Goal: Information Seeking & Learning: Learn about a topic

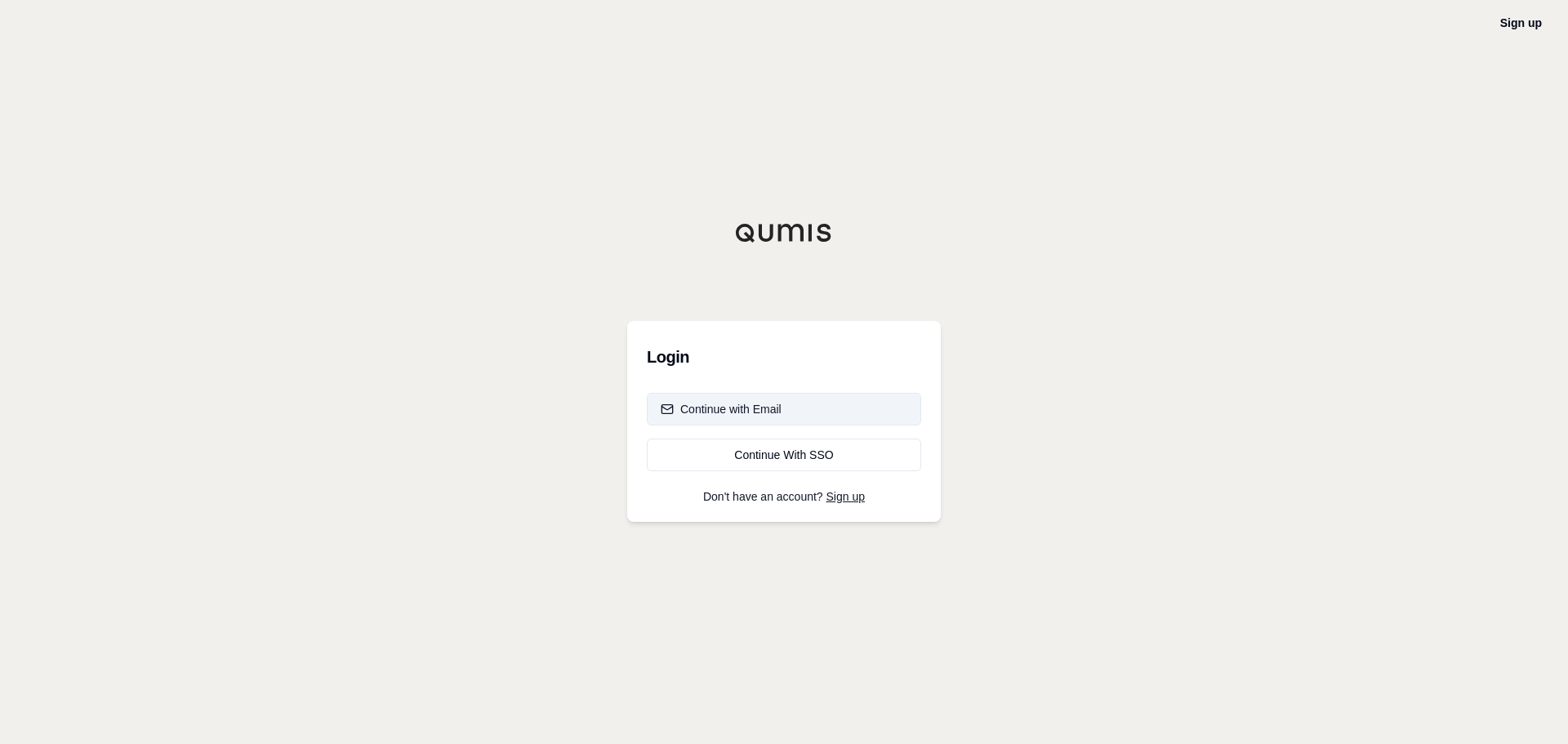
click at [816, 405] on button "Continue with Email" at bounding box center [784, 409] width 274 height 33
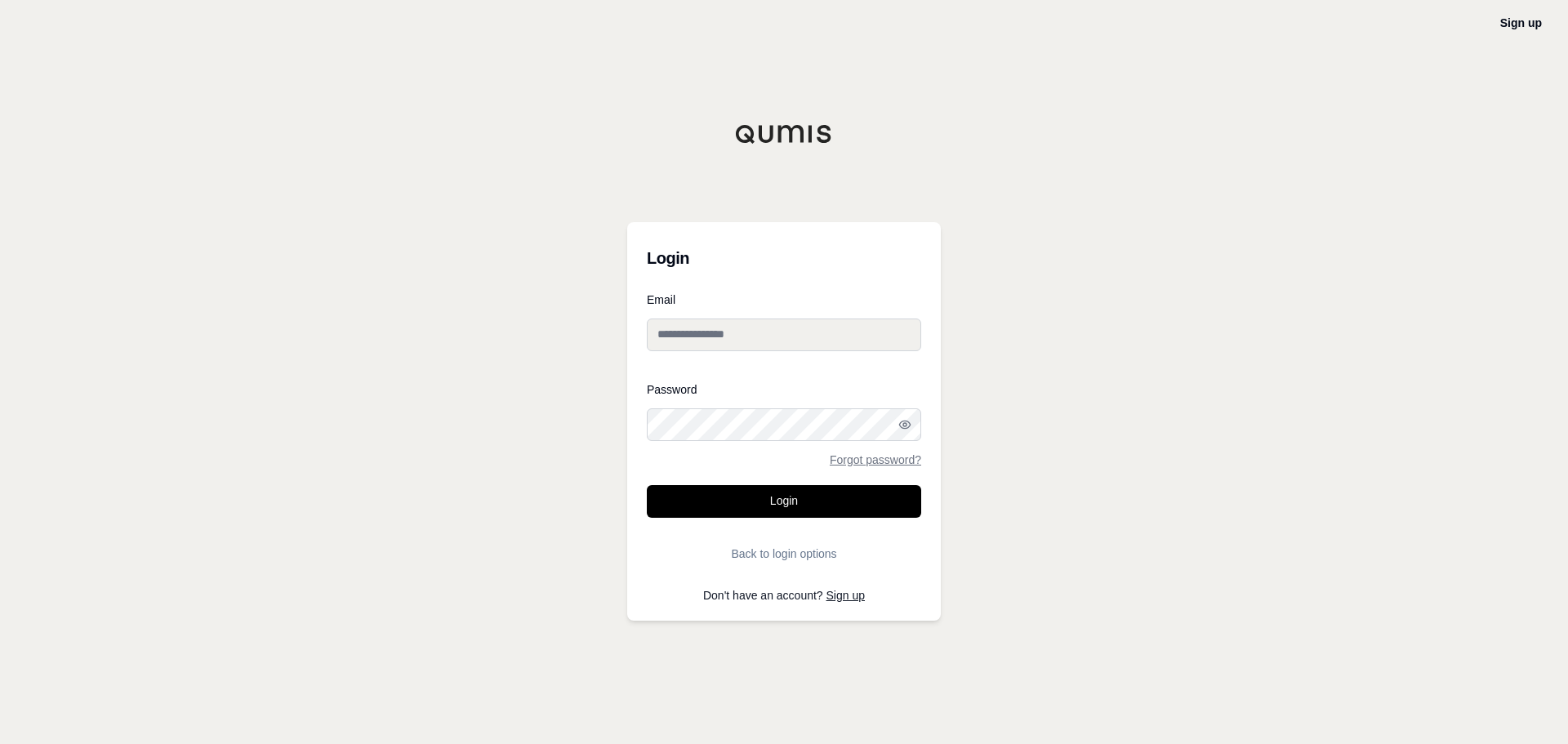
click at [672, 331] on input "Email" at bounding box center [784, 335] width 274 height 33
type input "**********"
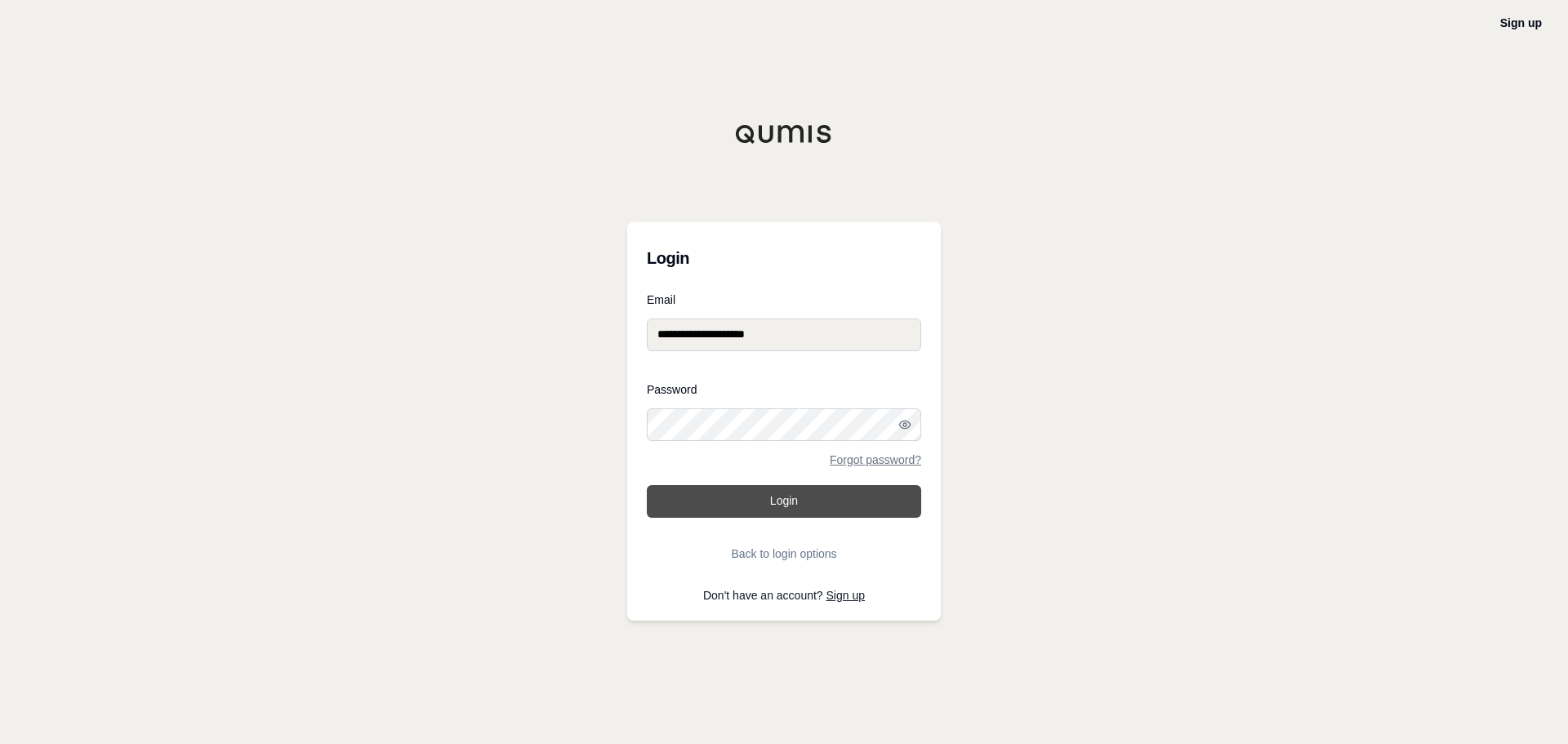
click at [758, 501] on button "Login" at bounding box center [784, 502] width 274 height 33
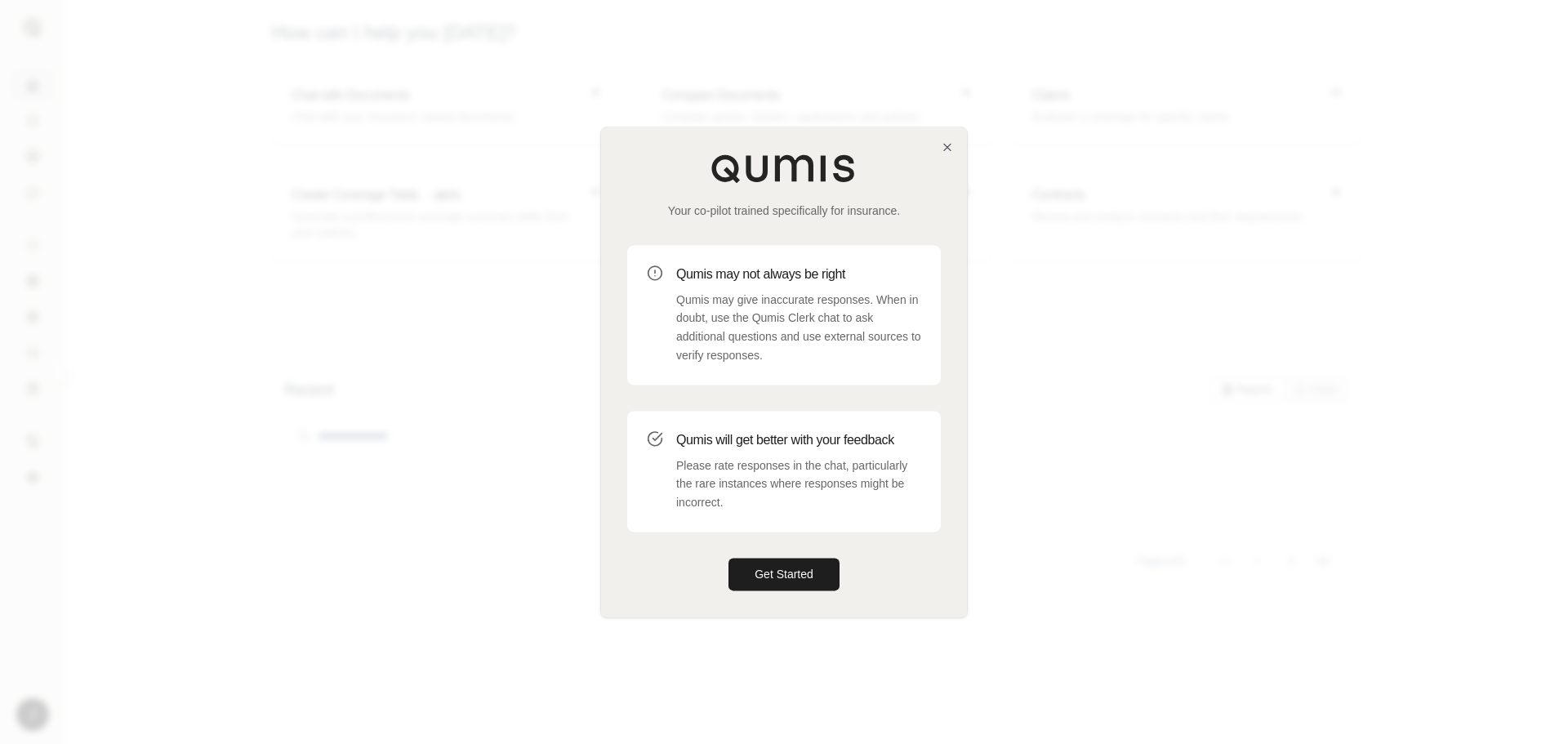
click at [1376, 58] on div at bounding box center [784, 372] width 1568 height 744
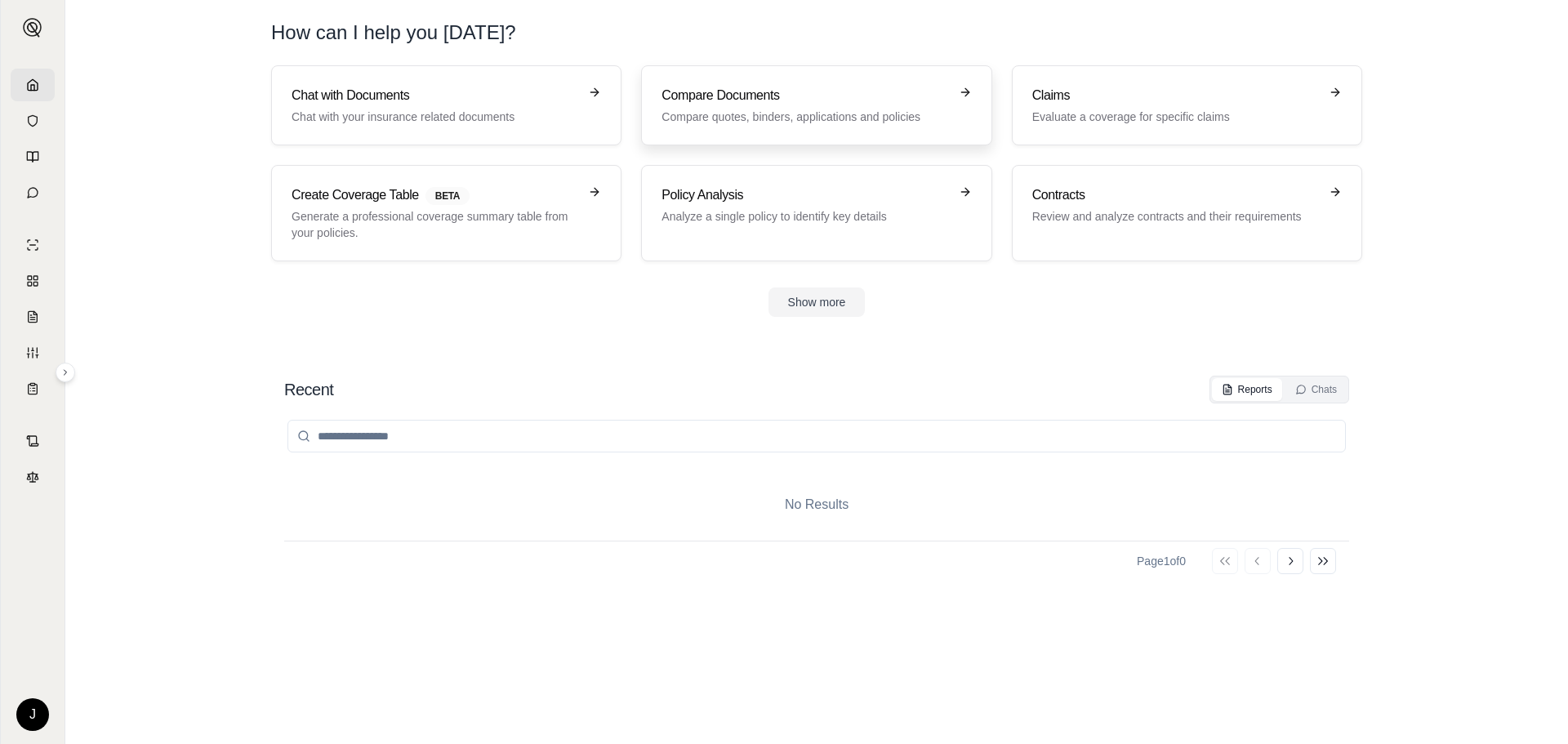
click at [730, 108] on p "Compare quotes, binders, applications and policies" at bounding box center [805, 116] width 286 height 16
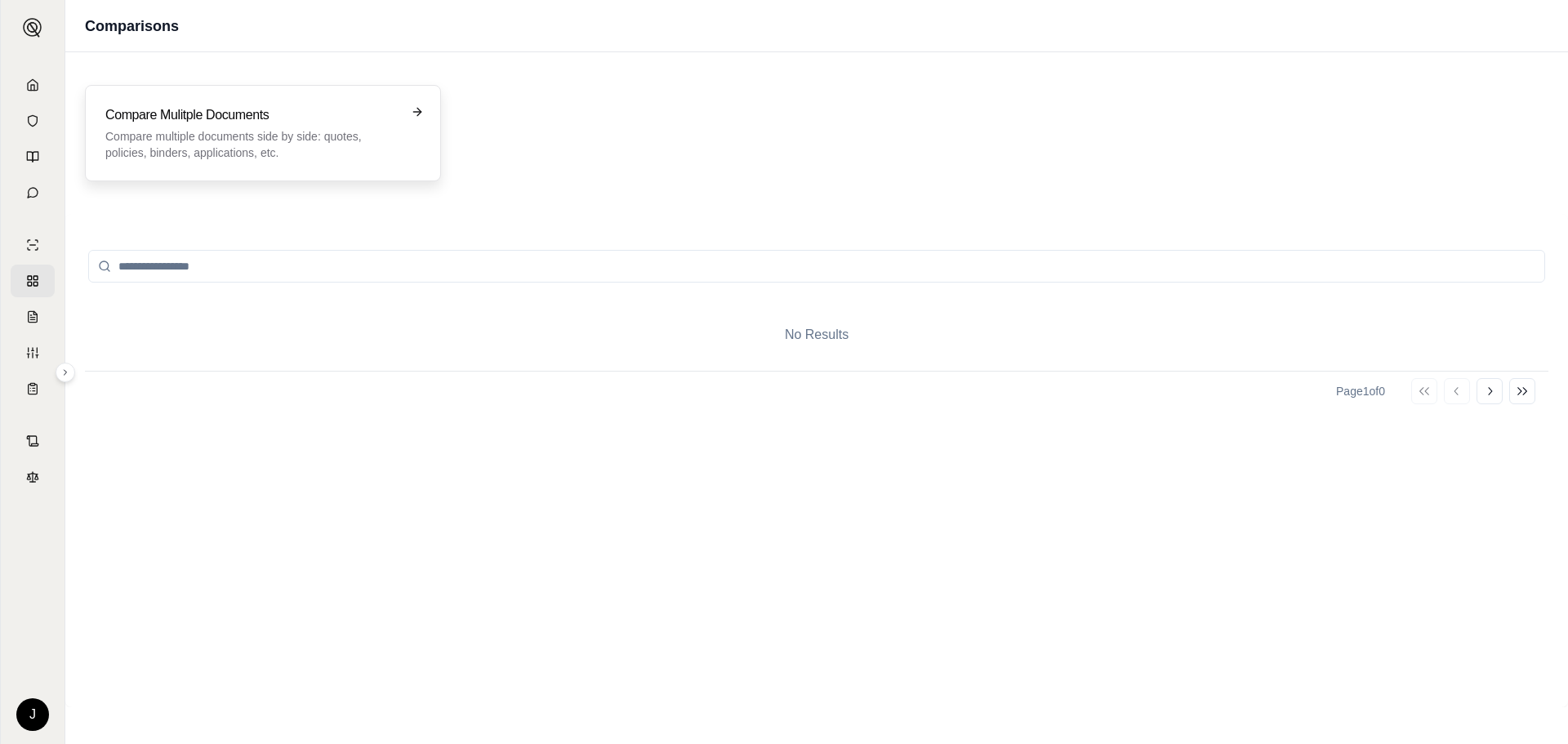
click at [238, 124] on h3 "Compare Mulitple Documents" at bounding box center [251, 114] width 292 height 19
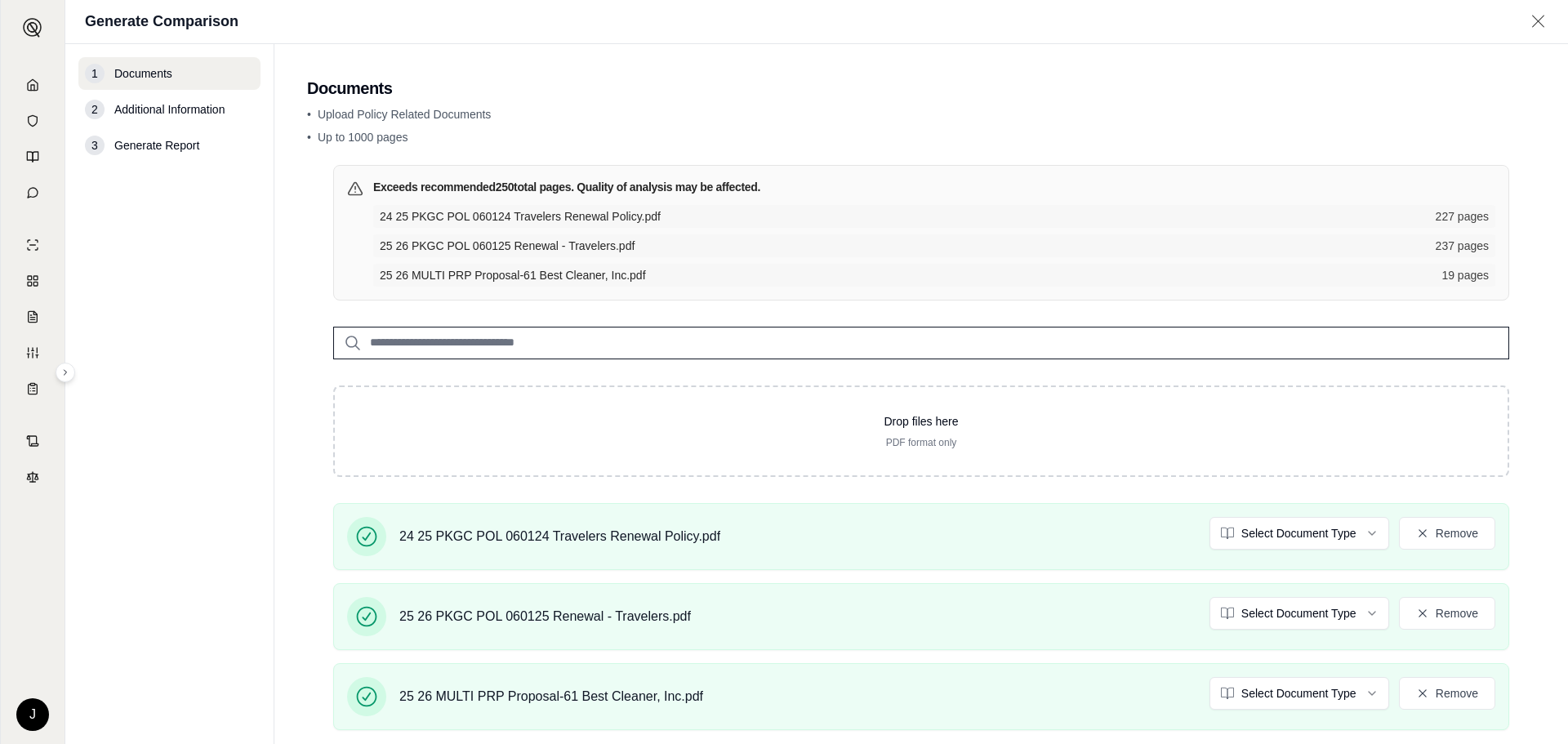
click at [94, 111] on div "2" at bounding box center [94, 109] width 19 height 19
click at [157, 75] on span "Documents" at bounding box center [143, 73] width 58 height 16
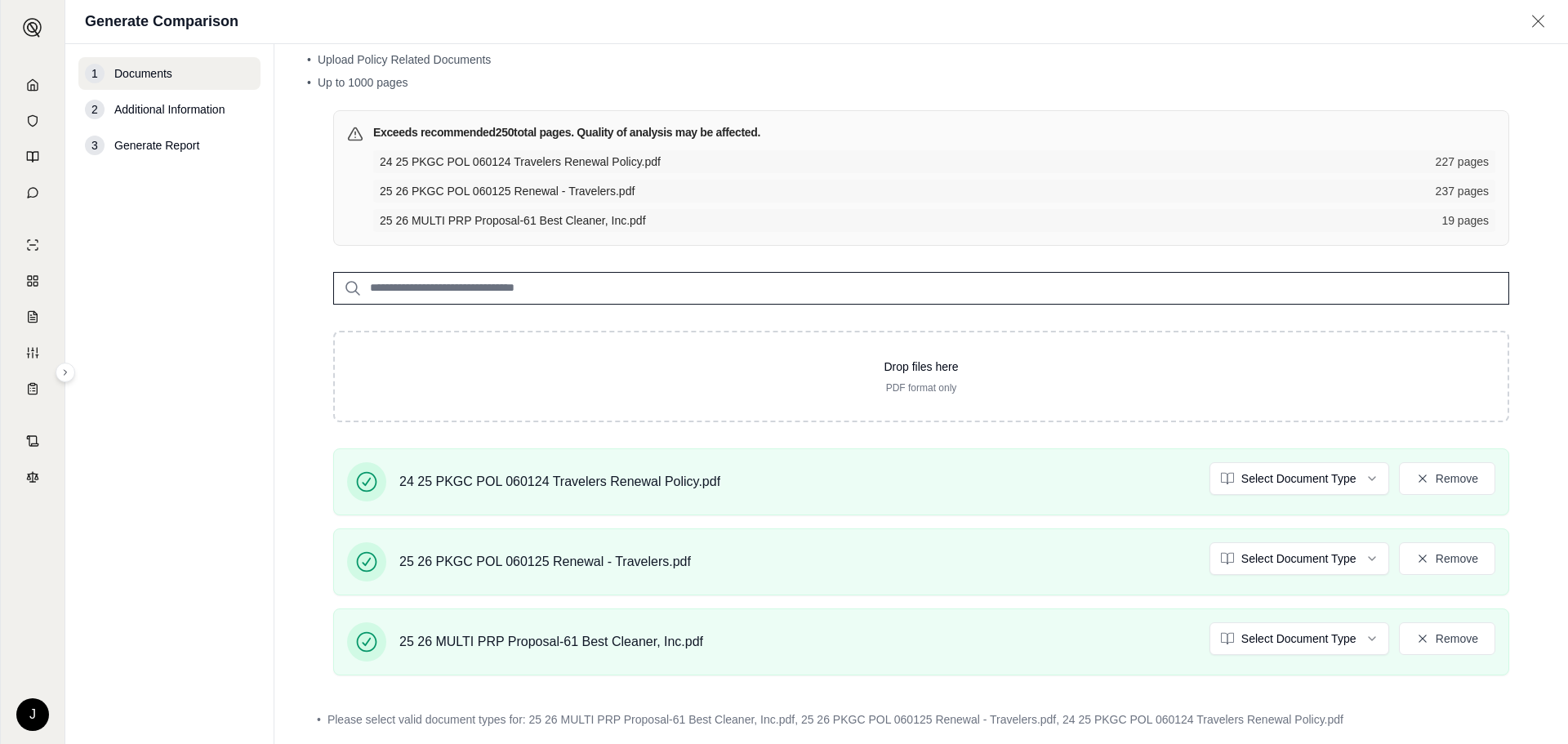
scroll to position [140, 0]
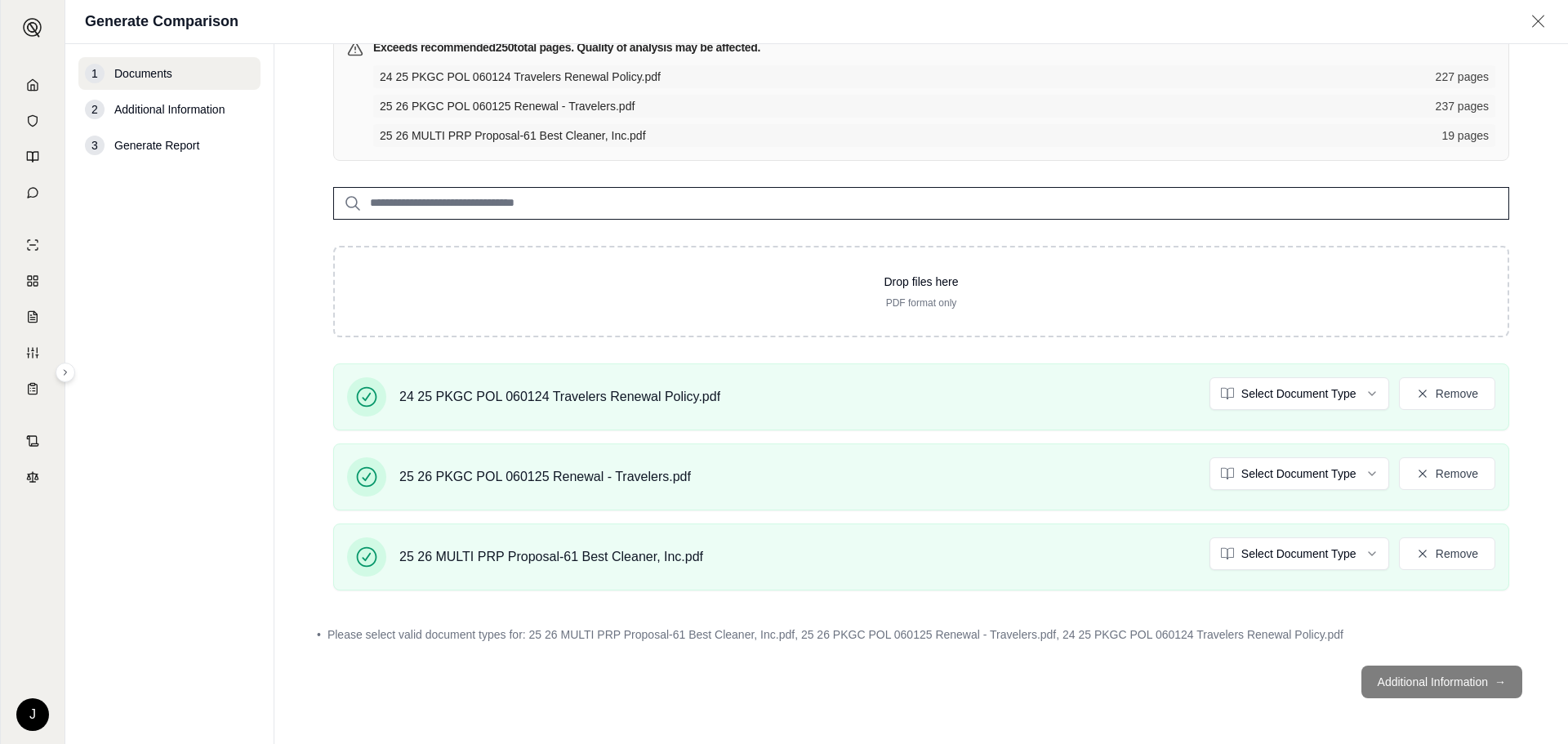
click at [1476, 680] on footer "Additional Information →" at bounding box center [921, 681] width 1228 height 58
click at [1475, 679] on footer "Additional Information →" at bounding box center [921, 681] width 1228 height 58
click at [1360, 395] on html "J Generate Comparison 1 Documents 2 Additional Information 3 Generate Report Do…" at bounding box center [784, 372] width 1568 height 744
click at [1360, 478] on html "Document type updated successfully J Generate Comparison 1 Documents 2 Addition…" at bounding box center [784, 372] width 1568 height 744
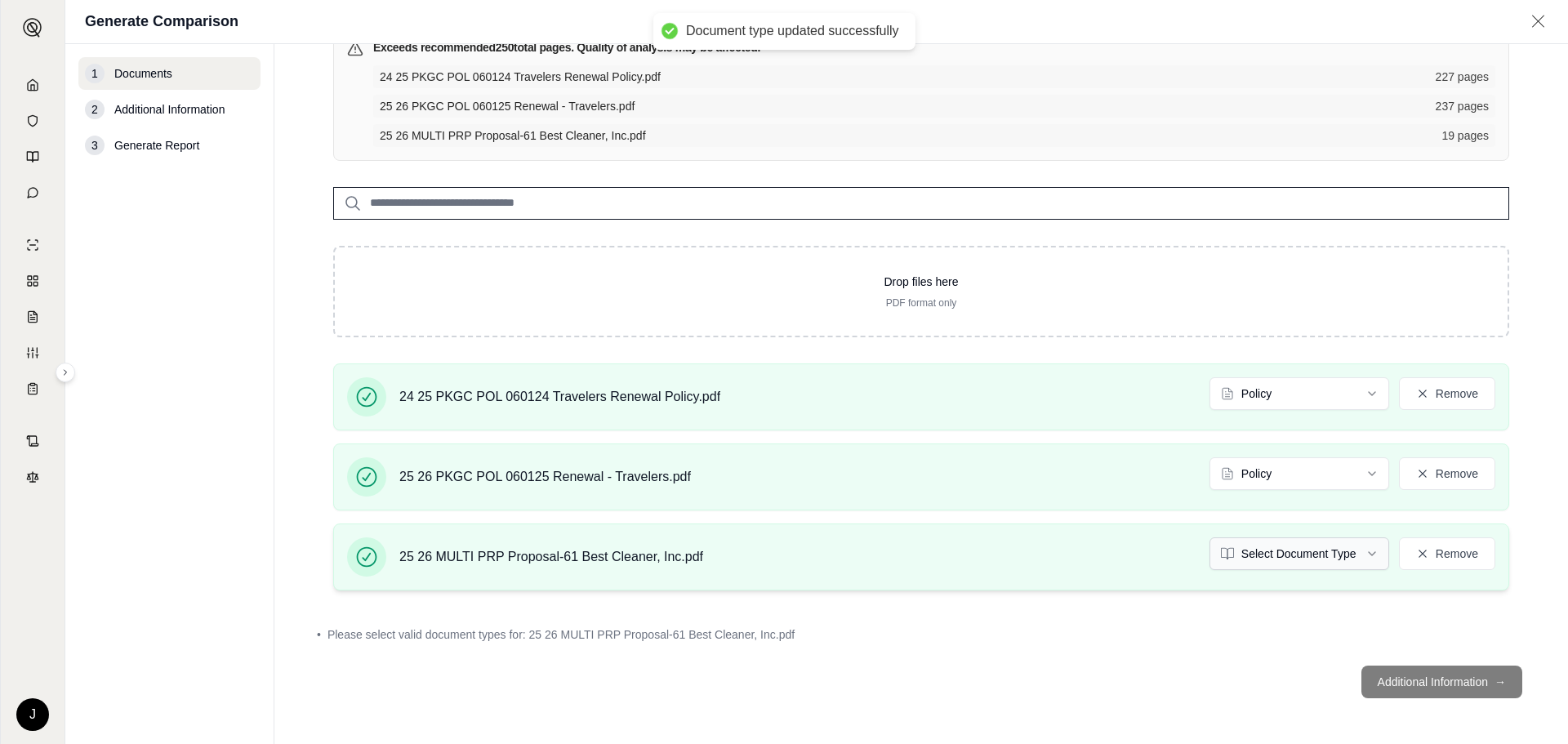
click at [1356, 548] on html "Document type updated successfully J Generate Comparison 1 Documents 2 Addition…" at bounding box center [784, 372] width 1568 height 744
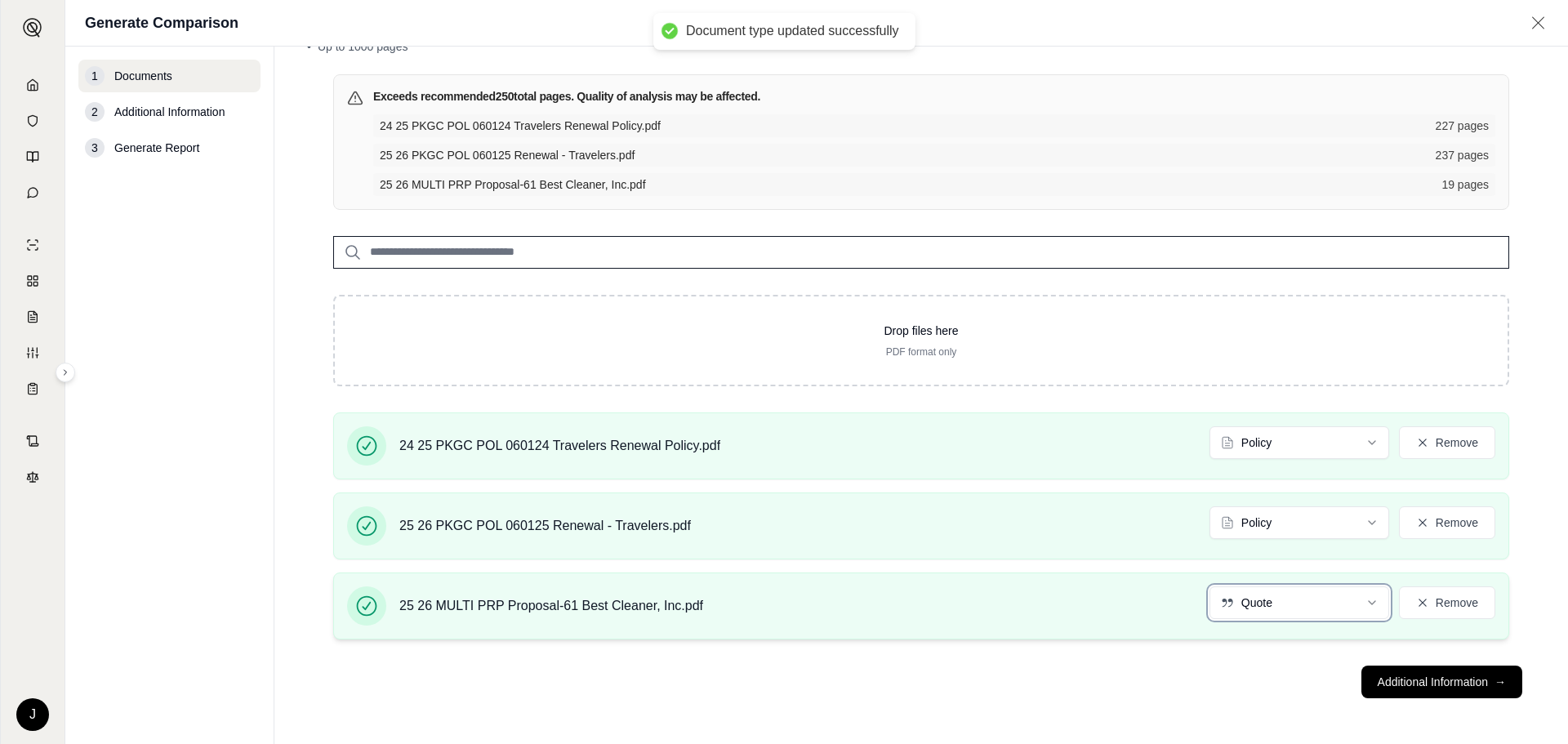
scroll to position [93, 0]
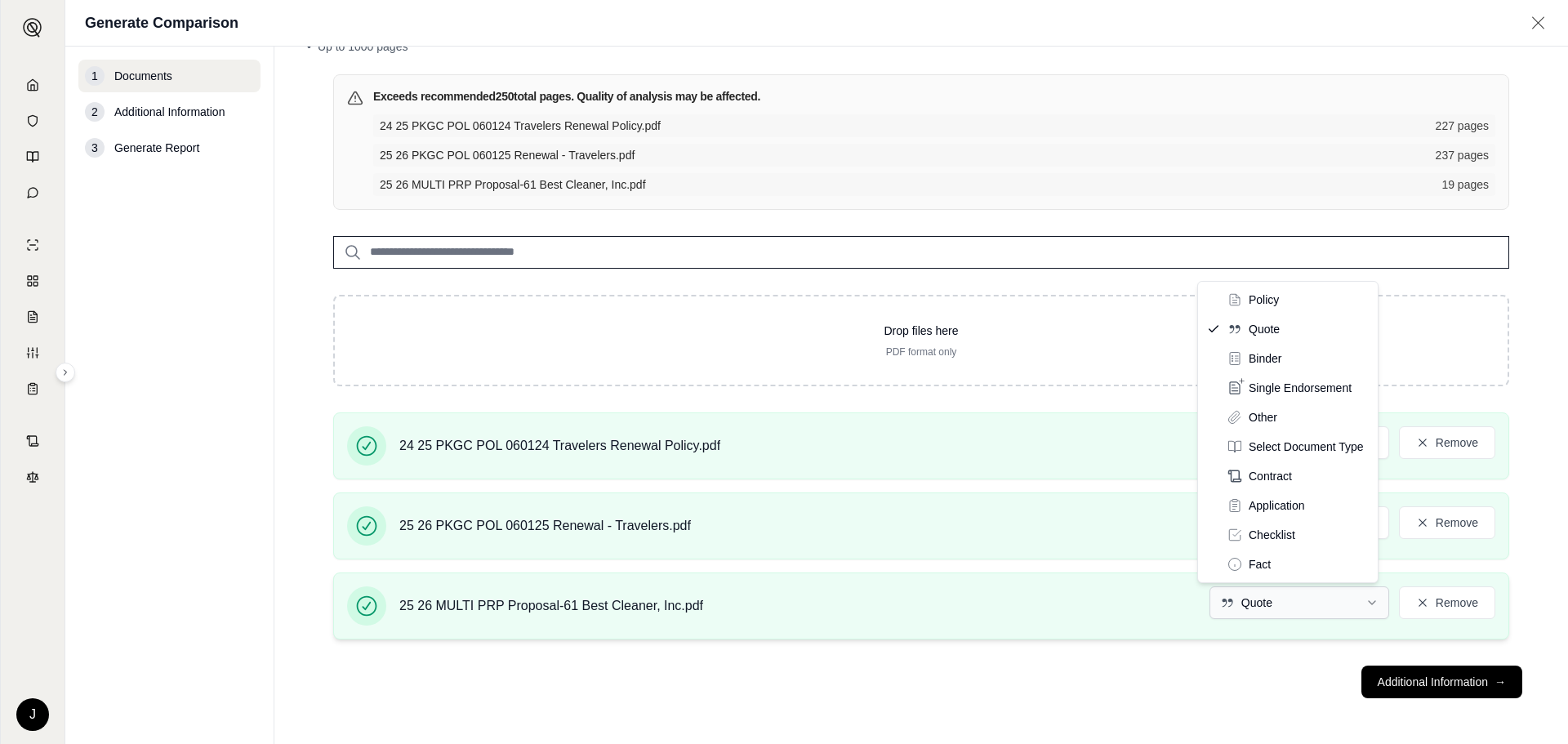
click at [1359, 606] on html "Document type updated successfully J Generate Comparison 1 Documents 2 Addition…" at bounding box center [784, 372] width 1568 height 744
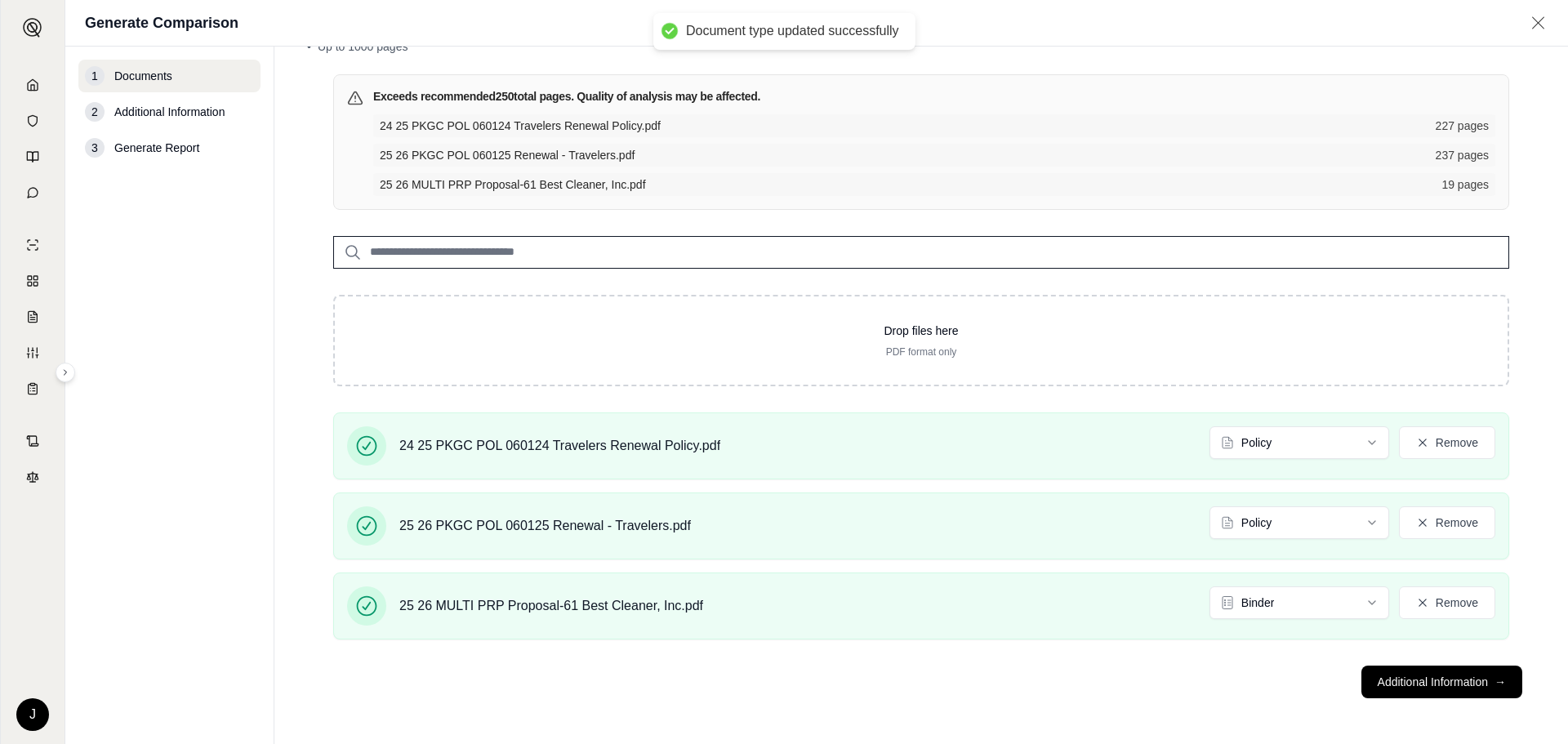
drag, startPoint x: 1220, startPoint y: 714, endPoint x: 1244, endPoint y: 709, distance: 24.5
click at [1225, 713] on main "Documents • Upload Policy Related Documents • Up to 1000 pages Exceeds recommen…" at bounding box center [921, 395] width 1294 height 697
click at [1410, 681] on button "Additional Information →" at bounding box center [1442, 682] width 161 height 33
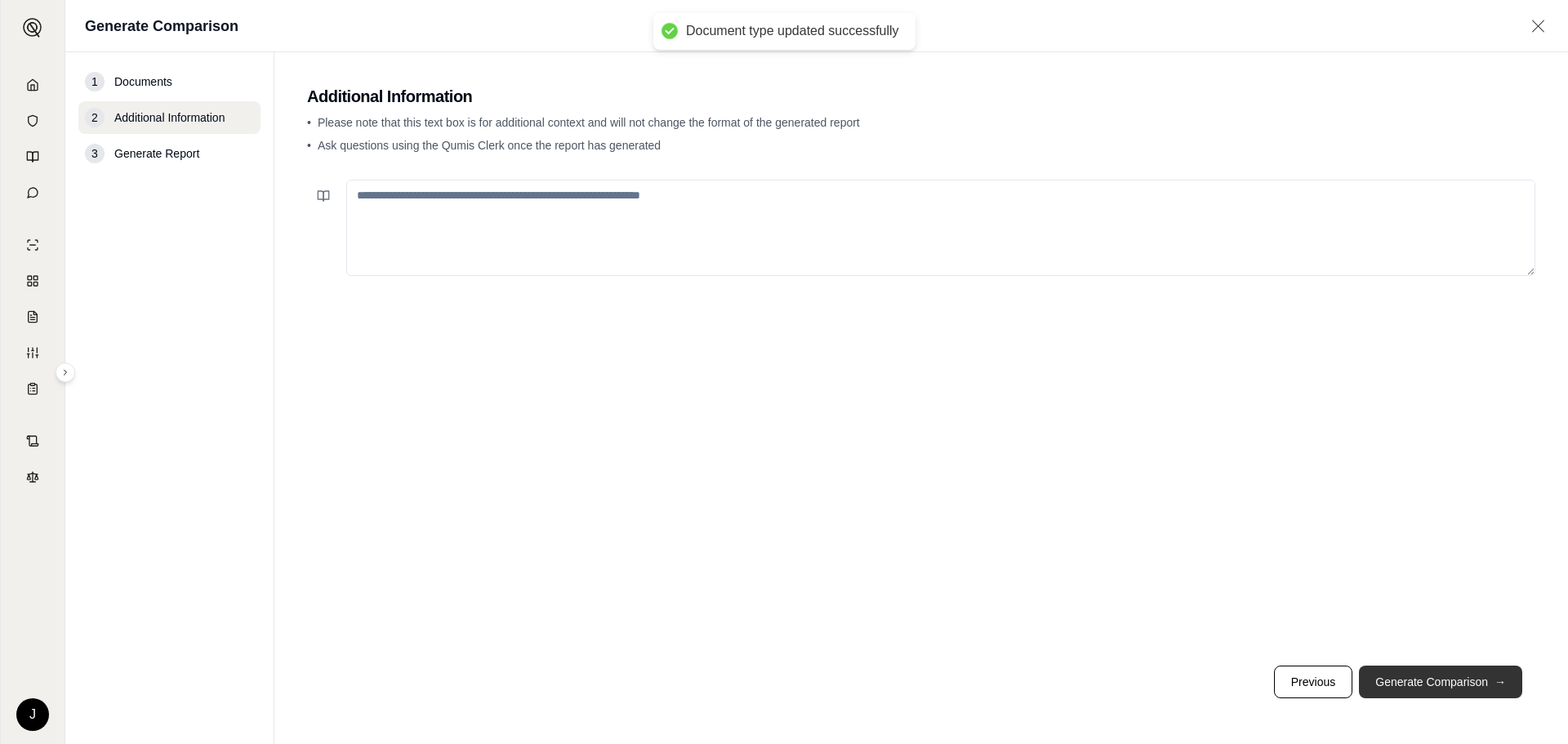
scroll to position [0, 0]
drag, startPoint x: 869, startPoint y: 451, endPoint x: 850, endPoint y: 441, distance: 21.5
click at [869, 451] on div at bounding box center [921, 413] width 1228 height 480
click at [37, 81] on icon at bounding box center [32, 85] width 13 height 13
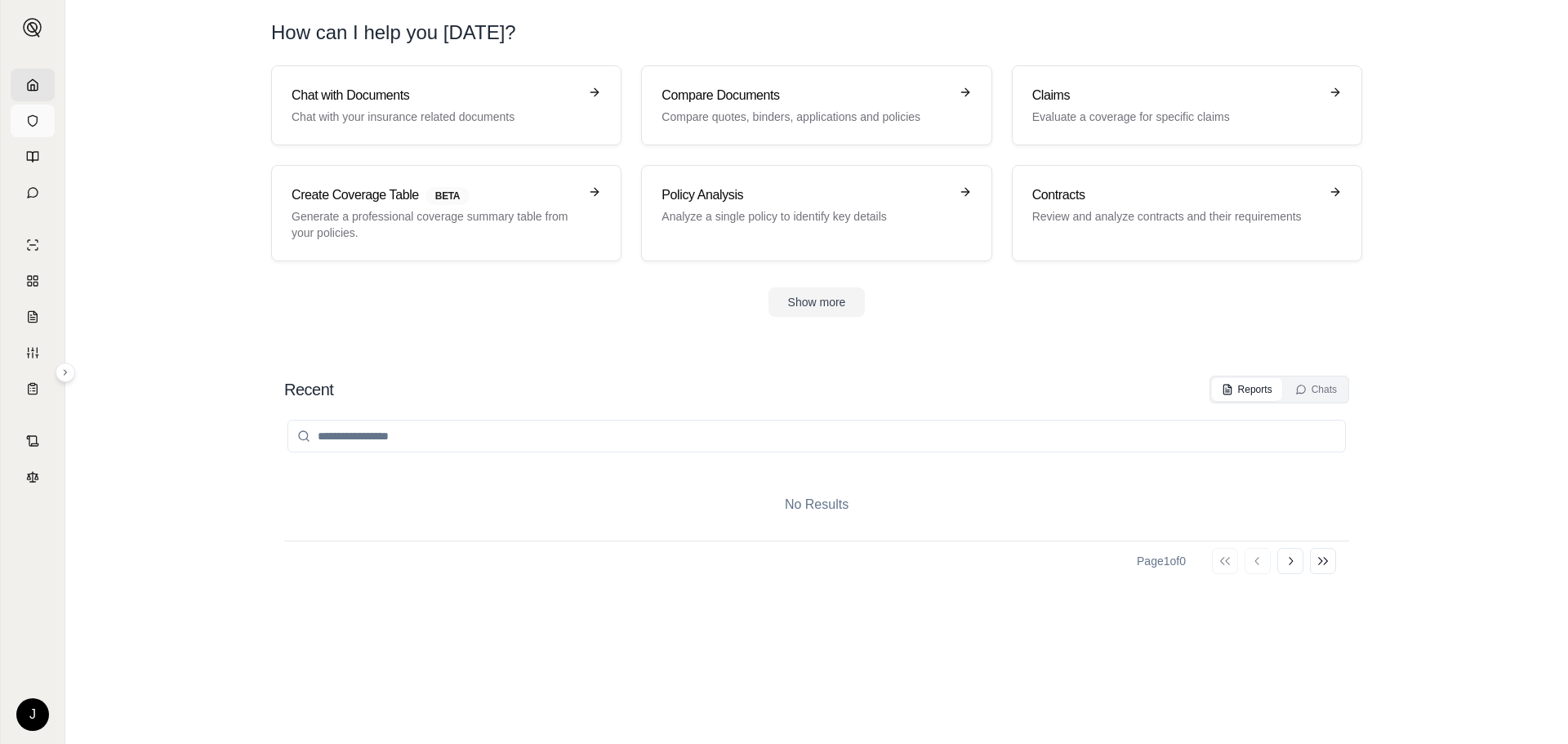
click at [29, 127] on link at bounding box center [33, 120] width 44 height 33
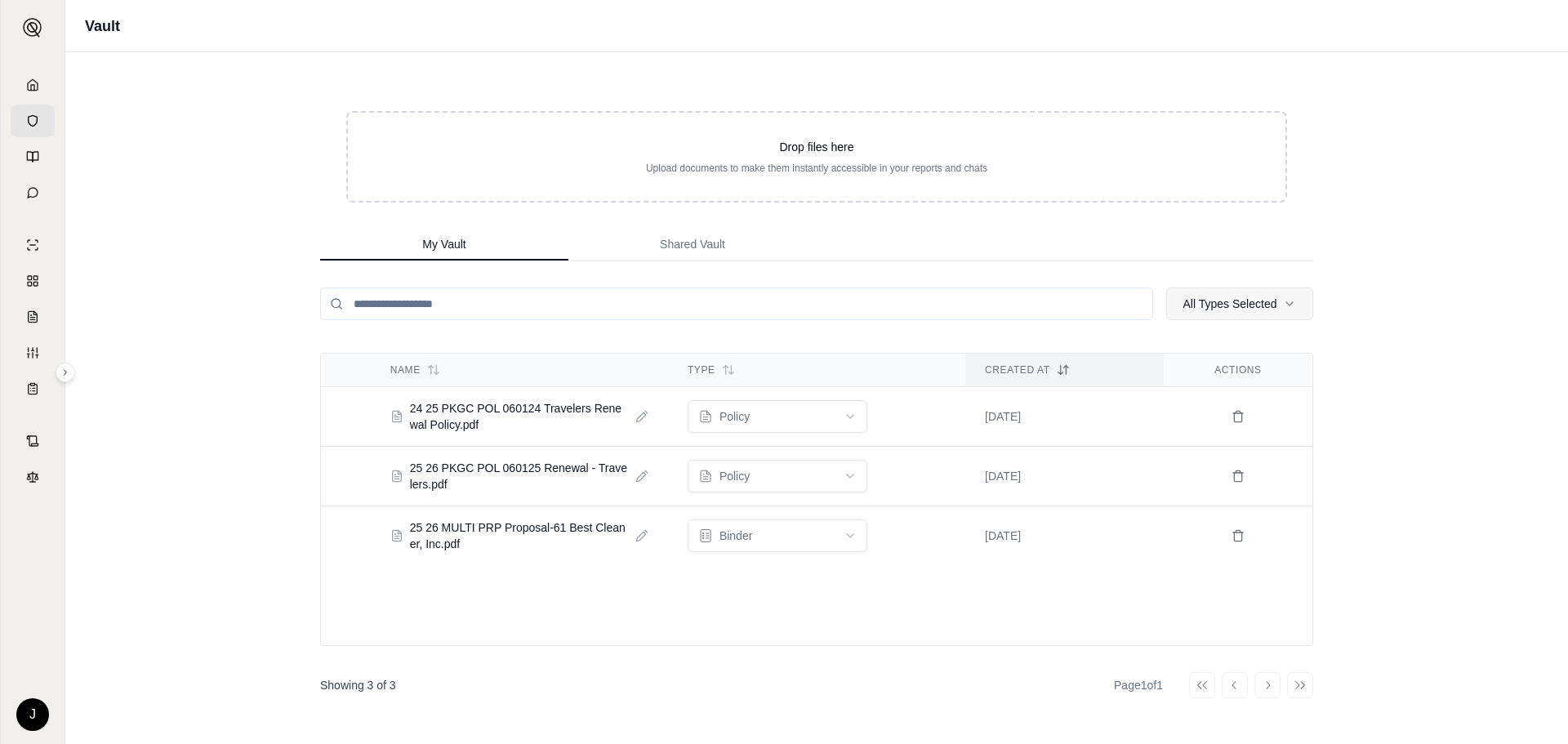
click at [1267, 306] on html "J Vault Drop files here Upload documents to make them instantly accessible in y…" at bounding box center [784, 372] width 1568 height 744
click at [1445, 373] on html "J Vault Drop files here Upload documents to make them instantly accessible in y…" at bounding box center [784, 372] width 1568 height 744
click at [849, 533] on html "J Vault Drop files here Upload documents to make them instantly accessible in y…" at bounding box center [784, 372] width 1568 height 744
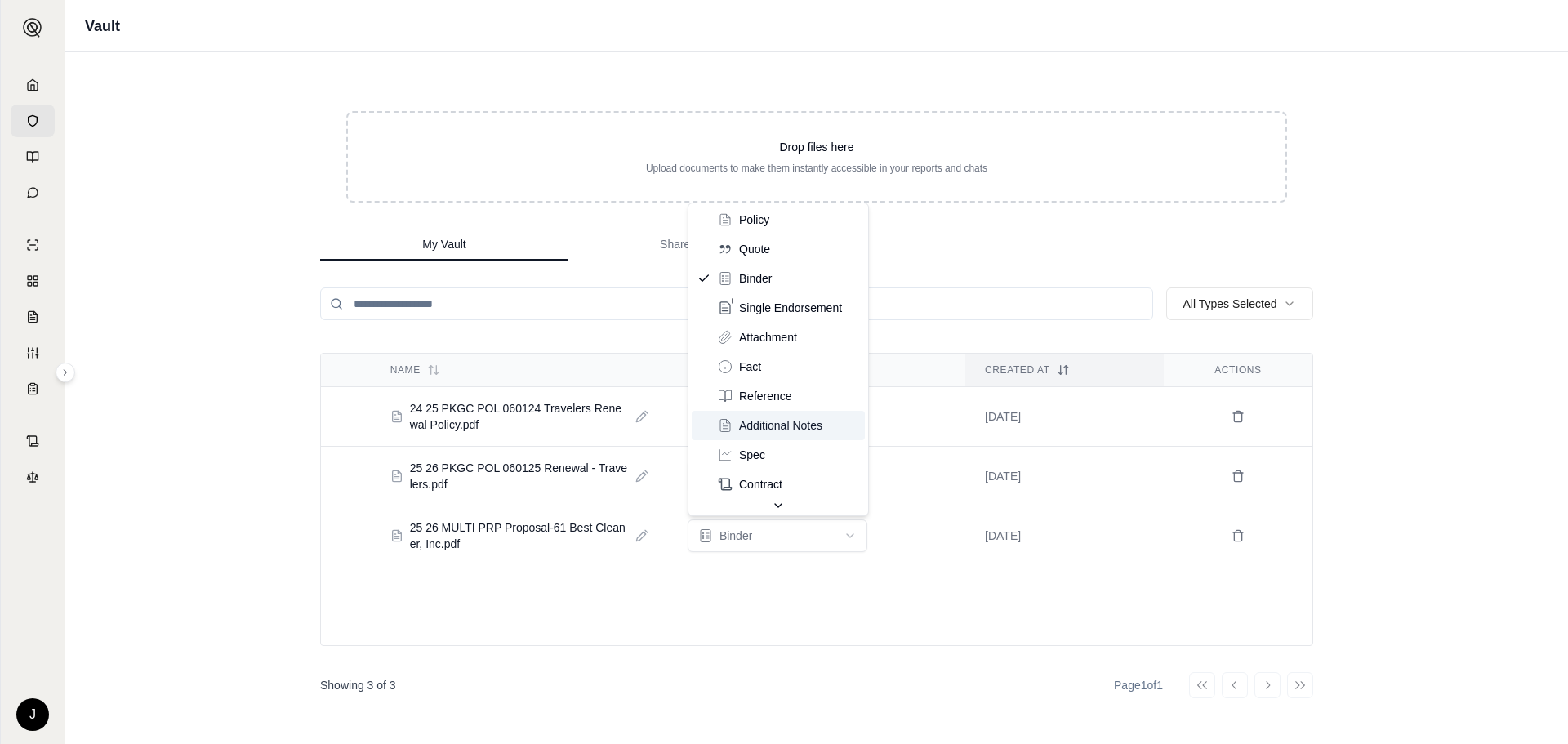
scroll to position [0, 0]
click at [846, 534] on html "J Vault Drop files here Upload documents to make them instantly accessible in y…" at bounding box center [784, 372] width 1568 height 744
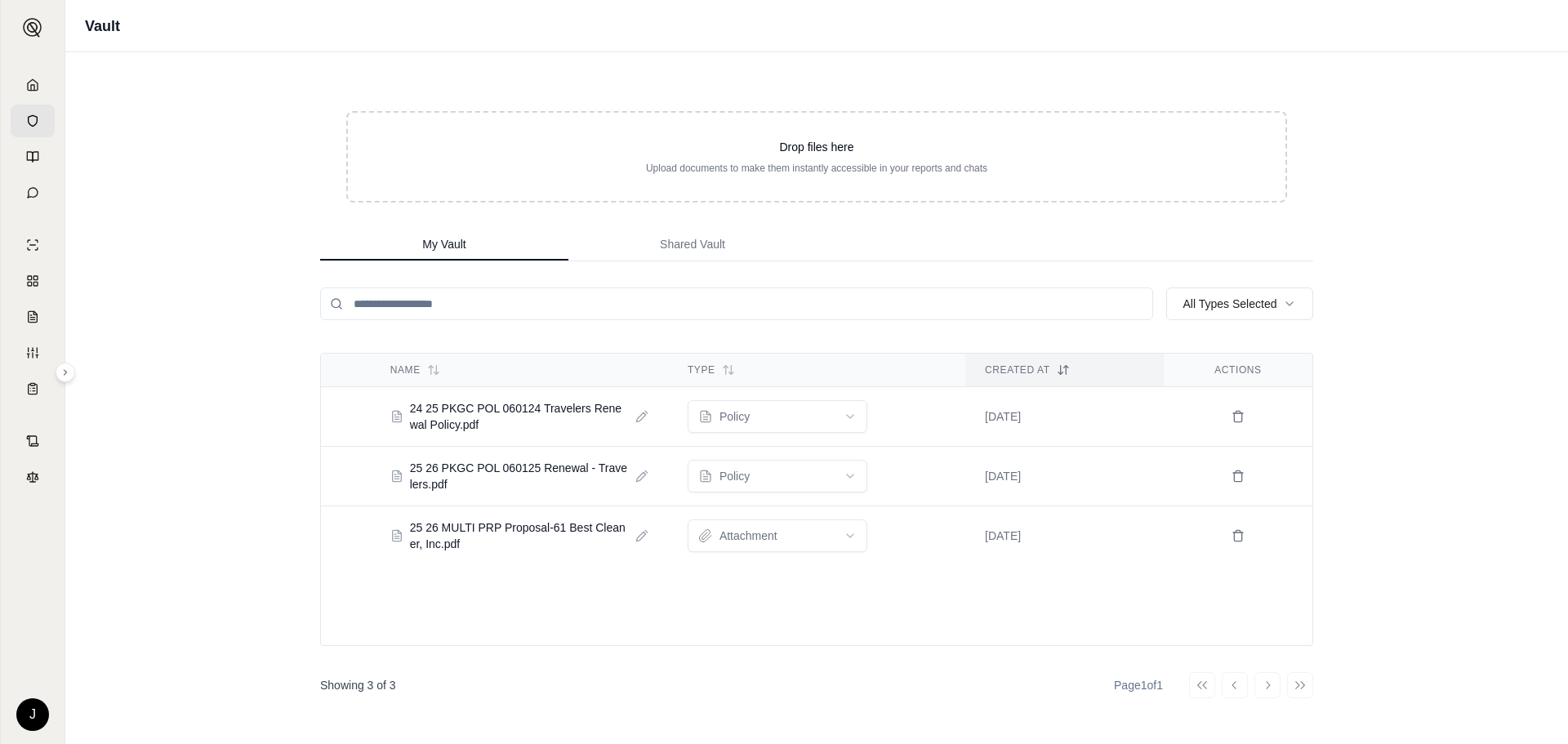
click at [840, 599] on div "Name Type Created At Actions 24 25 PKGC POL 060124 Travelers Renewal Policy.pdf…" at bounding box center [817, 499] width 993 height 293
click at [38, 158] on icon at bounding box center [36, 157] width 6 height 10
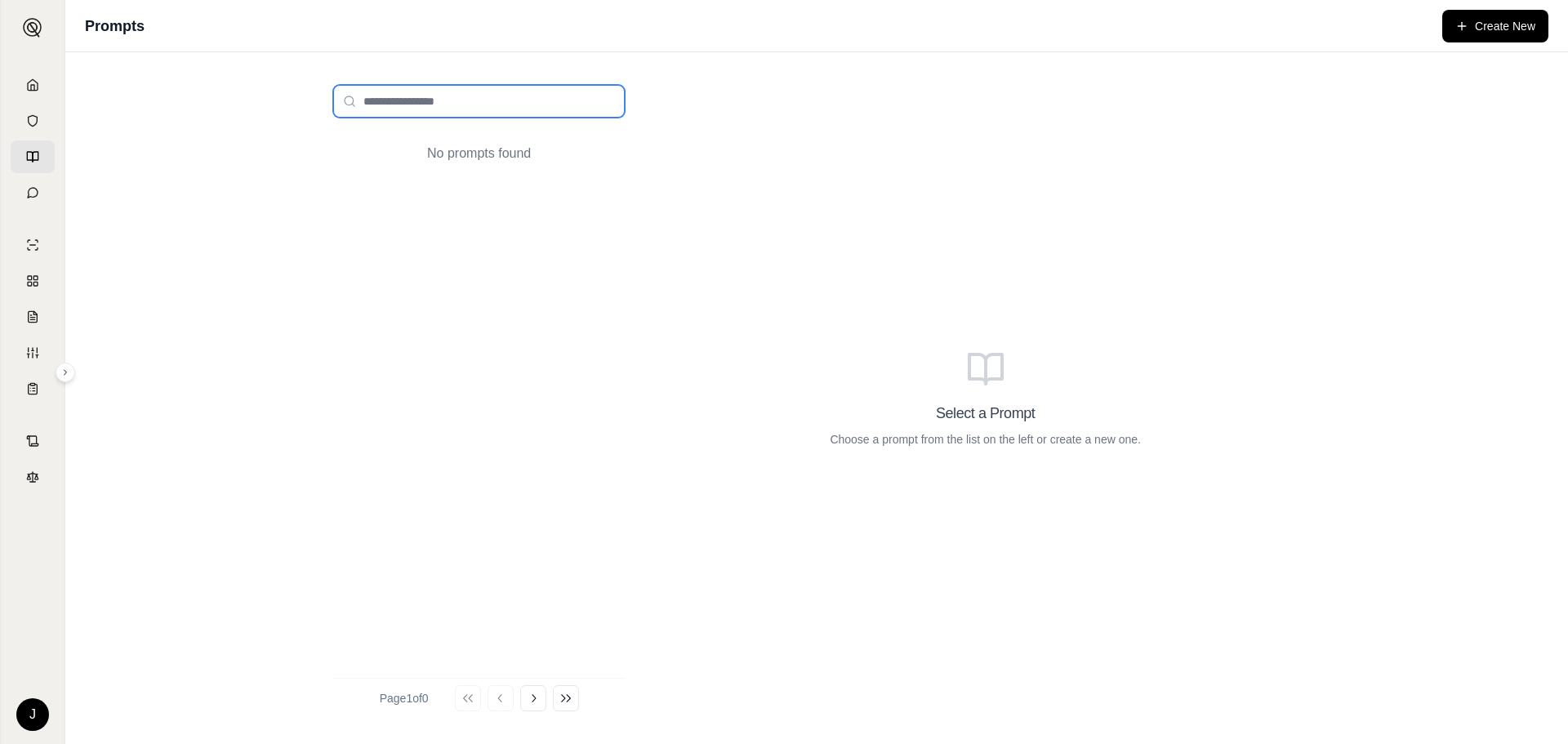
click at [461, 105] on input "search" at bounding box center [479, 101] width 291 height 33
click at [31, 154] on icon at bounding box center [32, 156] width 13 height 13
click at [30, 186] on icon at bounding box center [32, 192] width 13 height 13
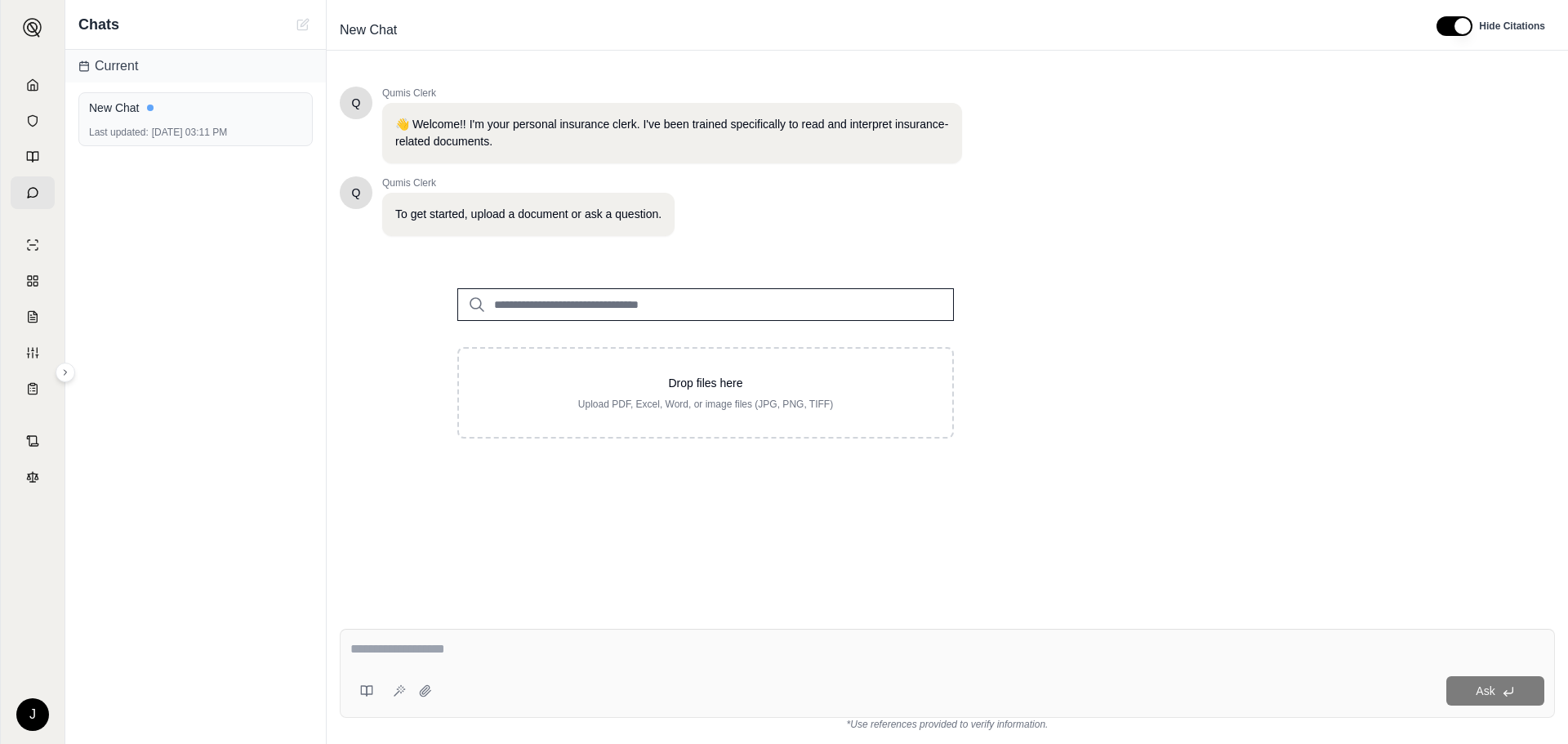
click at [1184, 440] on div "Q Qumis Clerk 👋 Welcome!! I'm your personal insurance clerk. I've been trained …" at bounding box center [947, 338] width 1215 height 530
click at [33, 243] on icon at bounding box center [32, 244] width 13 height 13
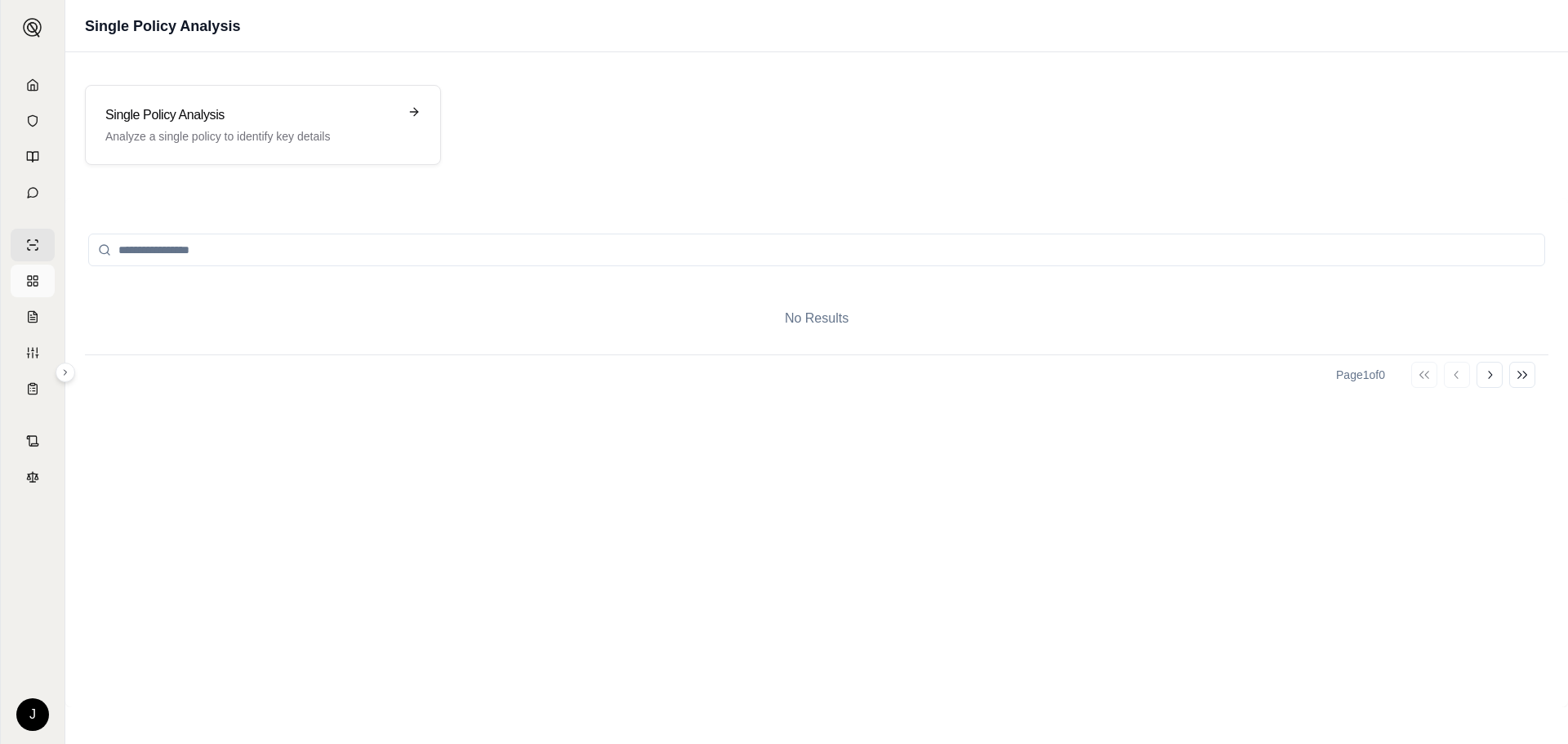
click at [33, 282] on icon at bounding box center [32, 280] width 13 height 13
click at [34, 321] on icon at bounding box center [32, 316] width 13 height 13
click at [34, 352] on icon at bounding box center [32, 353] width 13 height 13
click at [32, 390] on icon at bounding box center [32, 388] width 13 height 13
click at [24, 438] on link at bounding box center [33, 441] width 44 height 33
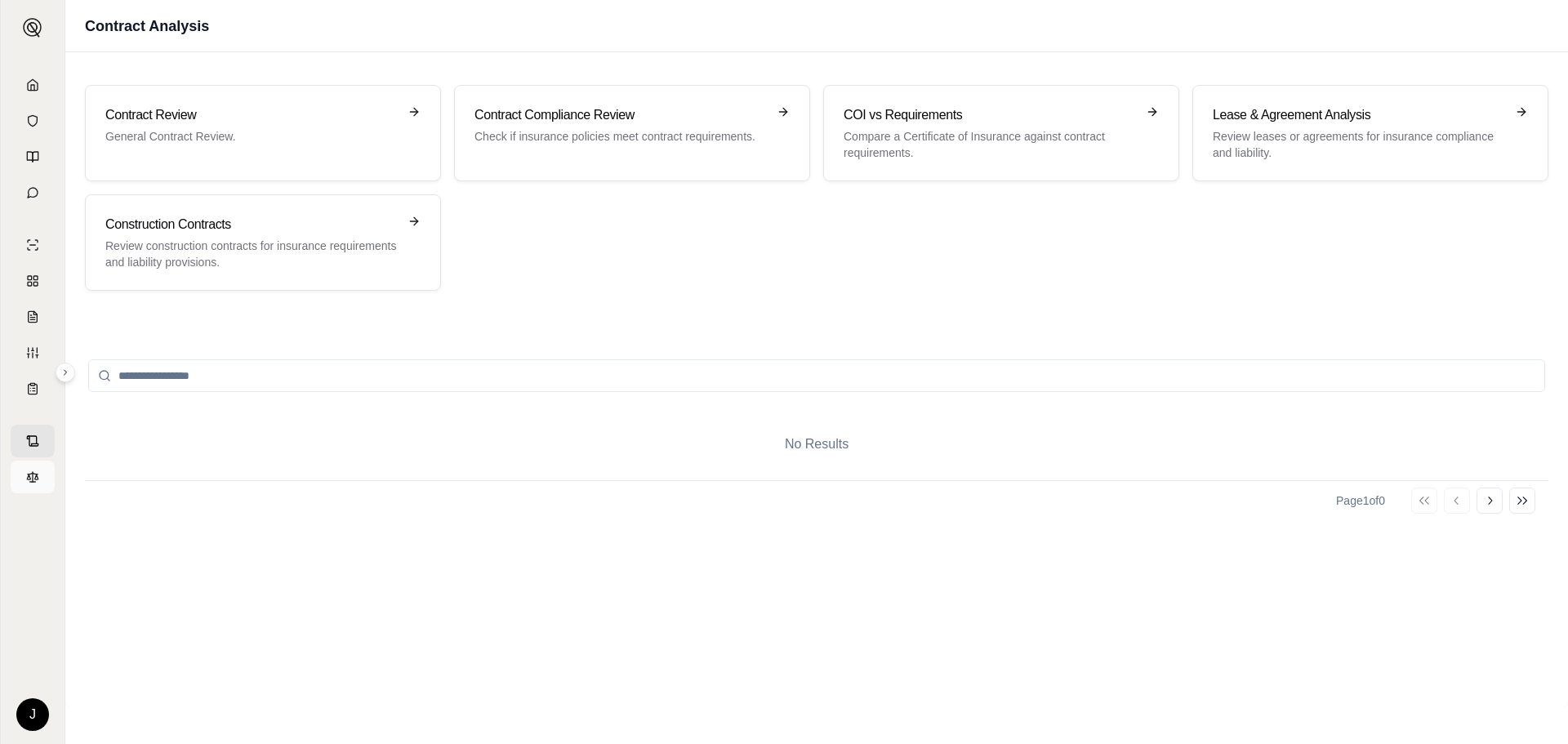
click at [32, 477] on icon at bounding box center [32, 476] width 13 height 13
click at [30, 86] on icon at bounding box center [32, 85] width 13 height 13
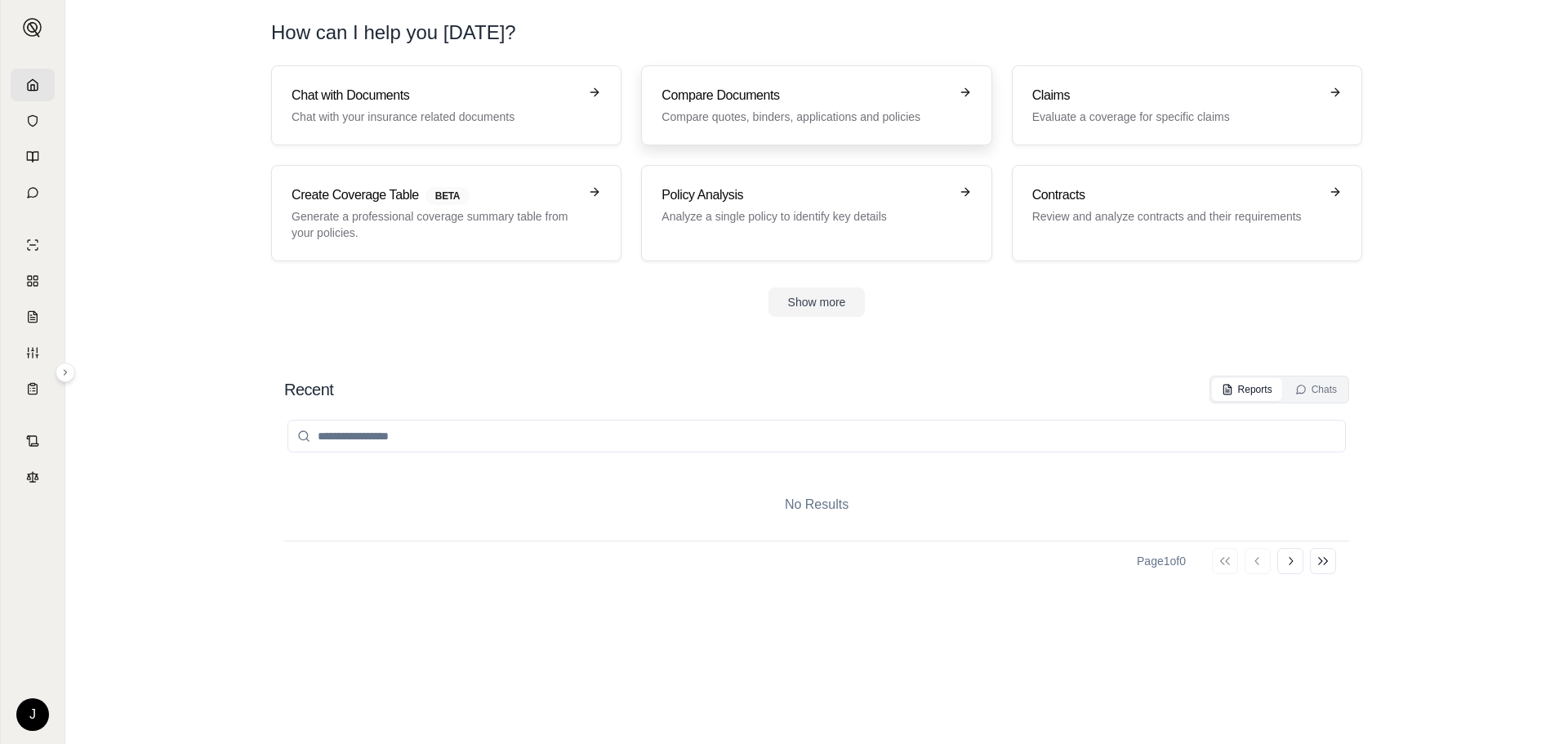
click at [915, 100] on h3 "Compare Documents" at bounding box center [805, 95] width 286 height 19
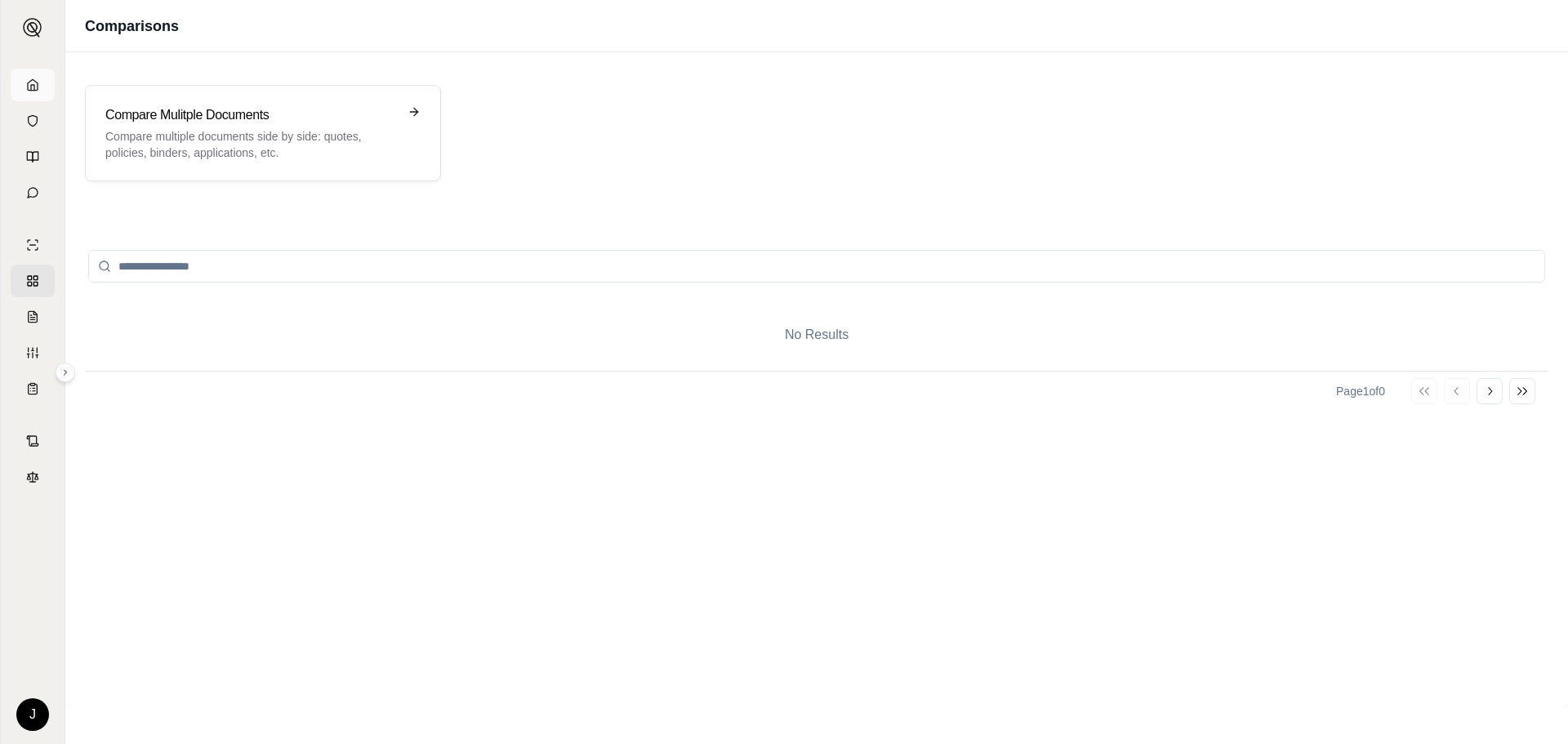
click at [35, 86] on icon at bounding box center [32, 85] width 13 height 13
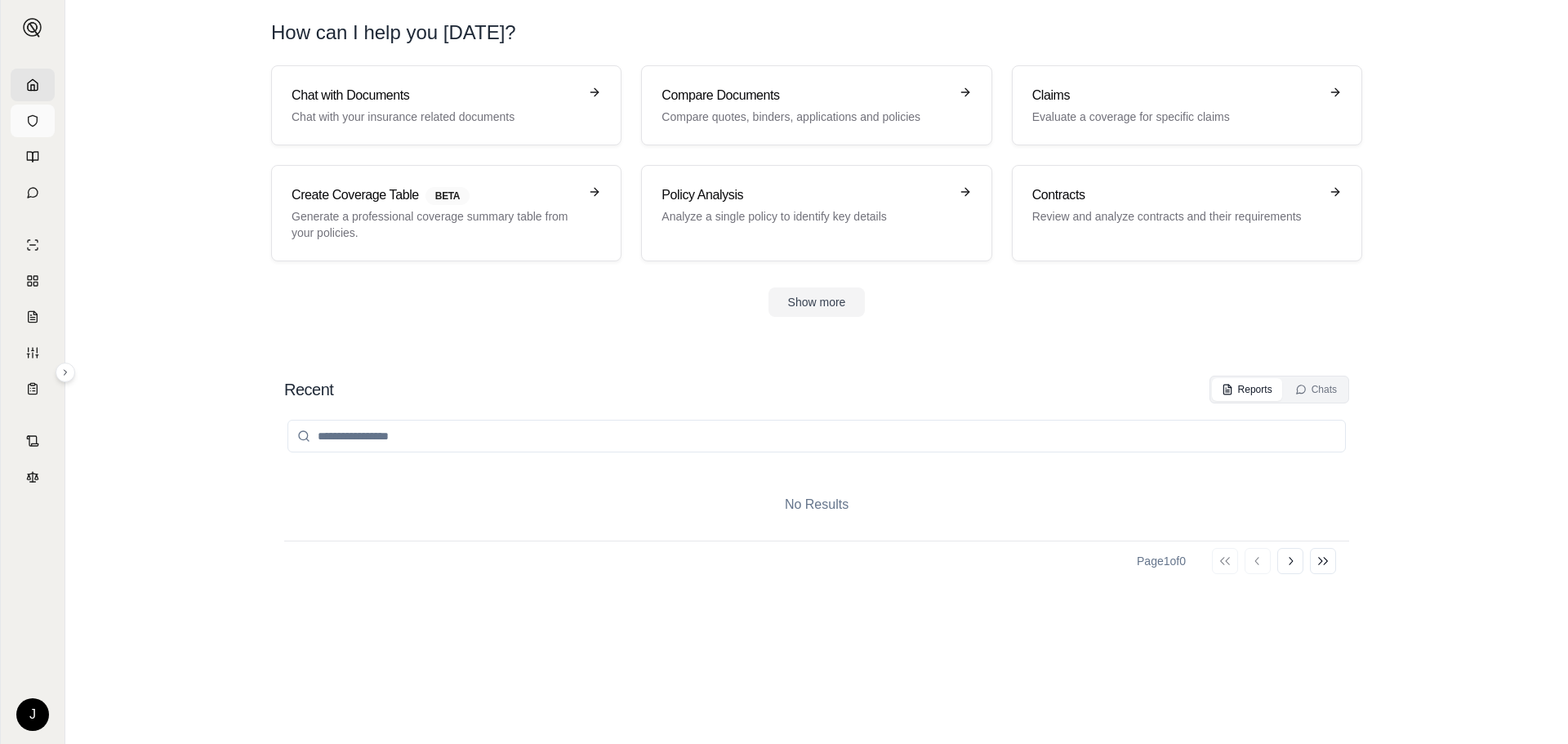
click at [36, 117] on icon at bounding box center [33, 120] width 9 height 11
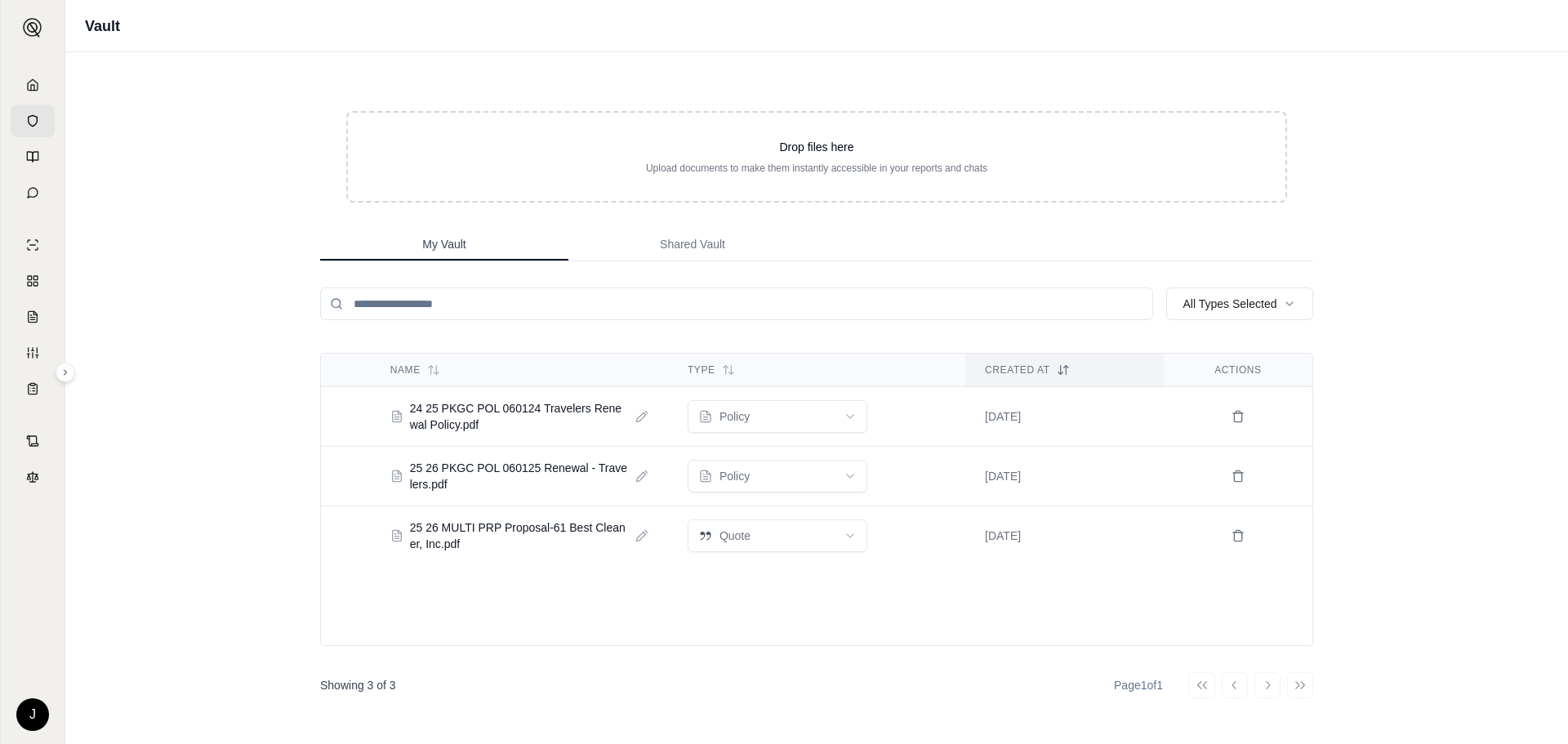
click at [448, 242] on span "My Vault" at bounding box center [443, 244] width 43 height 16
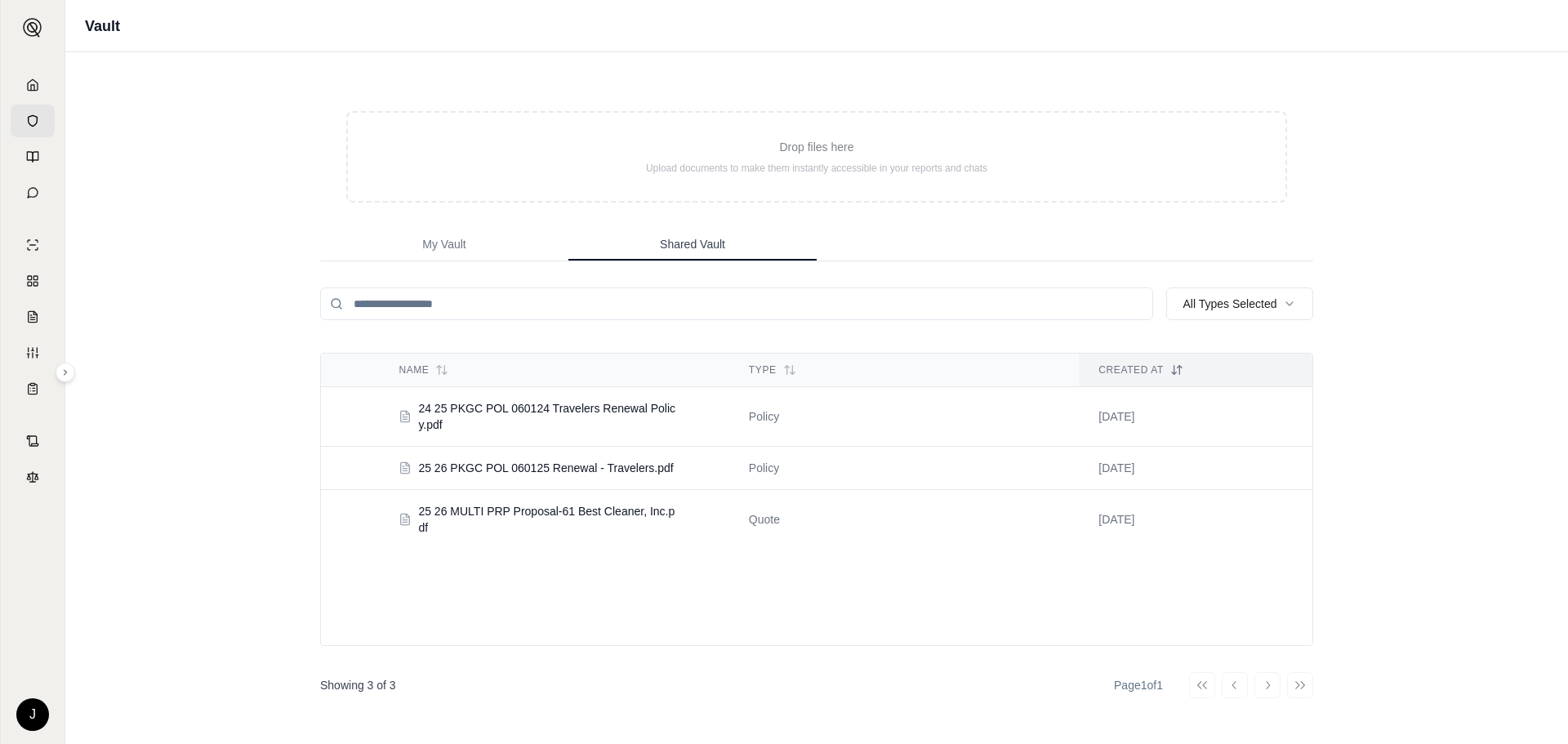
click at [701, 239] on span "Shared Vault" at bounding box center [692, 244] width 65 height 16
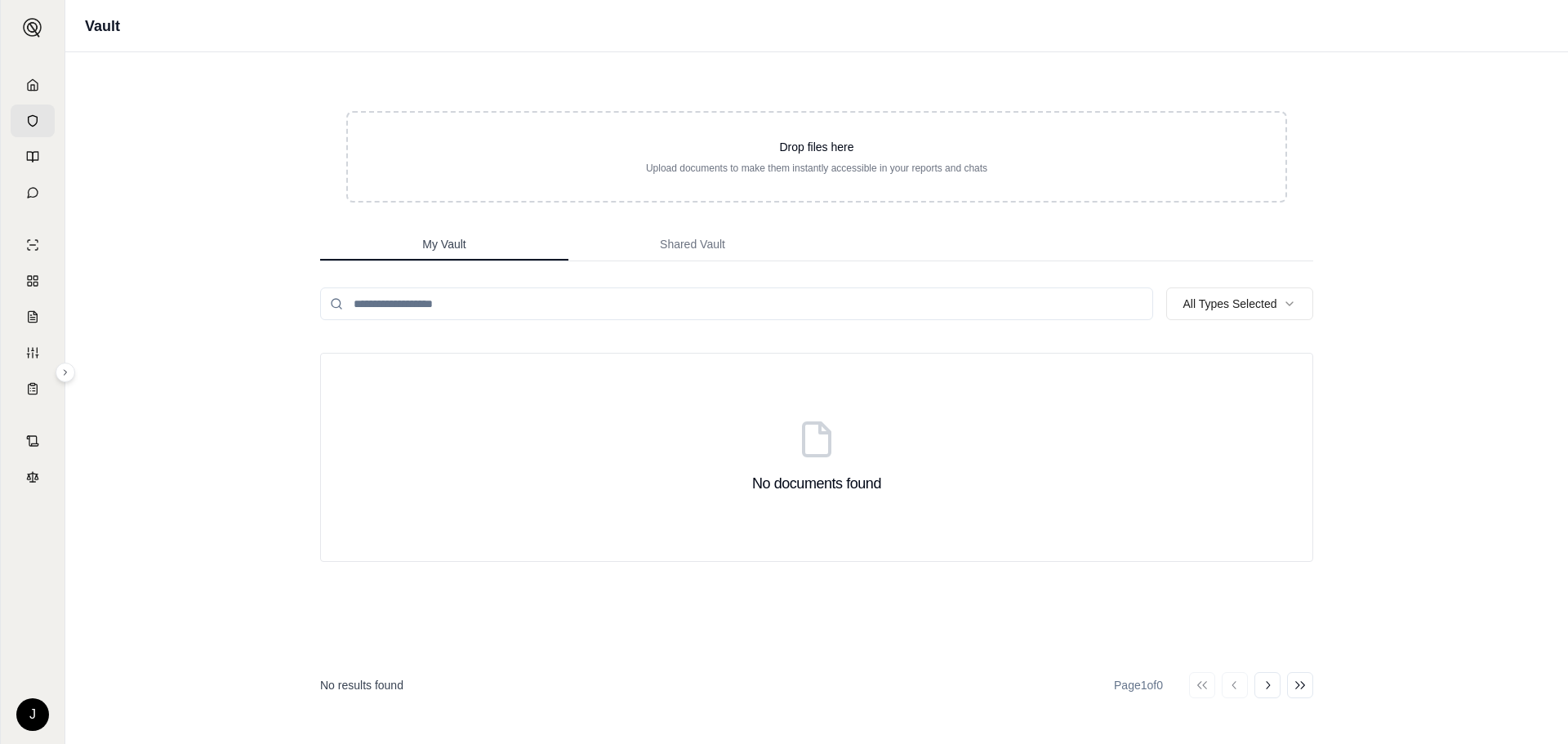
click at [421, 238] on button "My Vault" at bounding box center [444, 245] width 248 height 33
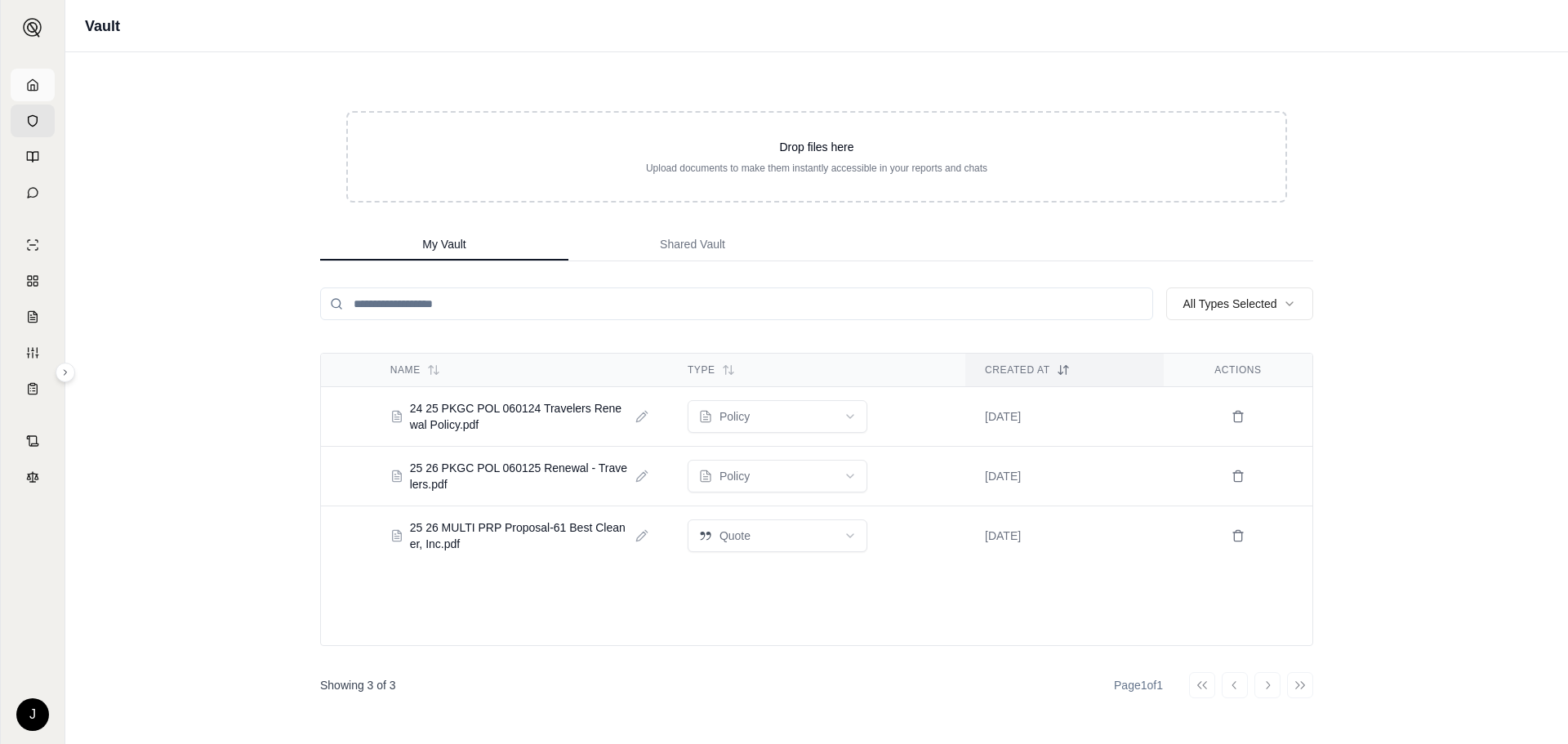
click at [30, 80] on icon at bounding box center [32, 85] width 13 height 13
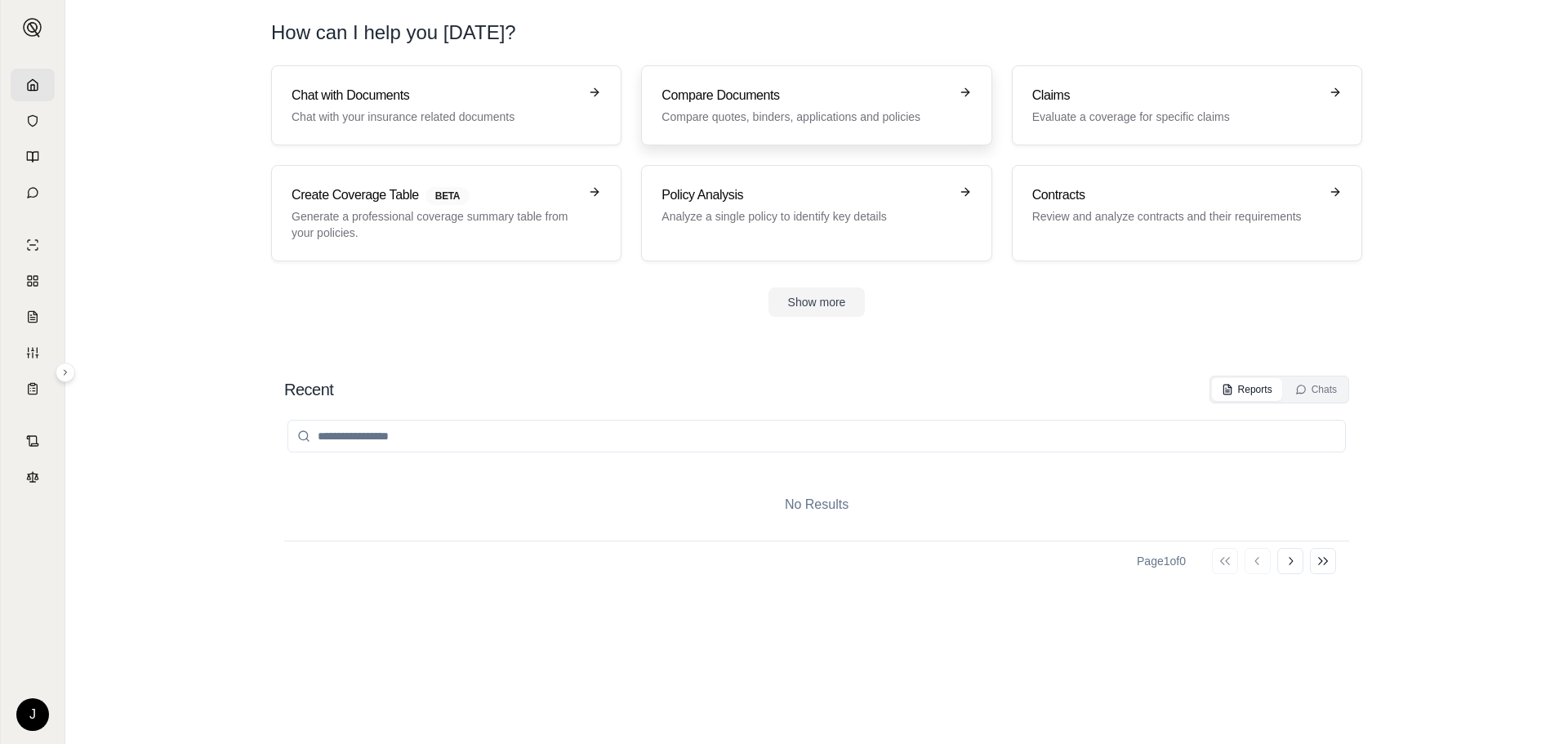
click at [958, 101] on div "Compare Documents Compare quotes, binders, applications and policies" at bounding box center [816, 105] width 309 height 39
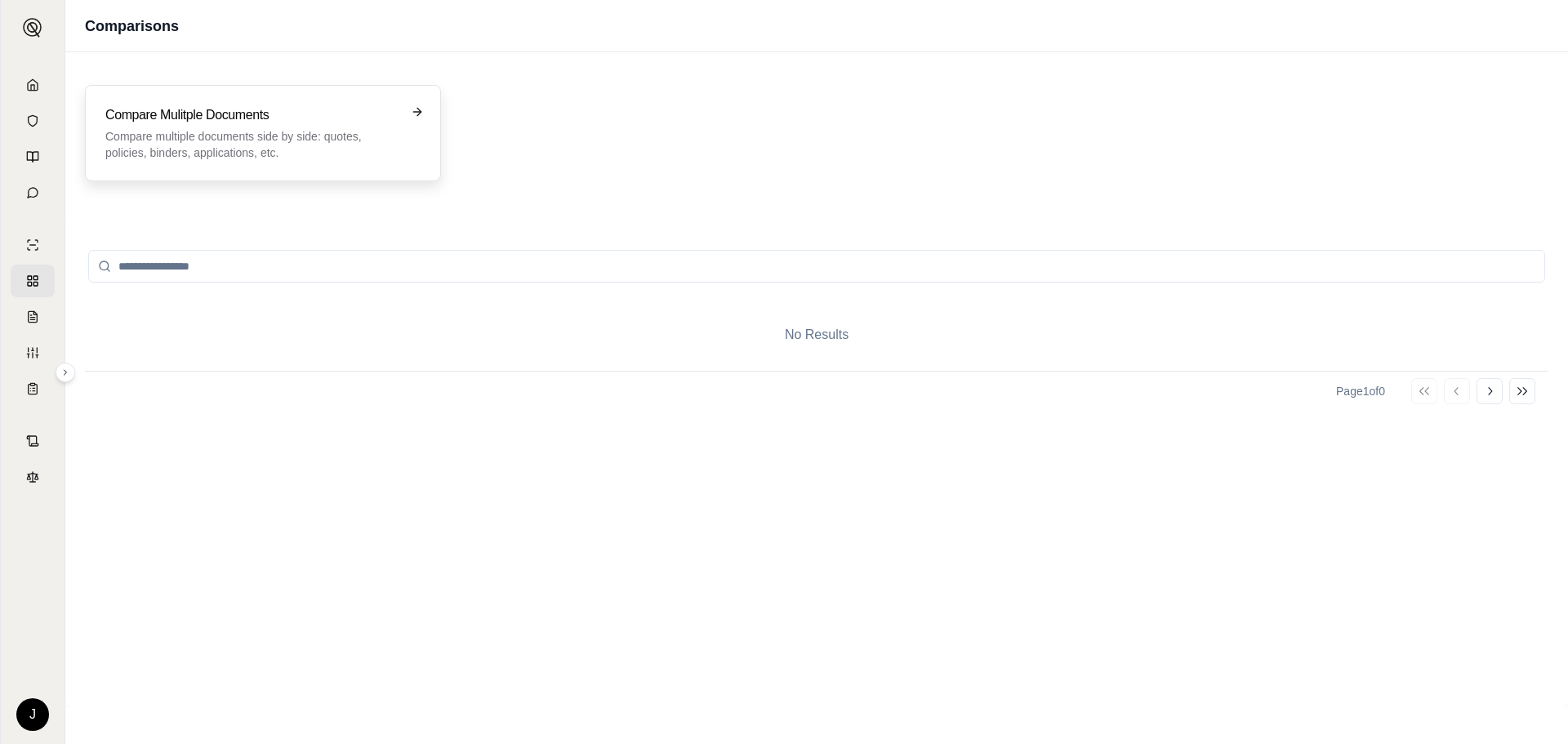
click at [415, 114] on icon at bounding box center [417, 111] width 13 height 13
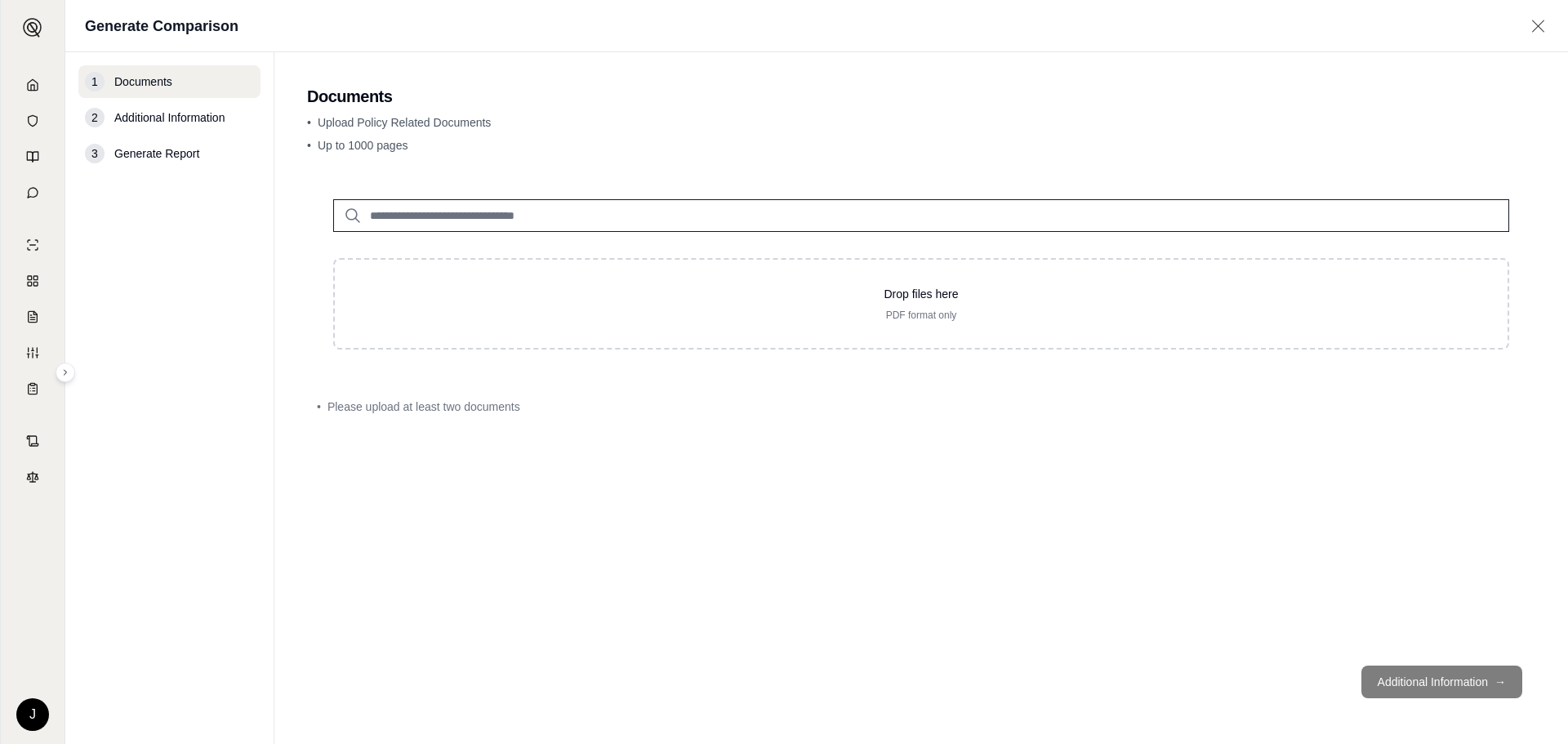
click at [161, 86] on span "Documents" at bounding box center [143, 81] width 58 height 16
click at [155, 114] on span "Additional Information" at bounding box center [169, 117] width 110 height 16
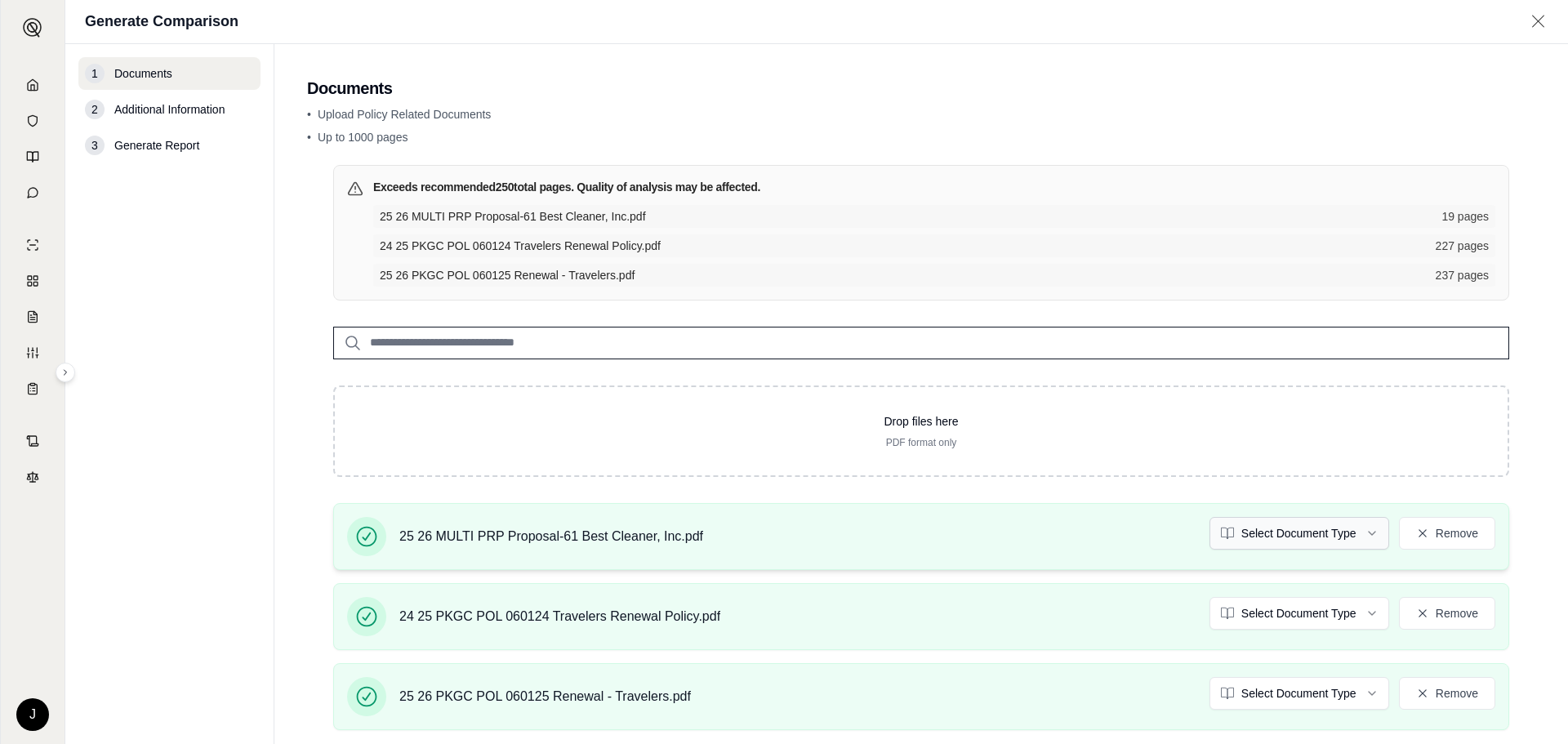
click at [1357, 530] on html "J Generate Comparison 1 Documents 2 Additional Information 3 Generate Report Do…" at bounding box center [784, 372] width 1568 height 744
click at [1357, 531] on html "Document type updated successfully J Generate Comparison 1 Documents 2 Addition…" at bounding box center [784, 372] width 1568 height 744
click at [1365, 611] on html "Document type updated successfully J Generate Comparison 1 Documents 2 Addition…" at bounding box center [784, 372] width 1568 height 744
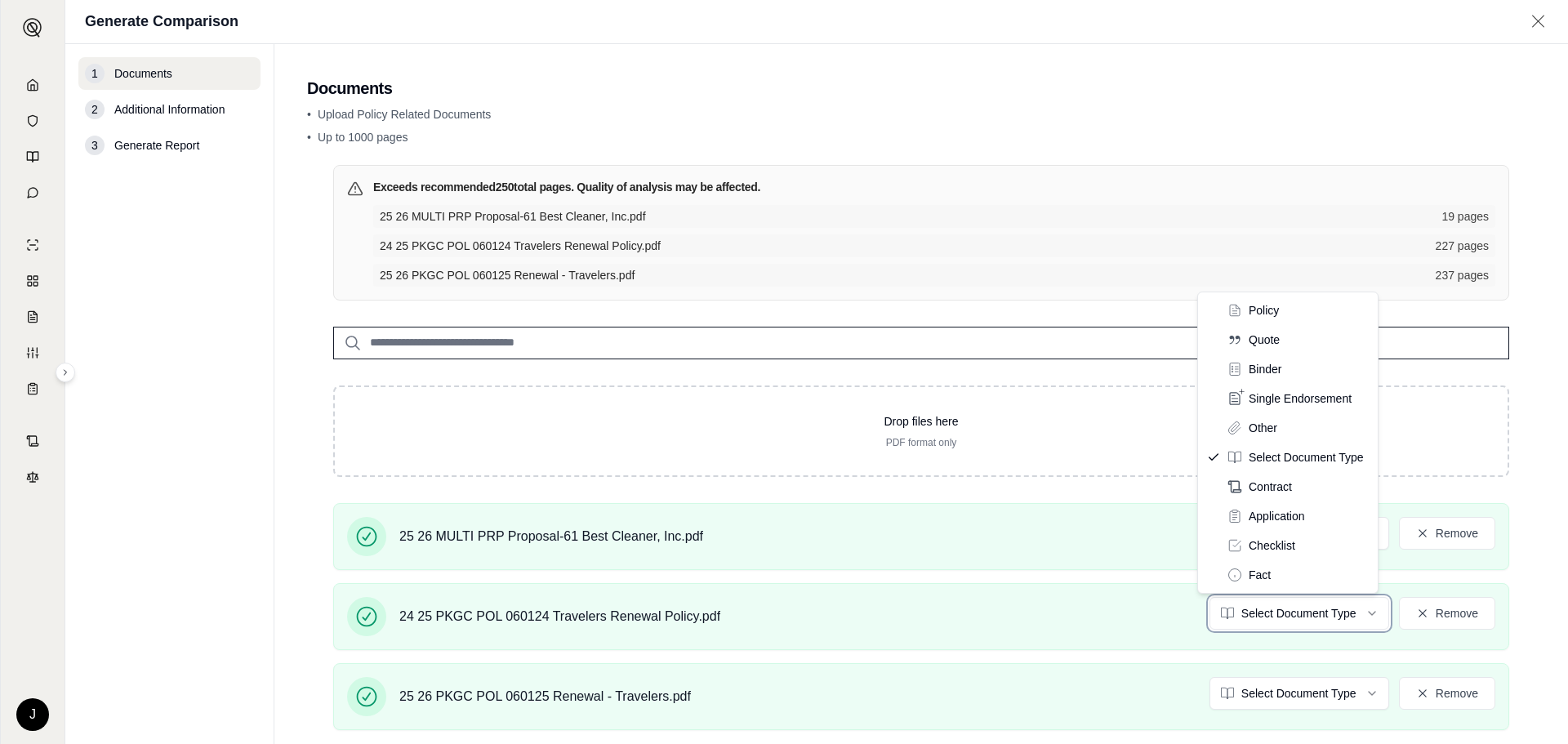
click at [1057, 544] on html "J Generate Comparison 1 Documents 2 Additional Information 3 Generate Report Do…" at bounding box center [784, 372] width 1568 height 744
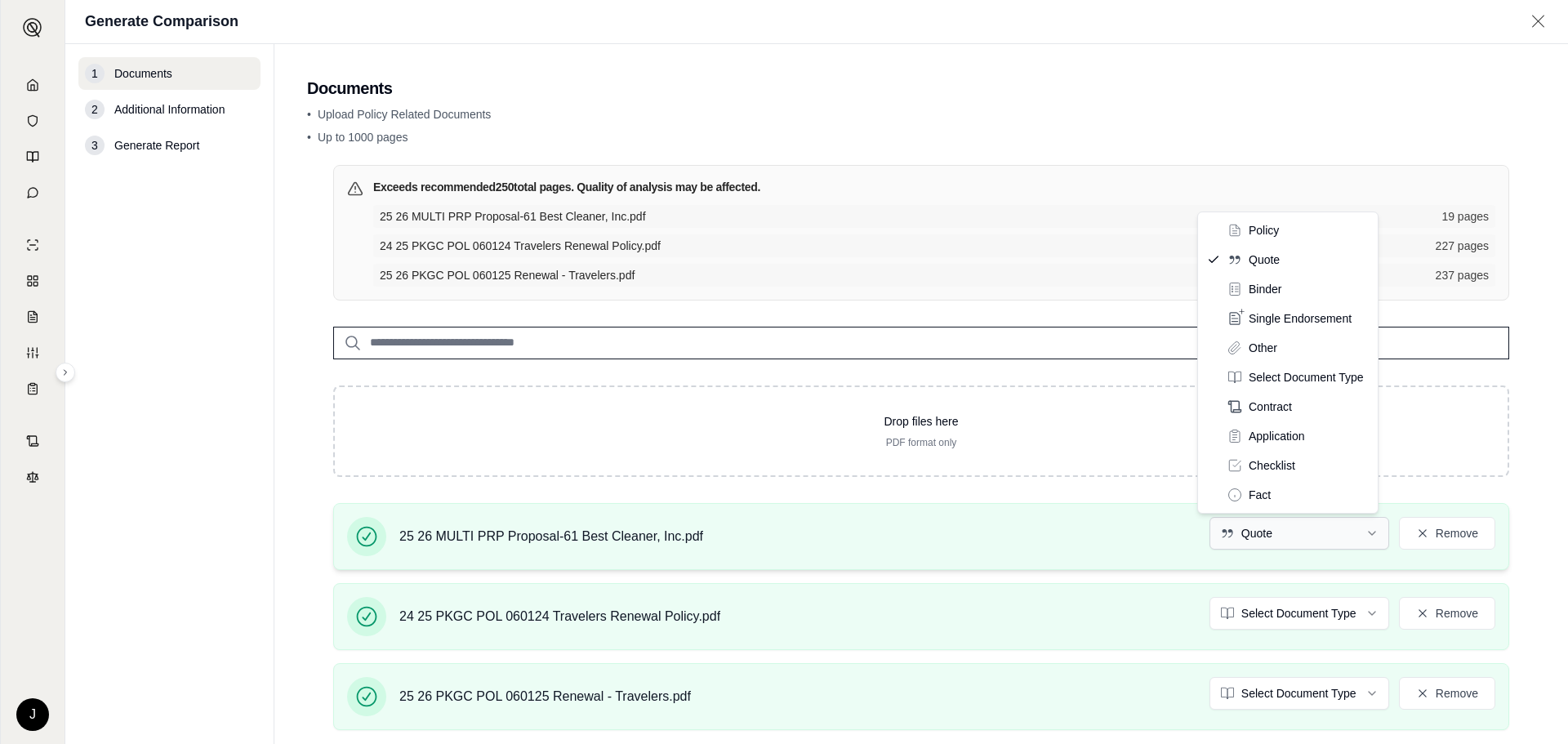
click at [1362, 530] on html "J Generate Comparison 1 Documents 2 Additional Information 3 Generate Report Do…" at bounding box center [784, 372] width 1568 height 744
click at [1114, 552] on div "25 26 MULTI PRP Proposal-61 Best Cleaner, Inc.pdf Quote Remove" at bounding box center [921, 536] width 1148 height 39
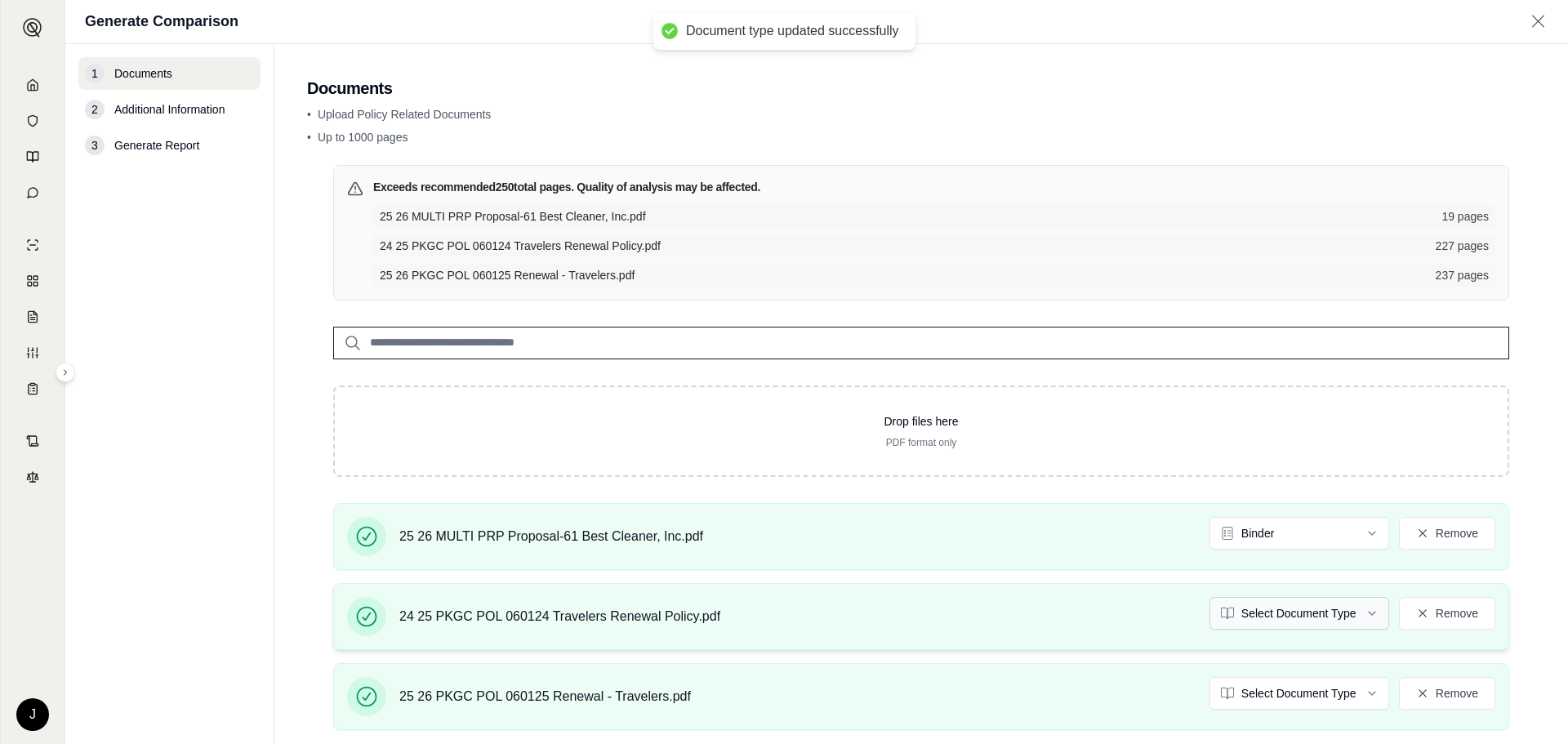
click at [1356, 608] on html "Document type updated successfully J Generate Comparison 1 Documents 2 Addition…" at bounding box center [784, 372] width 1568 height 744
click at [1358, 693] on html "Document type updated successfully J Generate Comparison 1 Documents 2 Addition…" at bounding box center [784, 372] width 1568 height 744
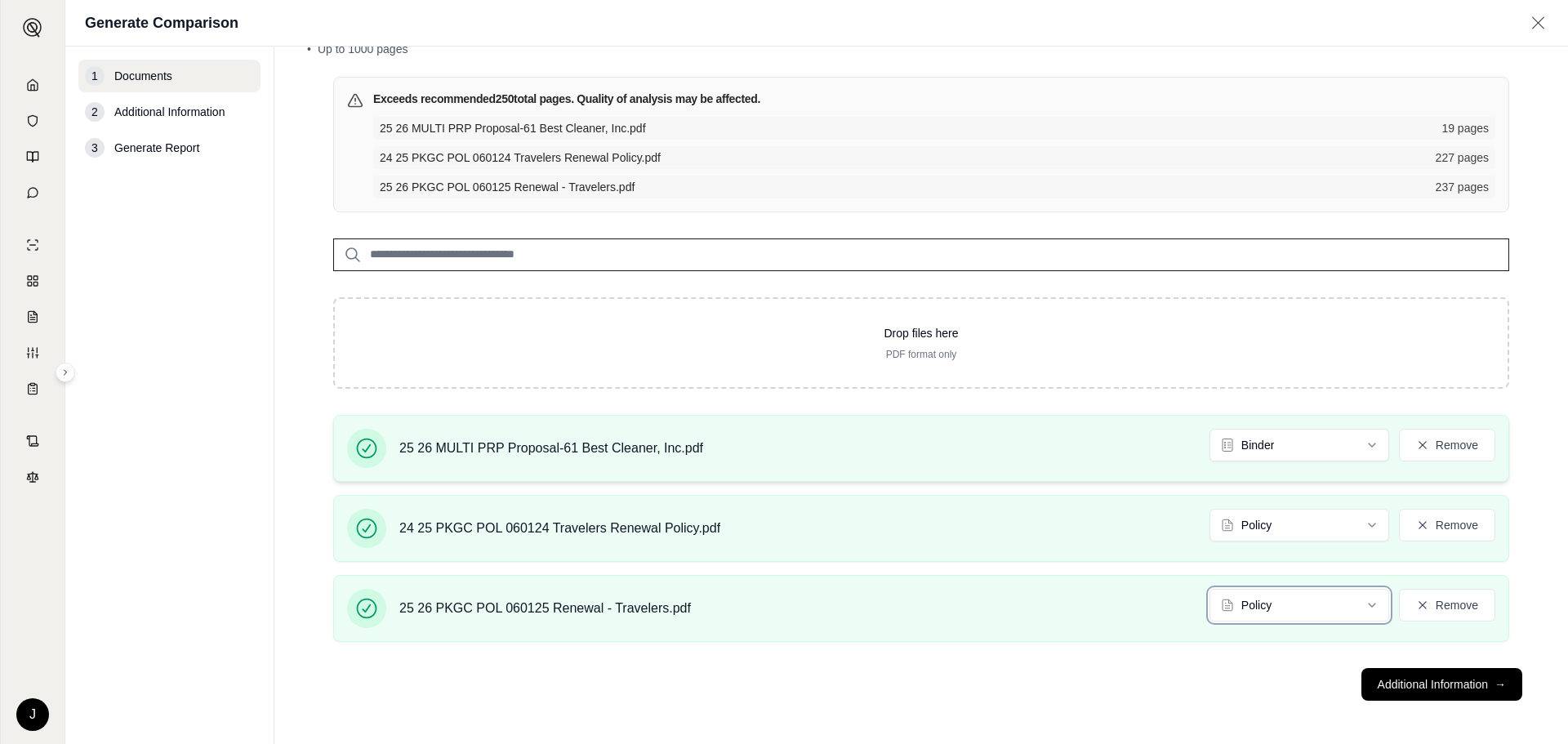
scroll to position [93, 0]
click at [1477, 677] on button "Additional Information →" at bounding box center [1442, 682] width 161 height 33
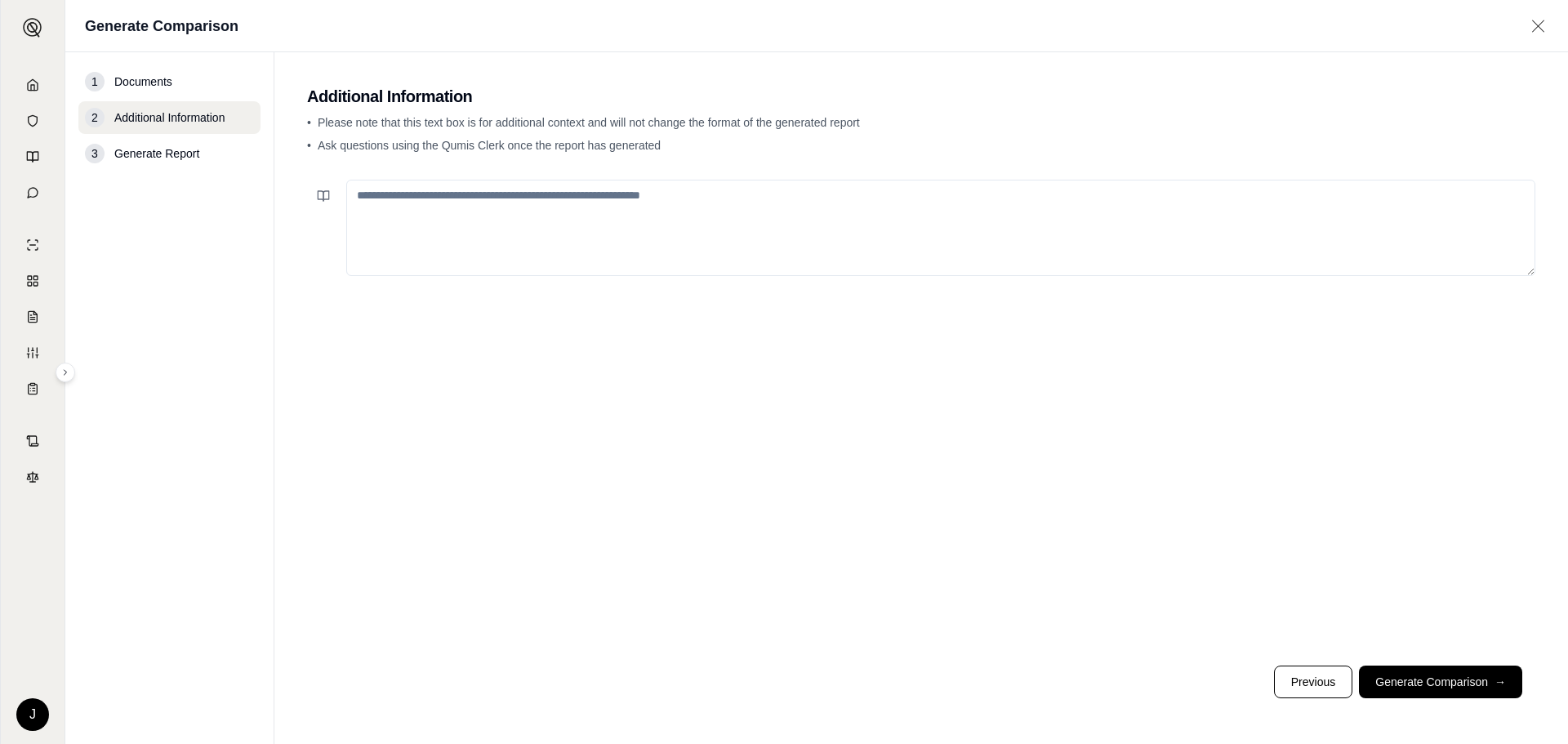
click at [371, 198] on textarea at bounding box center [940, 228] width 1188 height 97
click at [373, 198] on textarea at bounding box center [940, 228] width 1188 height 97
click at [684, 146] on p "• Ask questions using the Qumis Clerk once the report has generated" at bounding box center [921, 145] width 1228 height 16
click at [1465, 669] on button "Generate Comparison →" at bounding box center [1440, 682] width 163 height 33
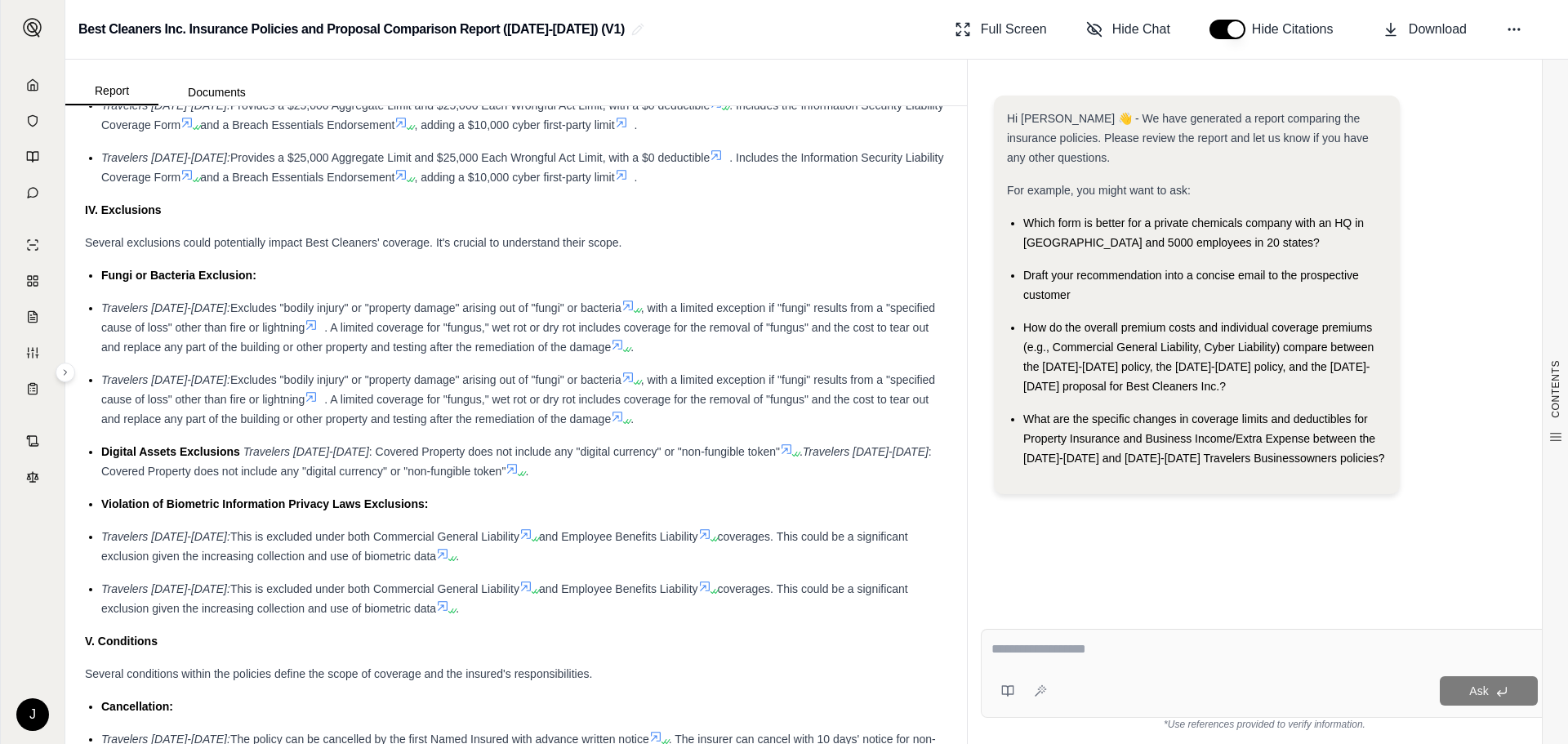
scroll to position [2042, 0]
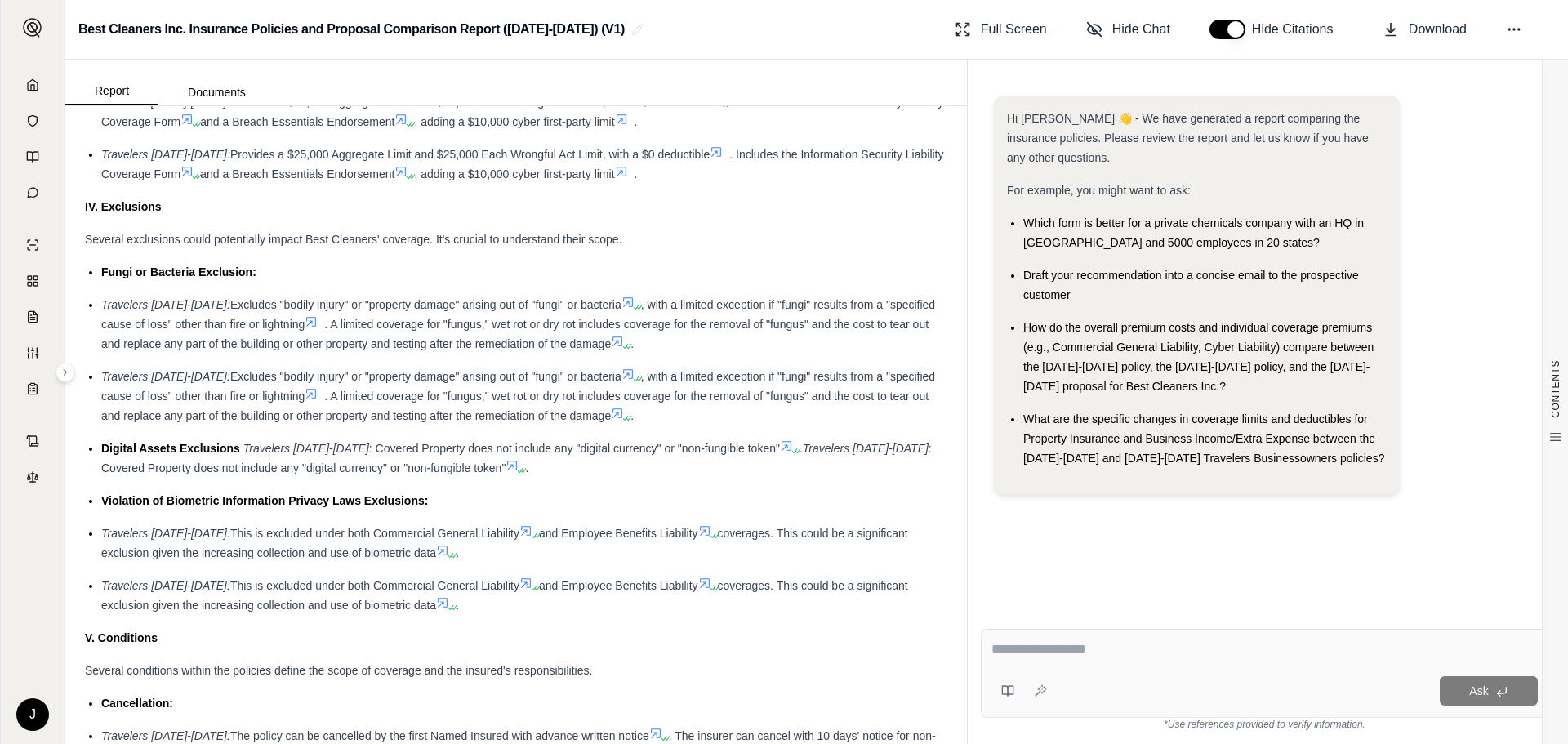
click at [690, 249] on div "Several exclusions could potentially impact Best Cleaners' coverage. It's cruci…" at bounding box center [516, 239] width 862 height 19
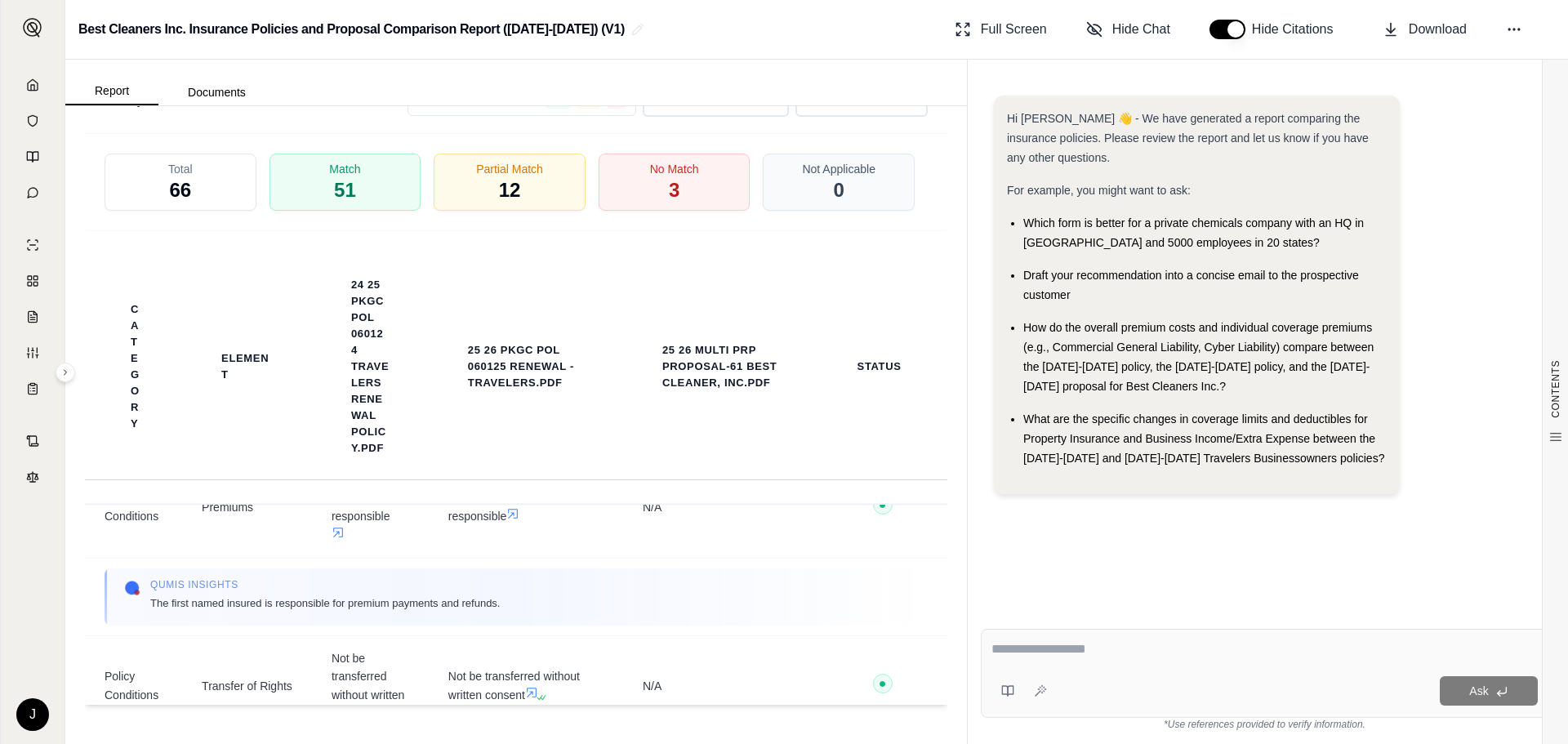
scroll to position [3839, 0]
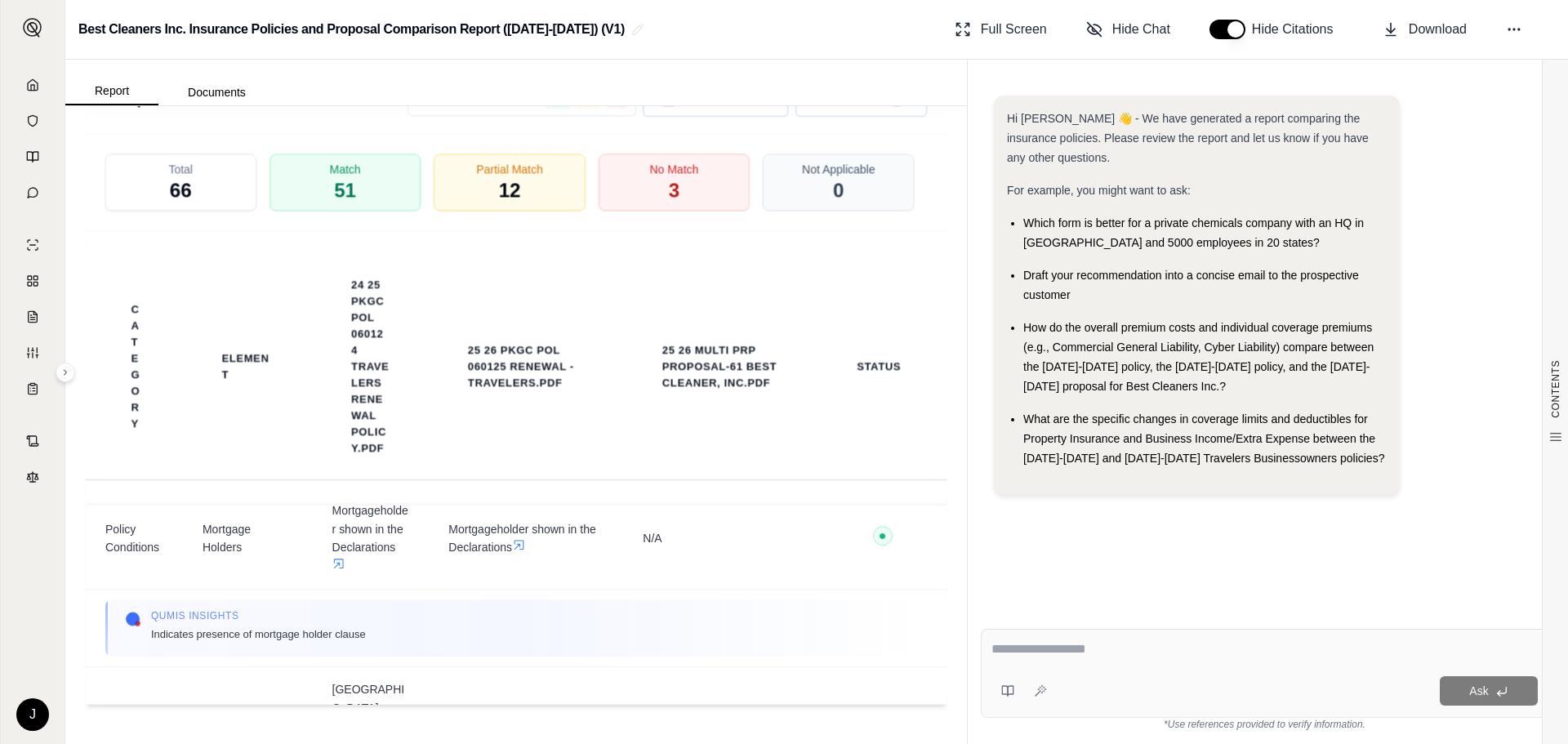
click at [1033, 652] on textarea at bounding box center [1264, 649] width 546 height 19
type textarea "*"
type textarea "**********"
click at [1484, 681] on button "Ask" at bounding box center [1488, 691] width 98 height 30
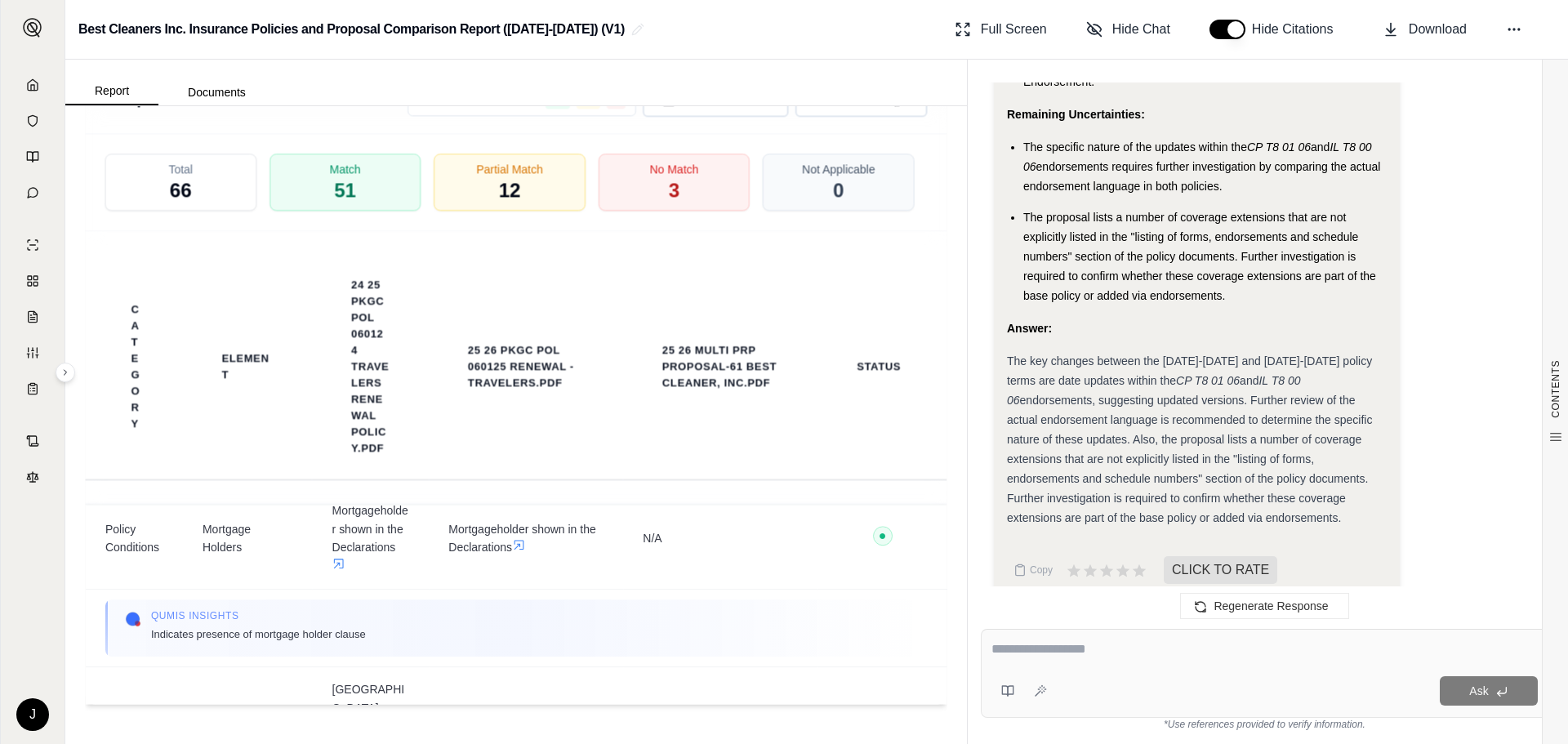
click at [1346, 554] on div "Copy CLICK TO RATE" at bounding box center [1197, 570] width 380 height 33
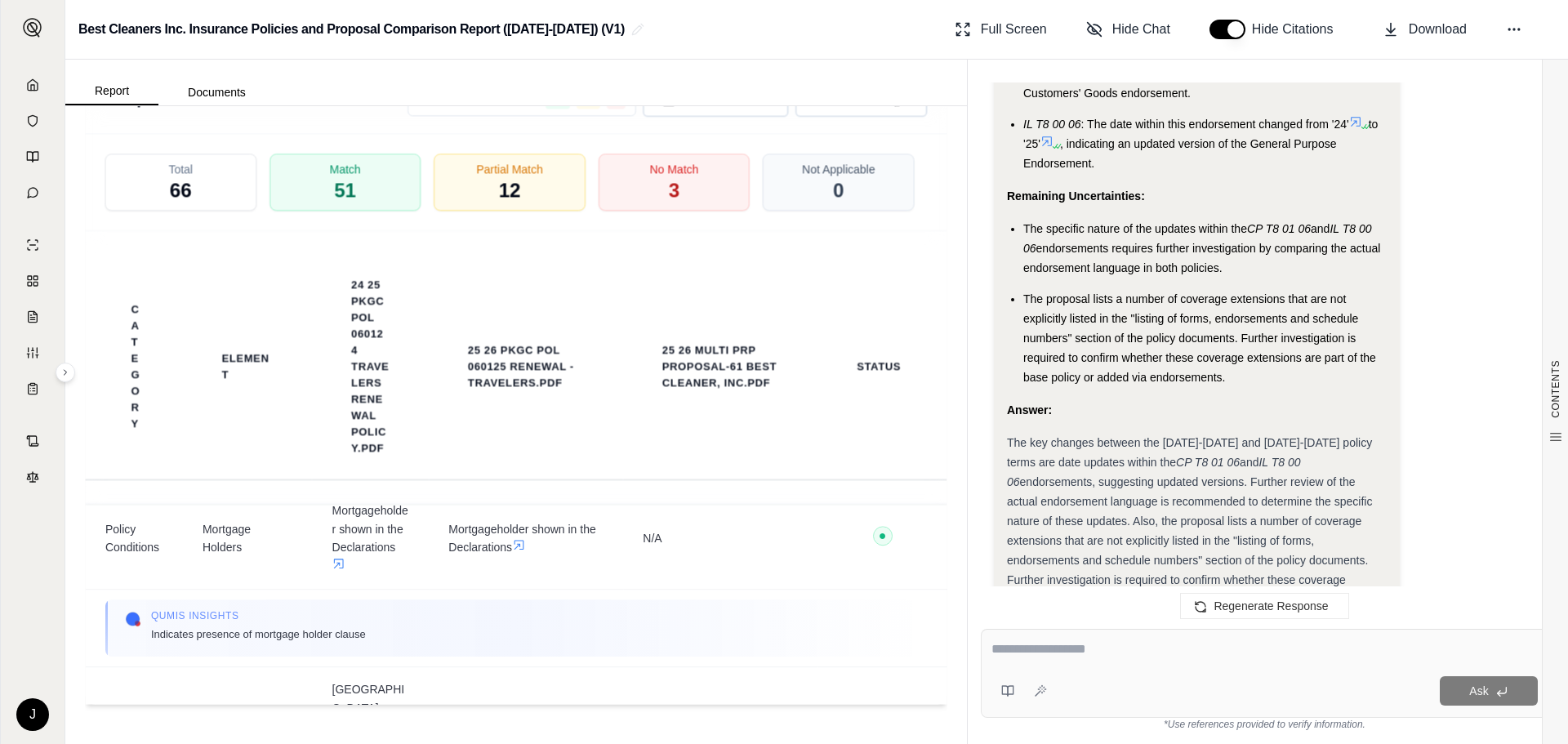
scroll to position [3417, 0]
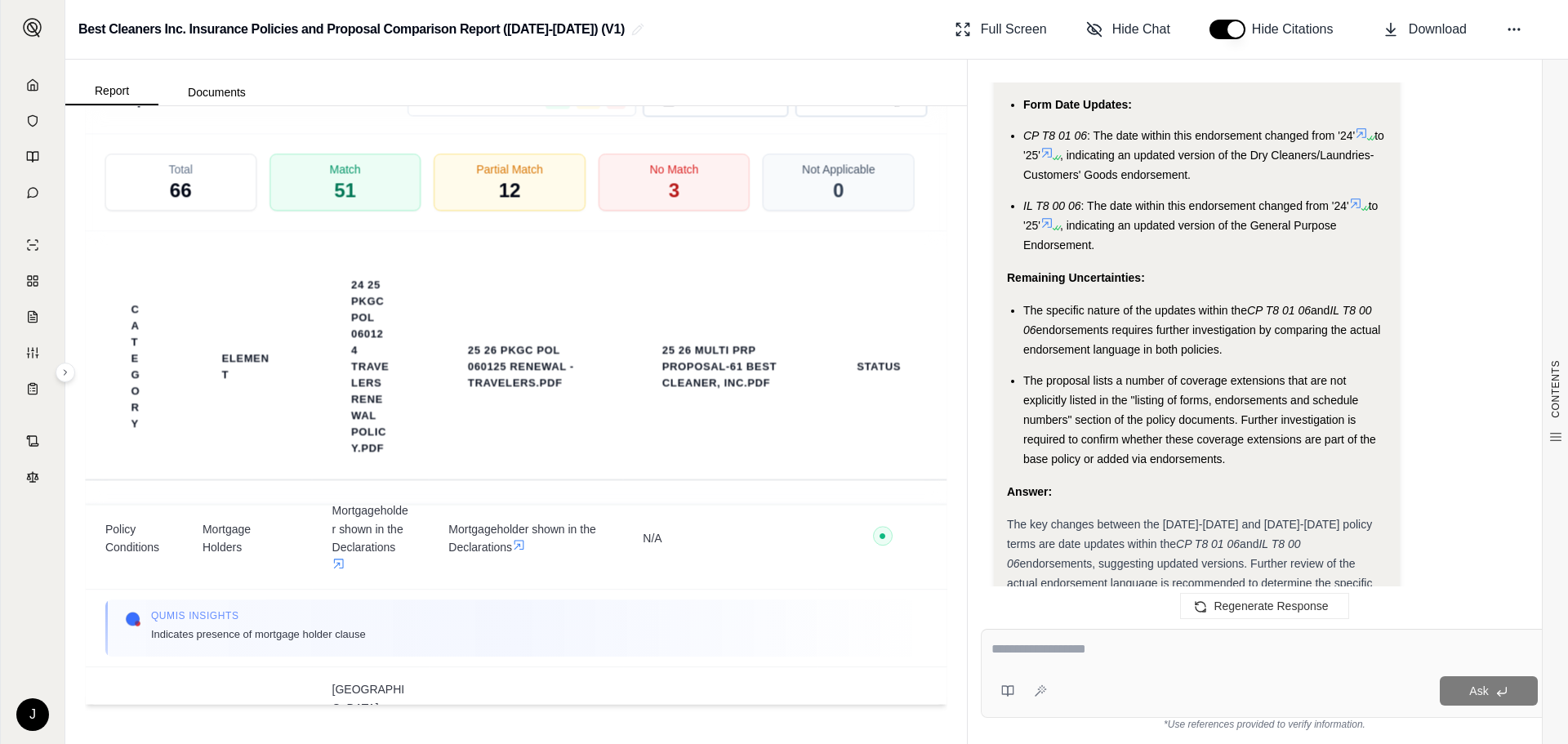
click at [1319, 320] on li "The specific nature of the updates within the CP T8 01 06 and IL T8 00 06 endor…" at bounding box center [1205, 330] width 363 height 58
click at [1277, 321] on li "The specific nature of the updates within the CP T8 01 06 and IL T8 00 06 endor…" at bounding box center [1205, 330] width 363 height 58
click at [1358, 371] on li "The proposal lists a number of coverage extensions that are not explicitly list…" at bounding box center [1205, 420] width 363 height 98
click at [1287, 442] on li "The proposal lists a number of coverage extensions that are not explicitly list…" at bounding box center [1205, 420] width 363 height 98
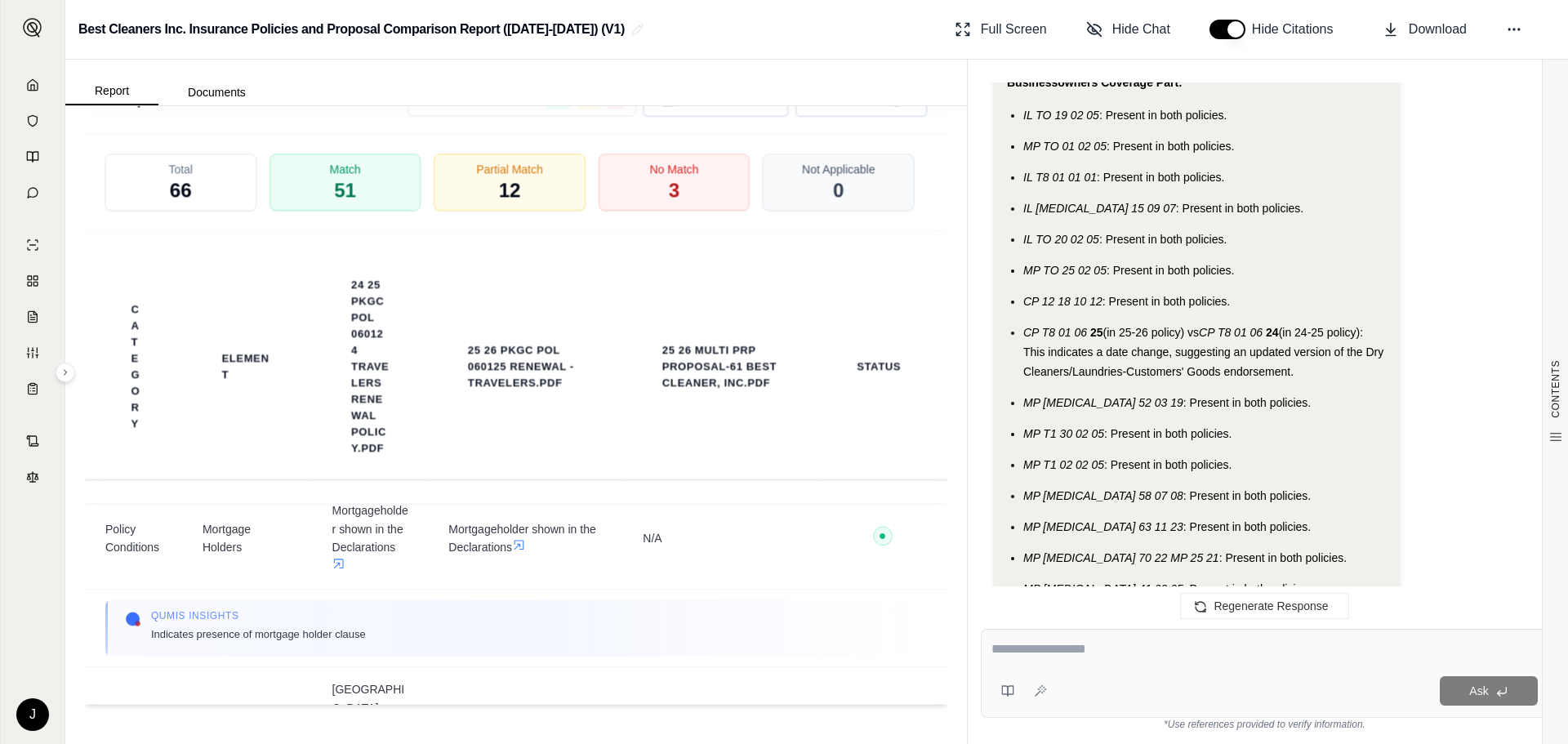
scroll to position [1293, 0]
click at [1326, 375] on li "CP T8 01 06 25 (in 25-26 policy) vs CP T8 01 06 24 (in 24-25 policy): This indi…" at bounding box center [1205, 351] width 363 height 58
click at [1317, 374] on li "CP T8 01 06 25 (in 25-26 policy) vs CP T8 01 06 24 (in 24-25 policy): This indi…" at bounding box center [1205, 351] width 363 height 58
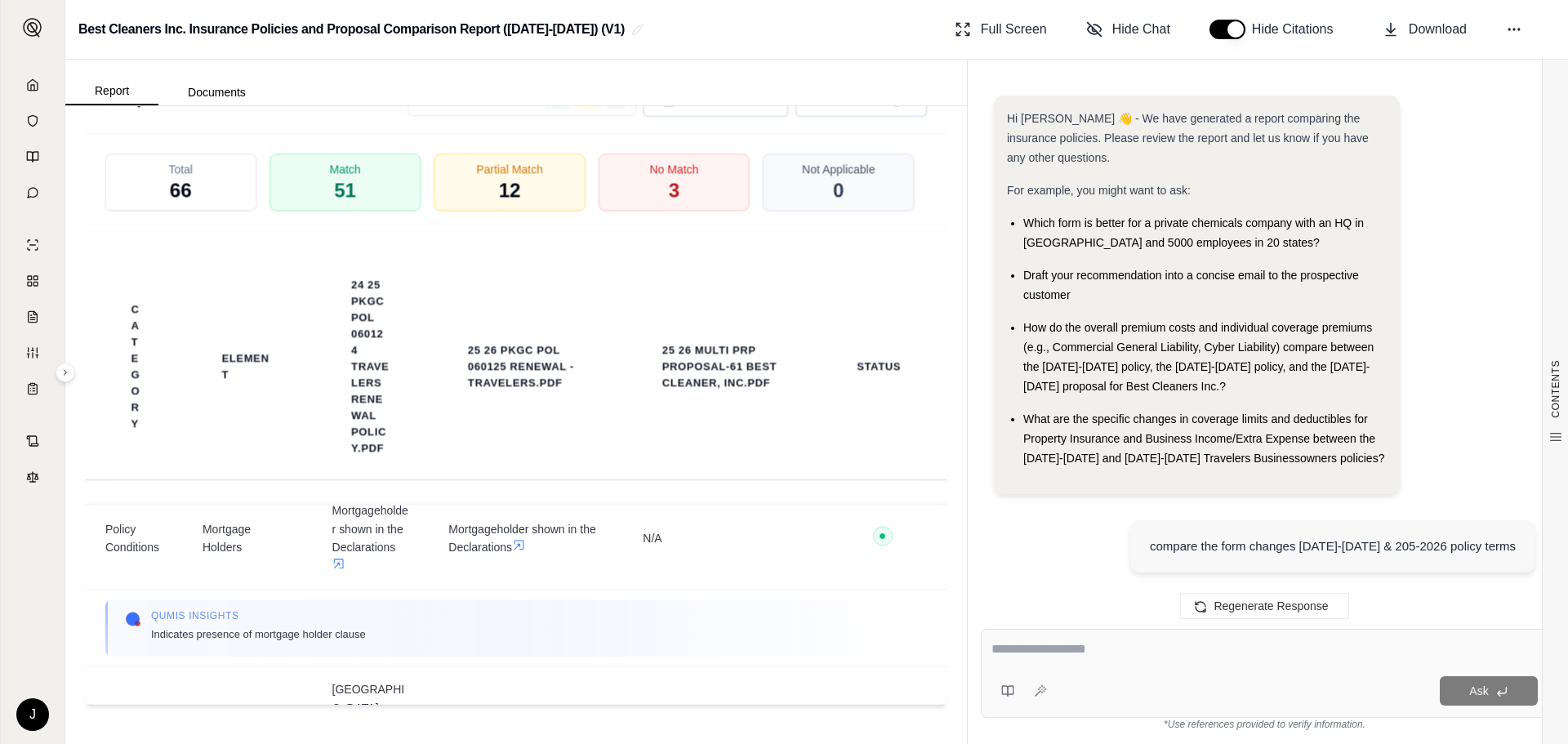
scroll to position [0, 0]
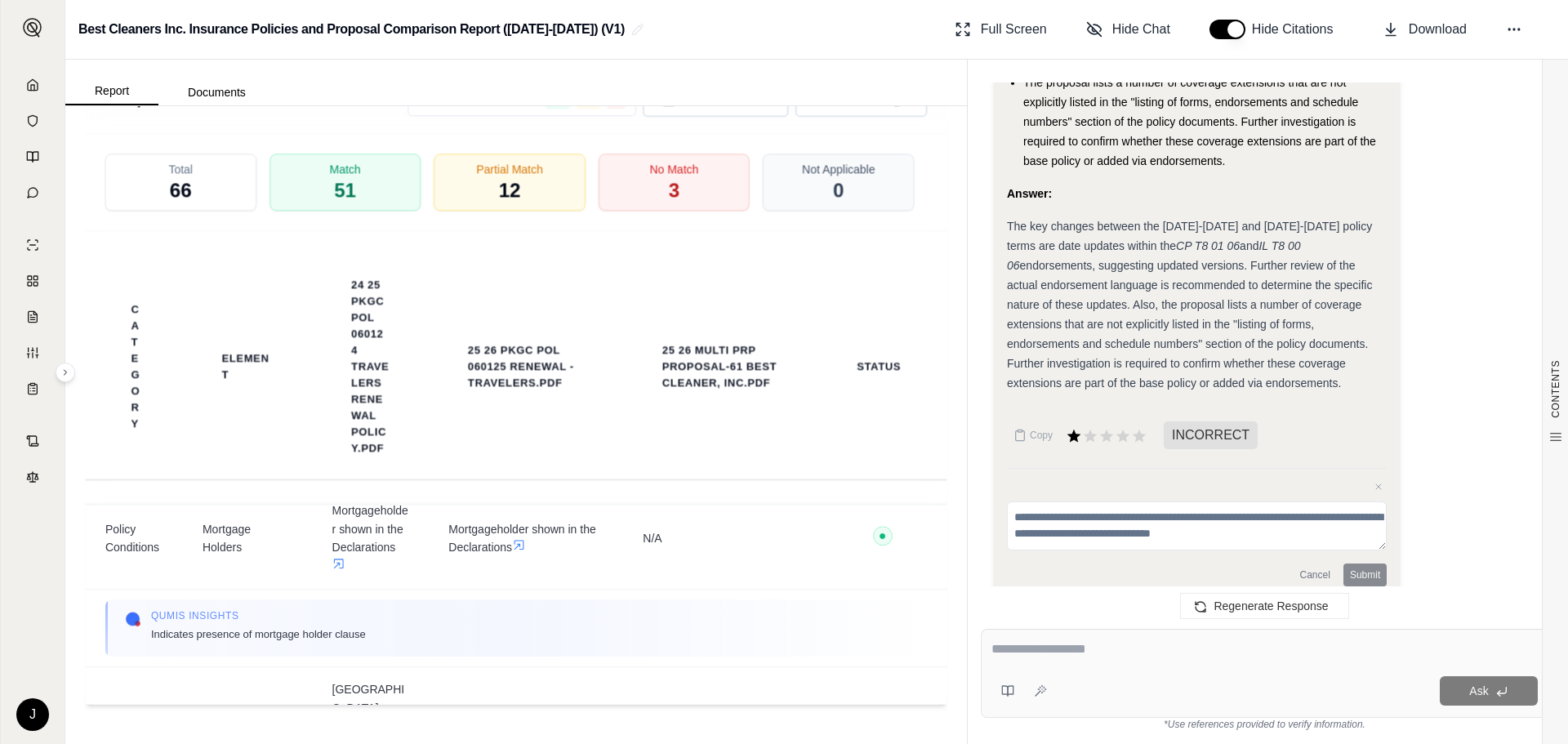
click at [1077, 663] on div at bounding box center [1264, 652] width 546 height 25
click at [1071, 663] on div at bounding box center [1264, 652] width 546 height 25
click at [1073, 649] on textarea at bounding box center [1264, 649] width 546 height 19
click at [1305, 564] on button "Cancel" at bounding box center [1315, 575] width 43 height 23
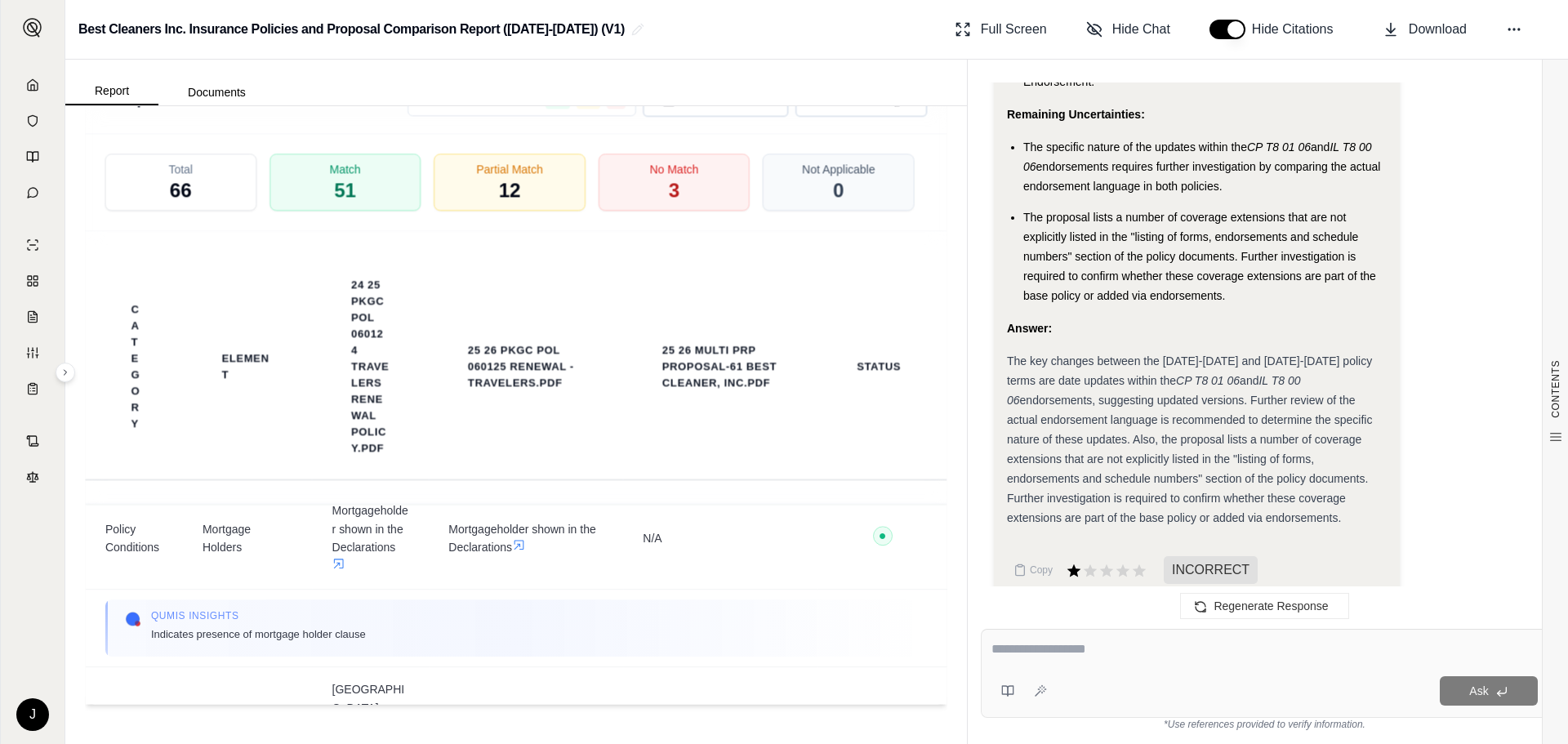
drag, startPoint x: 1205, startPoint y: 663, endPoint x: 1220, endPoint y: 652, distance: 18.6
click at [1205, 663] on div at bounding box center [1264, 652] width 546 height 25
click at [1272, 608] on span "Regenerate Response" at bounding box center [1270, 606] width 114 height 13
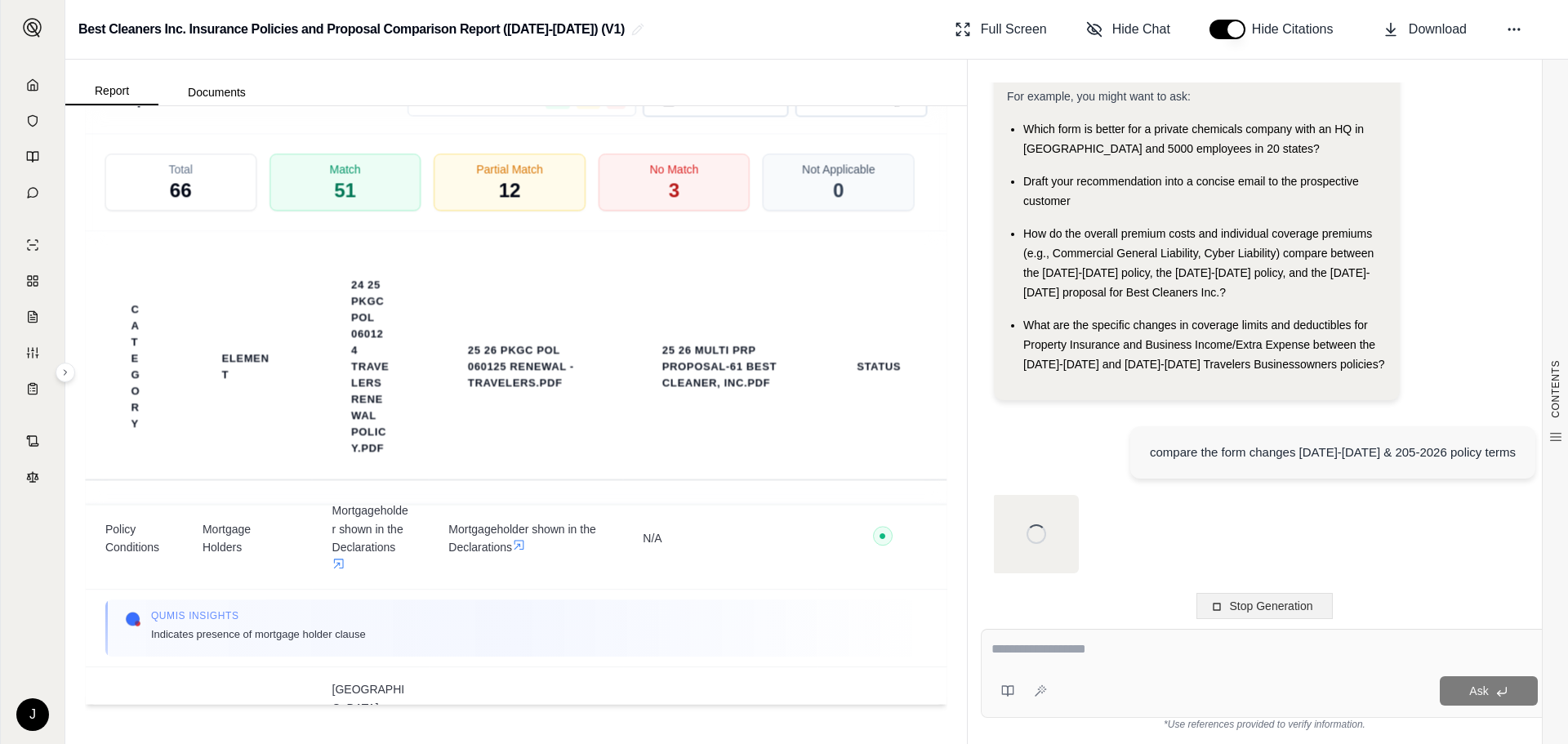
scroll to position [94, 0]
click at [1063, 653] on textarea at bounding box center [1264, 649] width 546 height 19
click at [1065, 653] on textarea at bounding box center [1264, 649] width 546 height 19
click at [1293, 608] on span "Stop Generation" at bounding box center [1272, 606] width 83 height 13
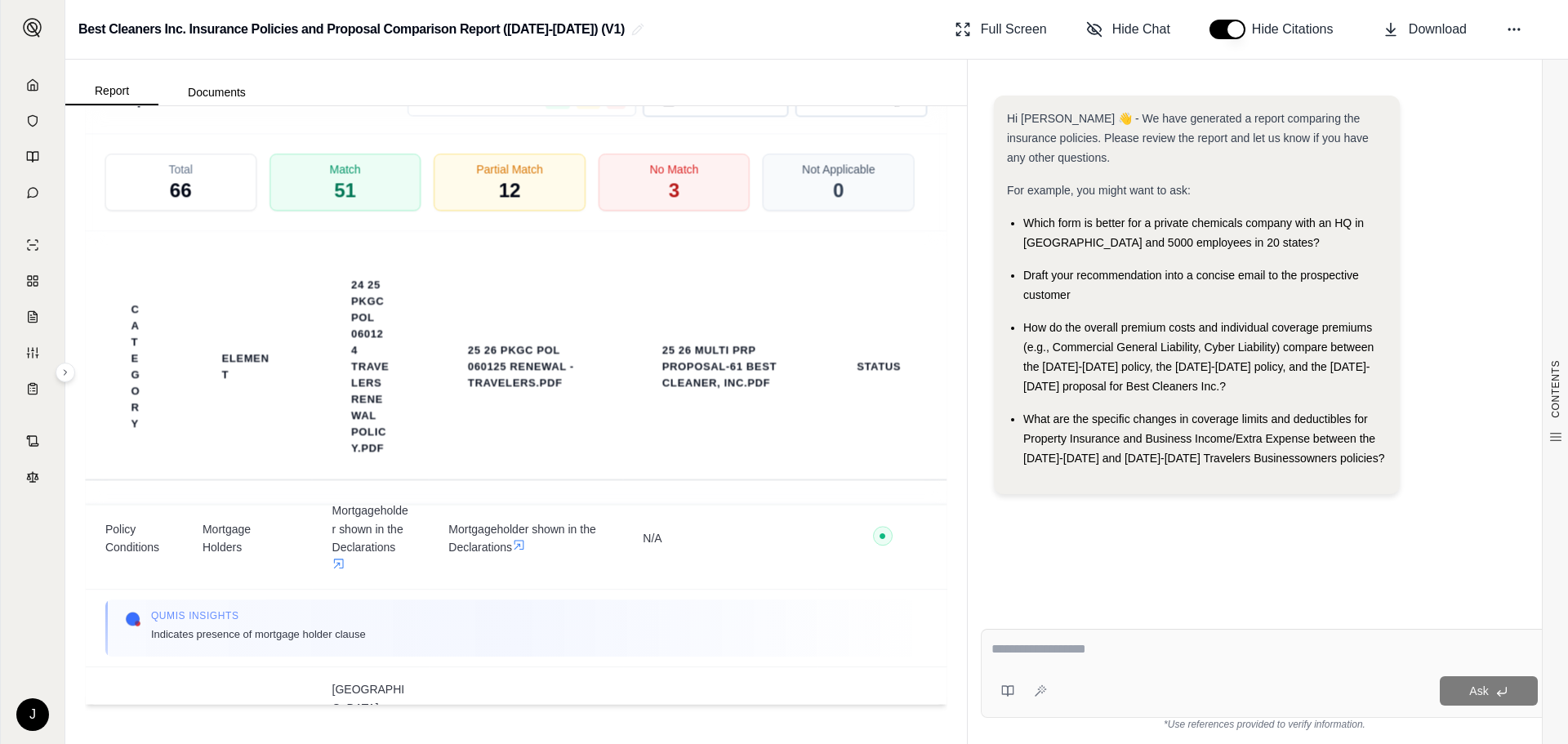
click at [1043, 654] on textarea at bounding box center [1264, 649] width 546 height 19
click at [1117, 554] on div "Hi [PERSON_NAME] 👋 - We have generated a report comparing the insurance policie…" at bounding box center [1265, 342] width 568 height 520
drag, startPoint x: 1181, startPoint y: 564, endPoint x: 1432, endPoint y: 482, distance: 264.1
click at [1184, 564] on div "Hi [PERSON_NAME] 👋 - We have generated a report comparing the insurance policie…" at bounding box center [1265, 342] width 568 height 520
click at [1479, 213] on div "Hi [PERSON_NAME] 👋 - We have generated a report comparing the insurance policie…" at bounding box center [1264, 302] width 541 height 412
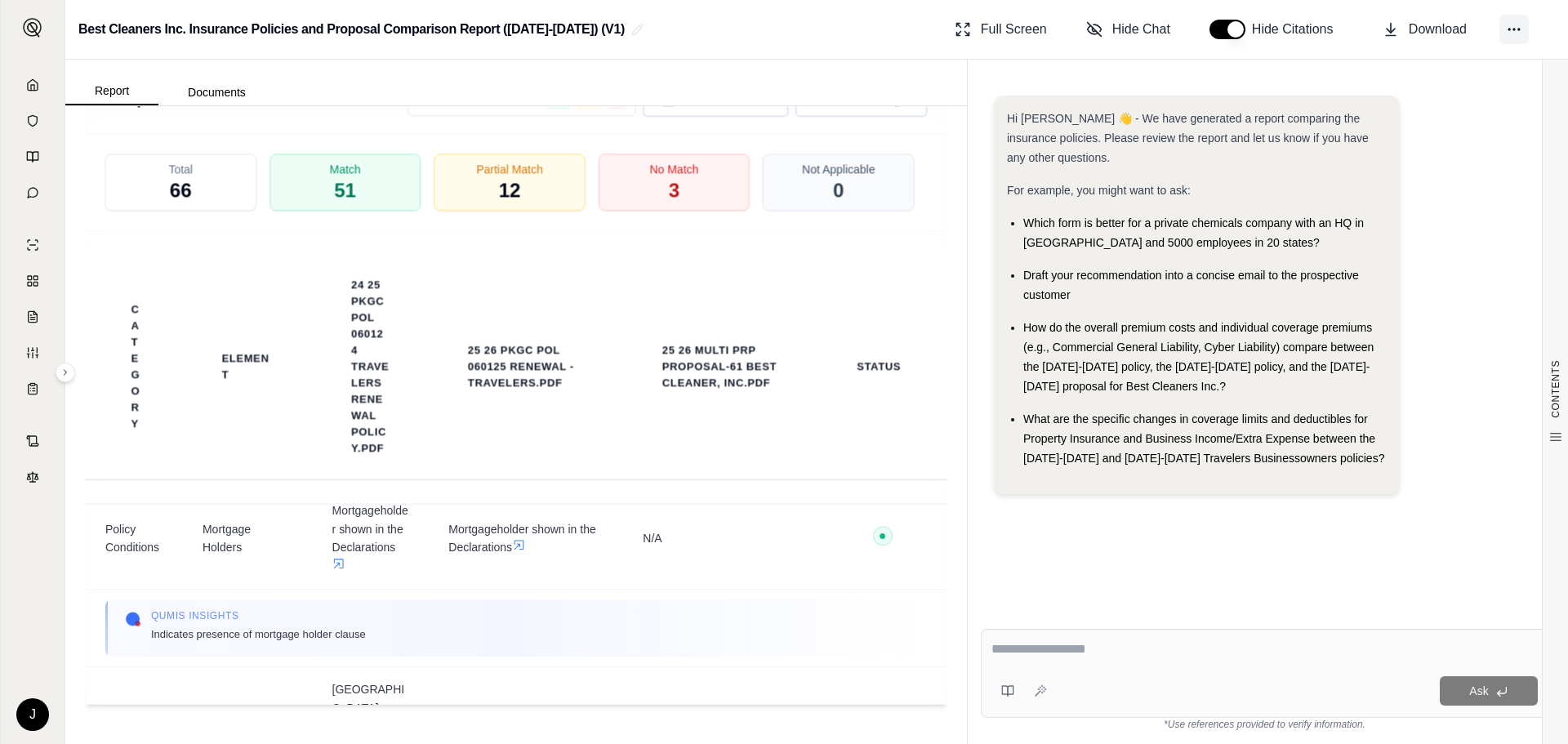
click at [1505, 29] on button at bounding box center [1514, 29] width 30 height 30
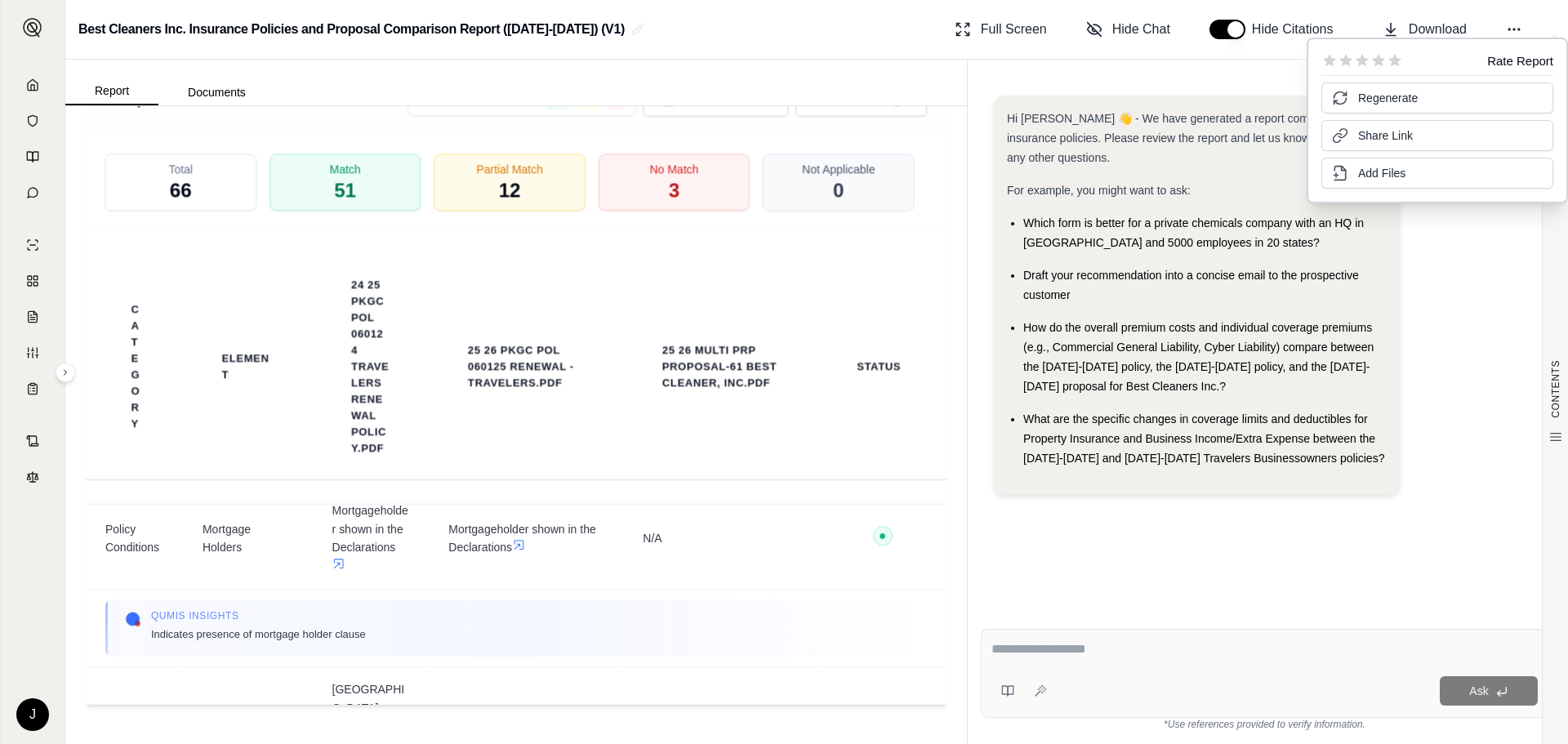
click at [1456, 283] on div "Hi [PERSON_NAME] 👋 - We have generated a report comparing the insurance policie…" at bounding box center [1264, 302] width 541 height 412
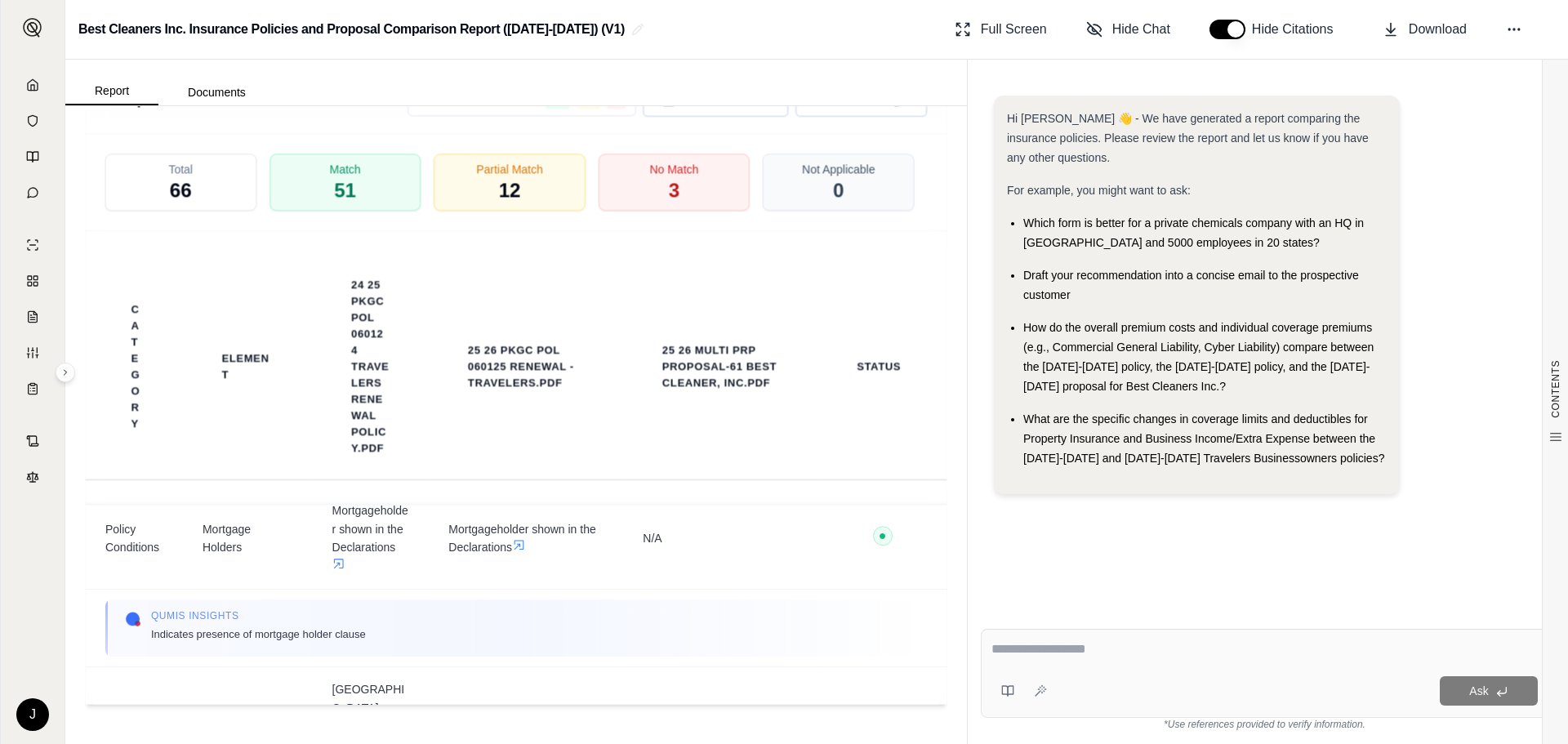
click at [1059, 685] on div "Ask" at bounding box center [1295, 691] width 485 height 30
click at [1503, 172] on div "Hi [PERSON_NAME] 👋 - We have generated a report comparing the insurance policie…" at bounding box center [1264, 302] width 541 height 412
click at [1478, 138] on div "Hi [PERSON_NAME] 👋 - We have generated a report comparing the insurance policie…" at bounding box center [1264, 302] width 541 height 412
click at [1477, 140] on div "Hi [PERSON_NAME] 👋 - We have generated a report comparing the insurance policie…" at bounding box center [1264, 302] width 541 height 412
click at [1247, 187] on div "For example, you might want to ask:" at bounding box center [1197, 190] width 380 height 19
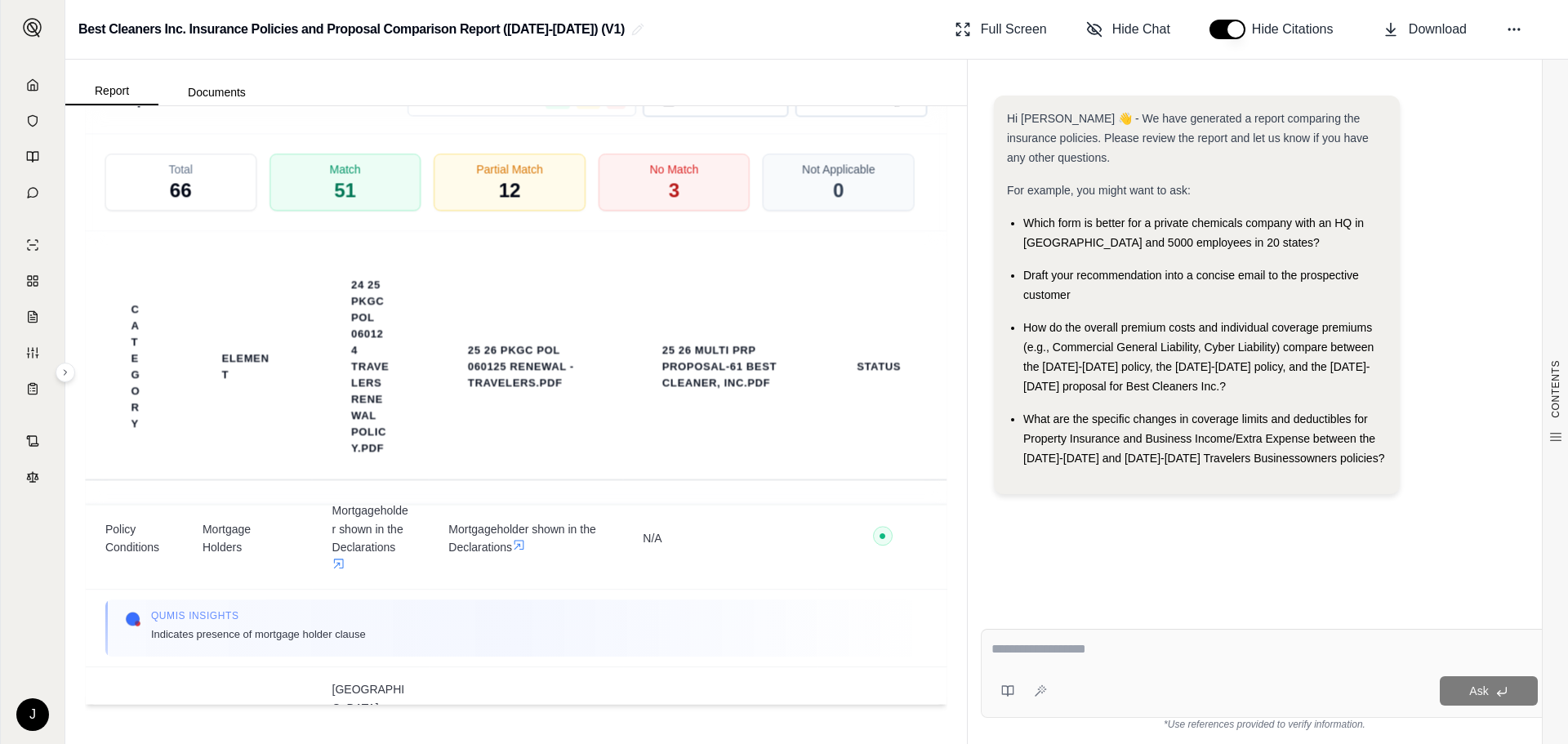
click at [1204, 575] on div "Hi [PERSON_NAME] 👋 - We have generated a report comparing the insurance policie…" at bounding box center [1265, 342] width 568 height 520
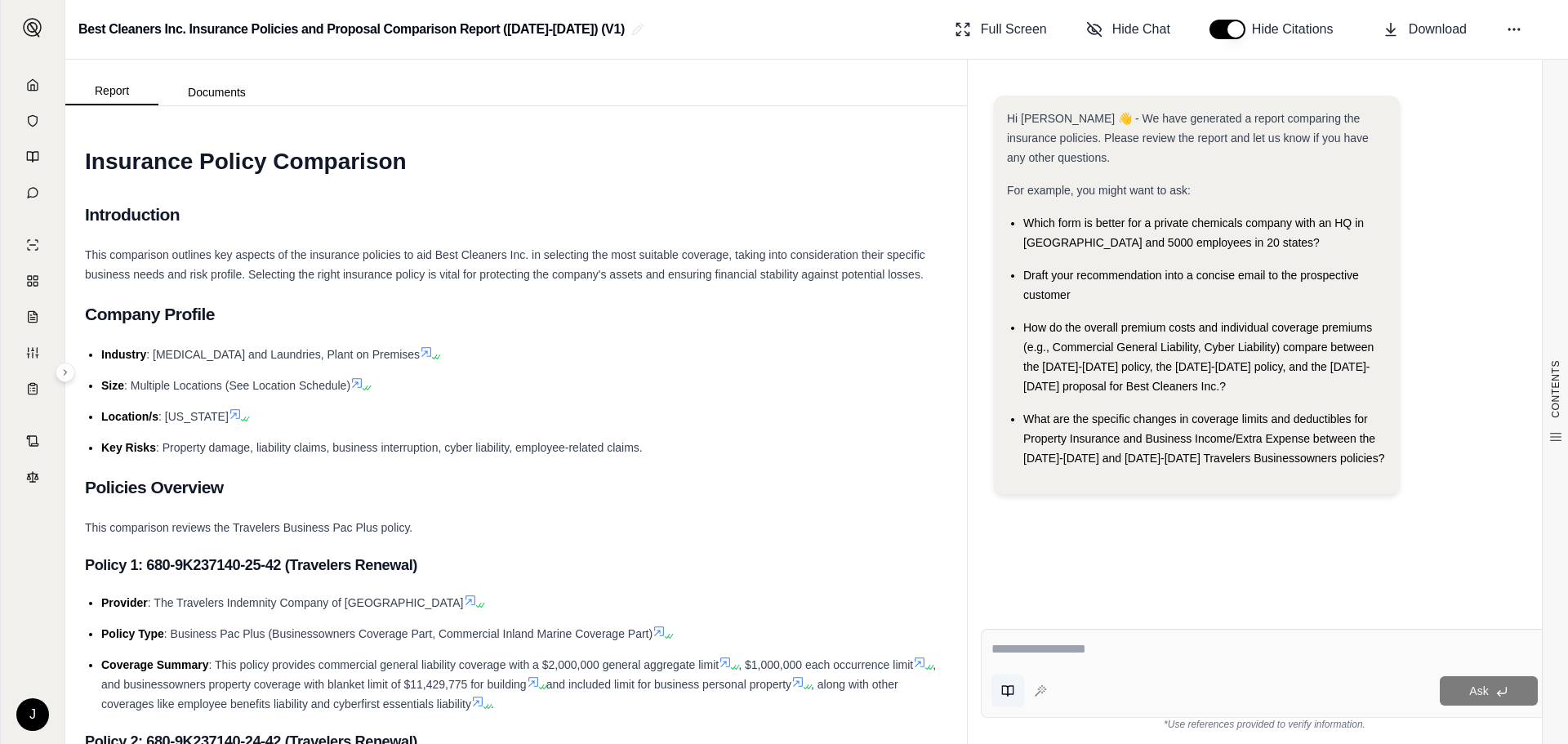
click at [1009, 690] on icon at bounding box center [1007, 691] width 13 height 13
click at [1388, 546] on div "Hi [PERSON_NAME] 👋 - We have generated a report comparing the insurance policie…" at bounding box center [1265, 342] width 568 height 520
click at [867, 554] on h3 "Policy 1: 680-9K237140-25-42 (Travelers Renewal)" at bounding box center [516, 565] width 862 height 30
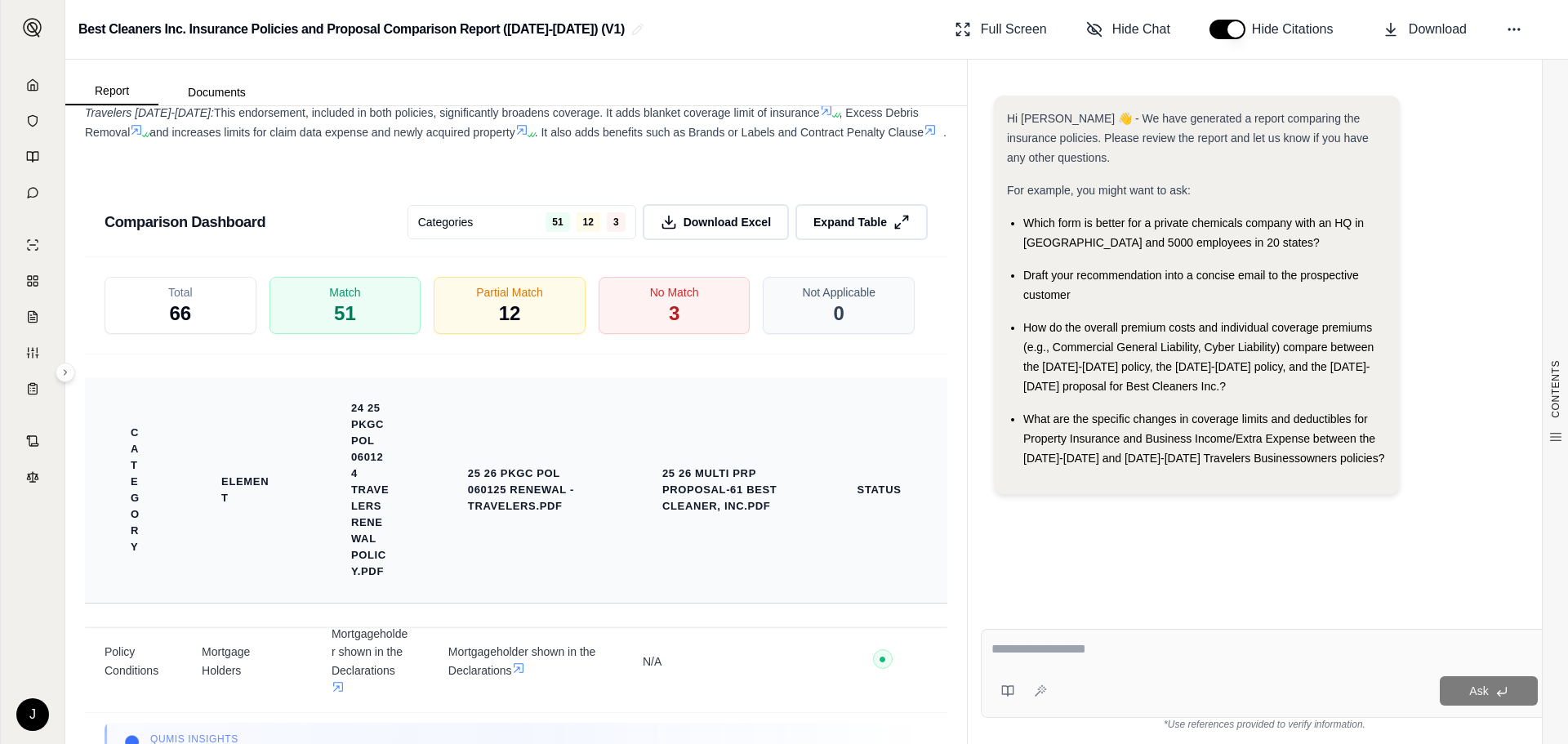
scroll to position [3495, 0]
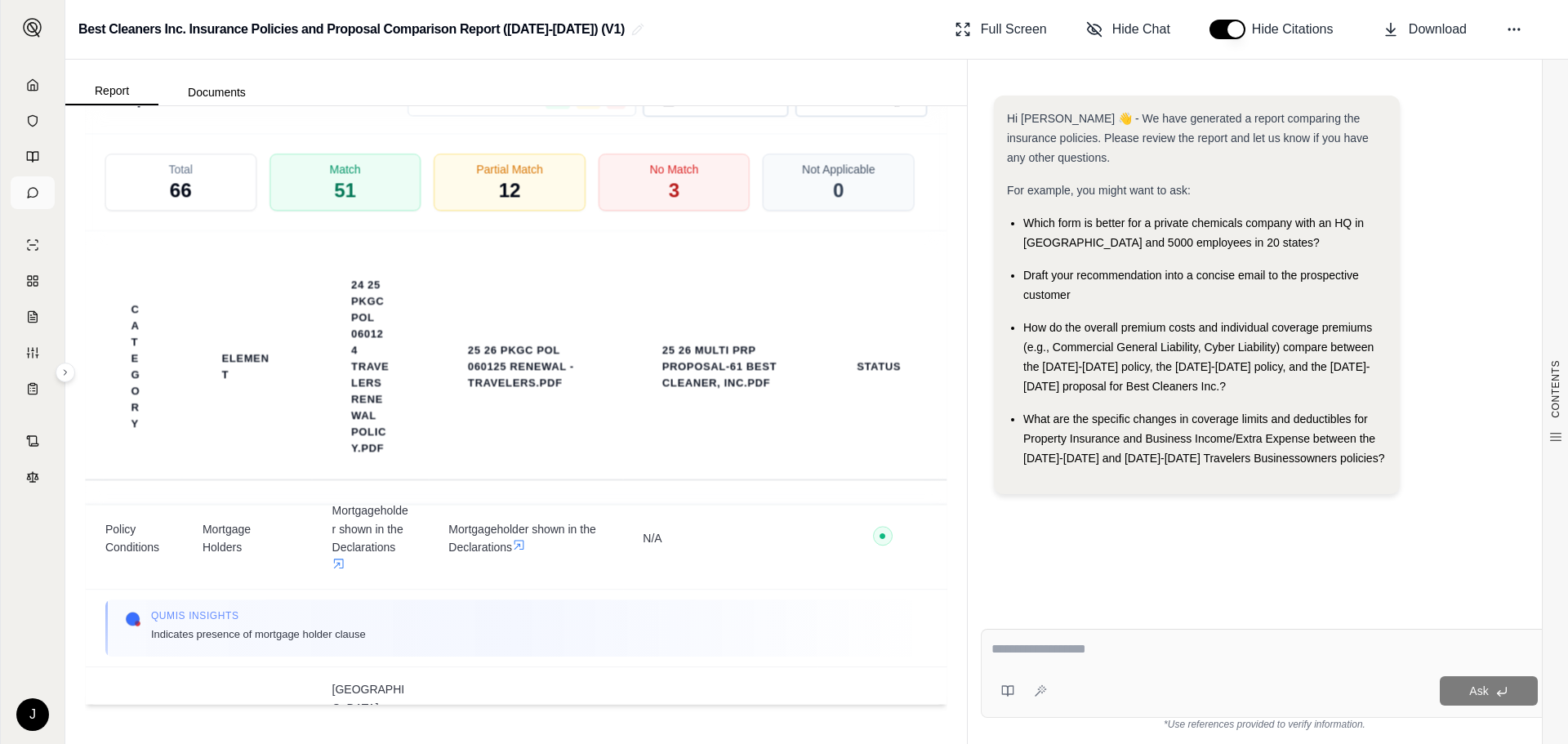
click at [26, 184] on link at bounding box center [33, 192] width 44 height 33
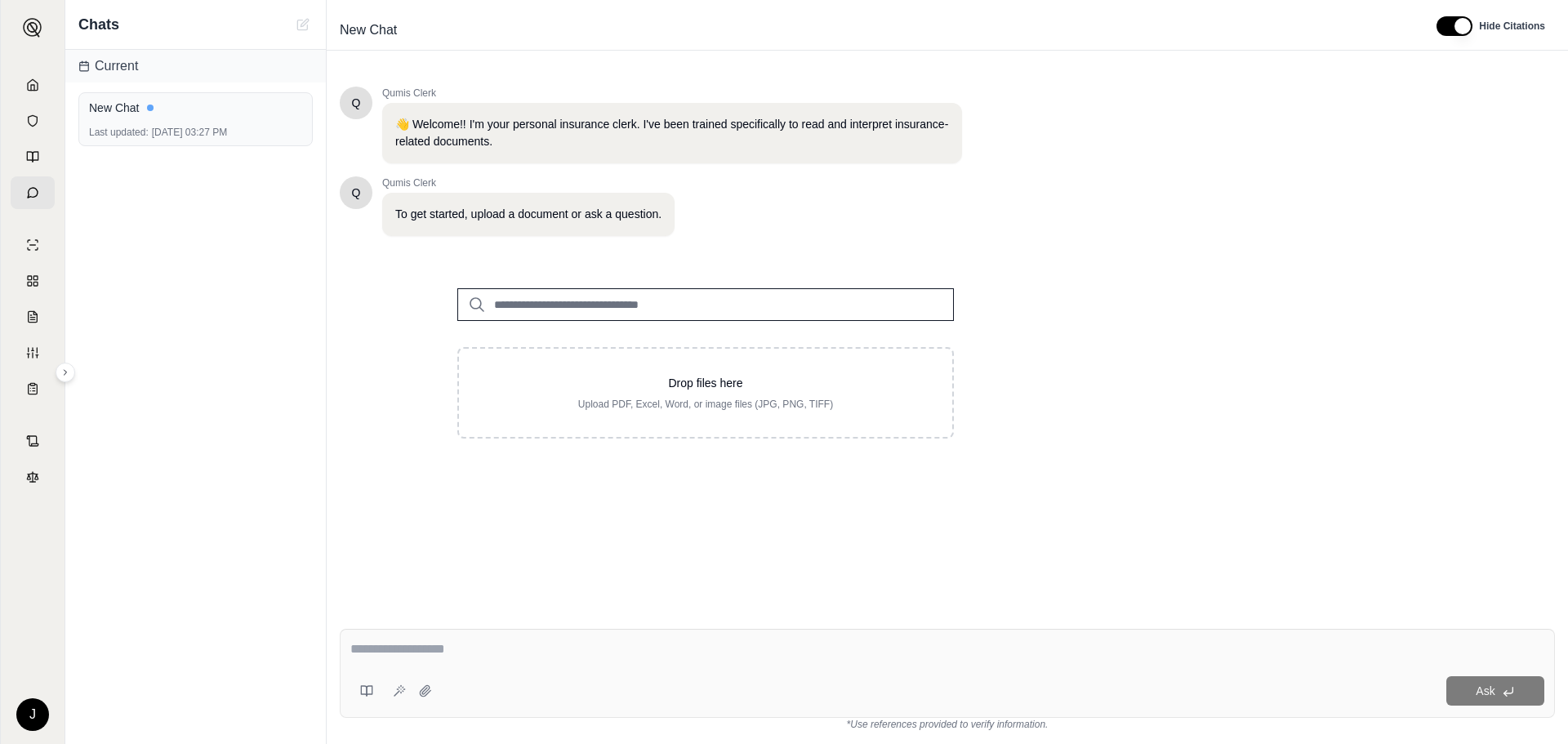
click at [1238, 480] on div "Q Qumis Clerk 👋 Welcome!! I'm your personal insurance clerk. I've been trained …" at bounding box center [947, 338] width 1215 height 530
click at [25, 78] on link at bounding box center [33, 85] width 44 height 33
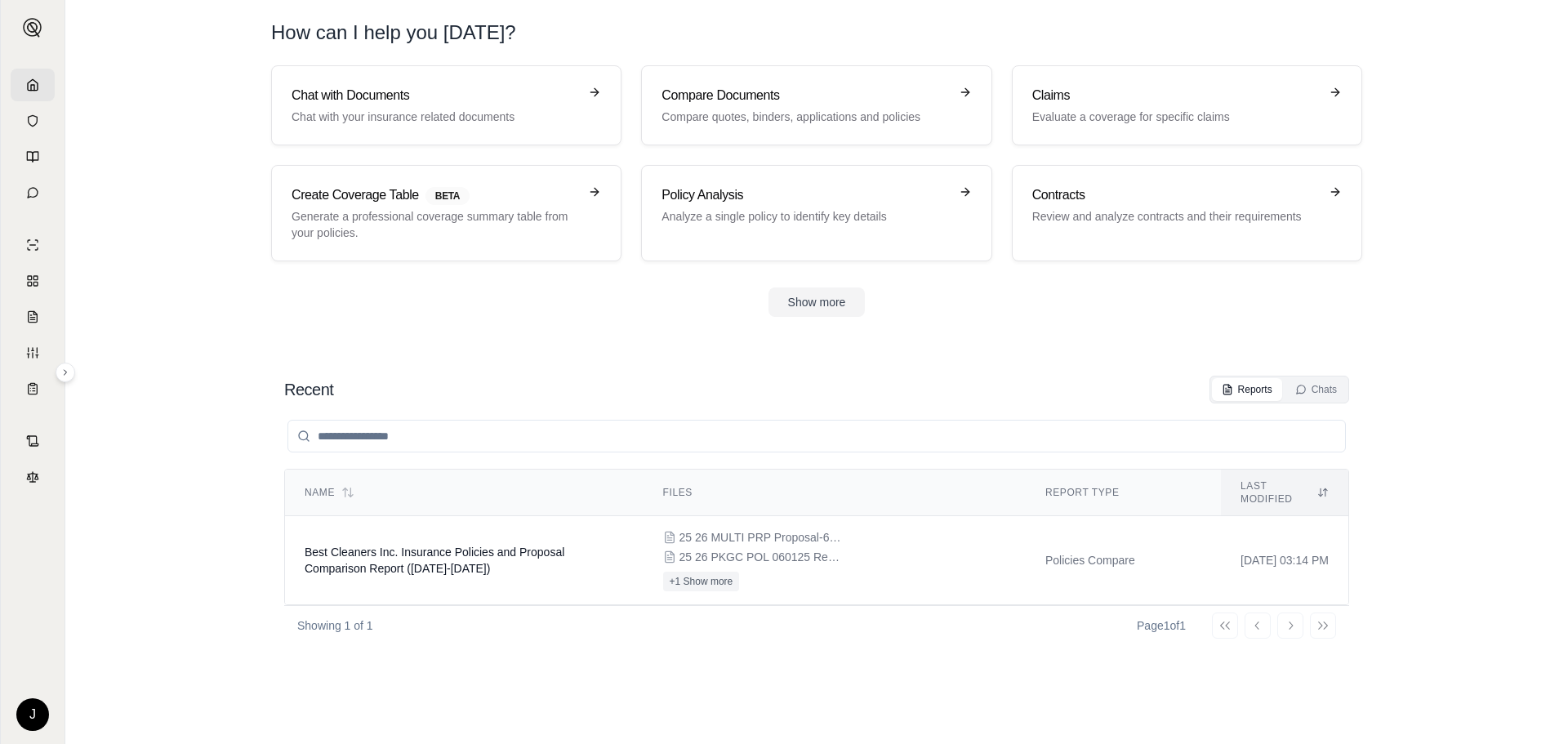
click at [1251, 376] on div "Reports Chats" at bounding box center [1279, 389] width 140 height 28
click at [1244, 390] on div "Reports" at bounding box center [1247, 389] width 51 height 13
click at [678, 572] on button "+1 Show more" at bounding box center [701, 581] width 77 height 19
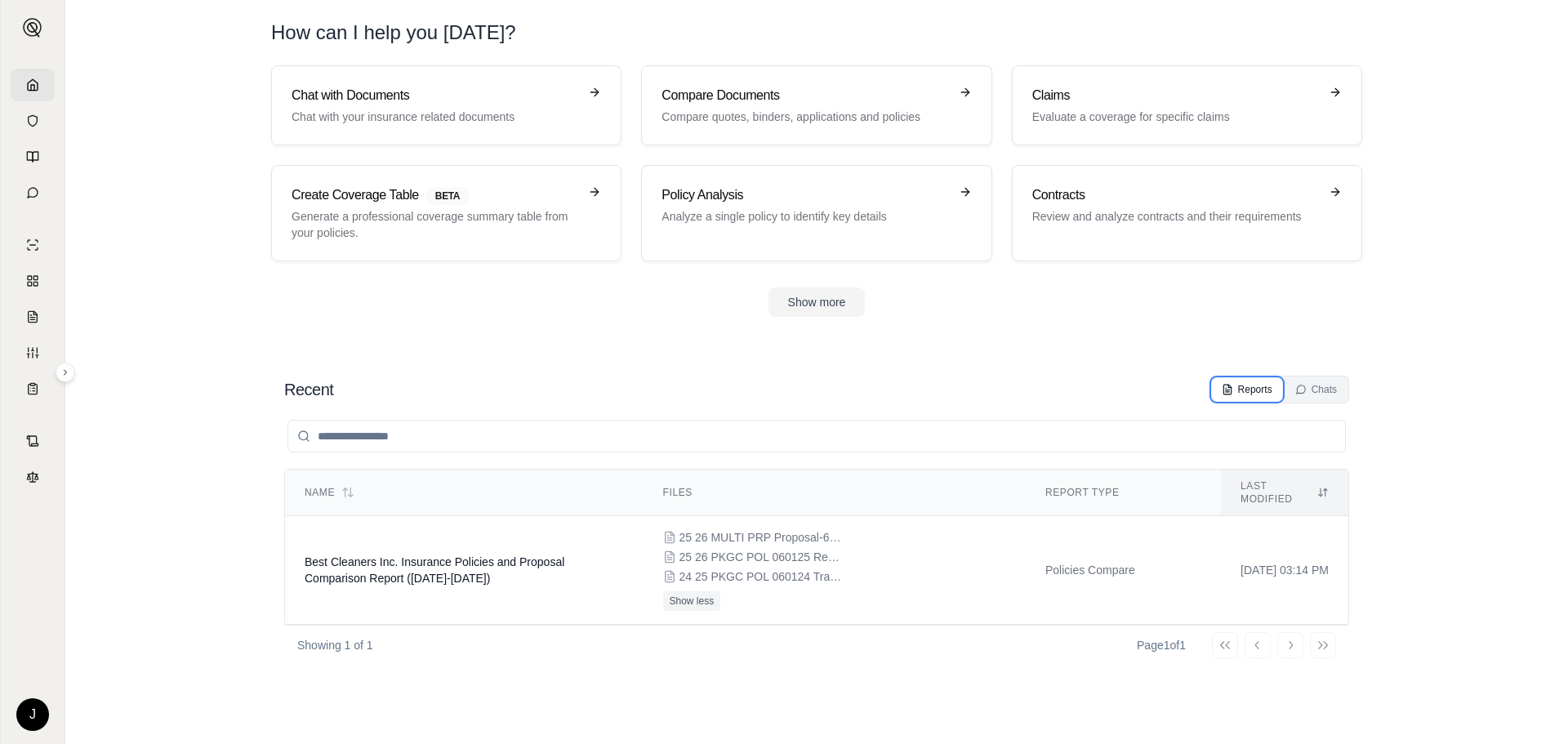
click at [1235, 384] on div "Reports" at bounding box center [1247, 389] width 51 height 13
click at [1473, 386] on section "Recent Reports Chats Name Files Report Type Last modified Best Cleaners Inc. In…" at bounding box center [817, 543] width 1489 height 401
drag, startPoint x: 1457, startPoint y: 363, endPoint x: 1392, endPoint y: 375, distance: 66.1
click at [1457, 362] on section "Recent Reports Chats Name Files Report Type Last modified Best Cleaners Inc. In…" at bounding box center [817, 543] width 1489 height 401
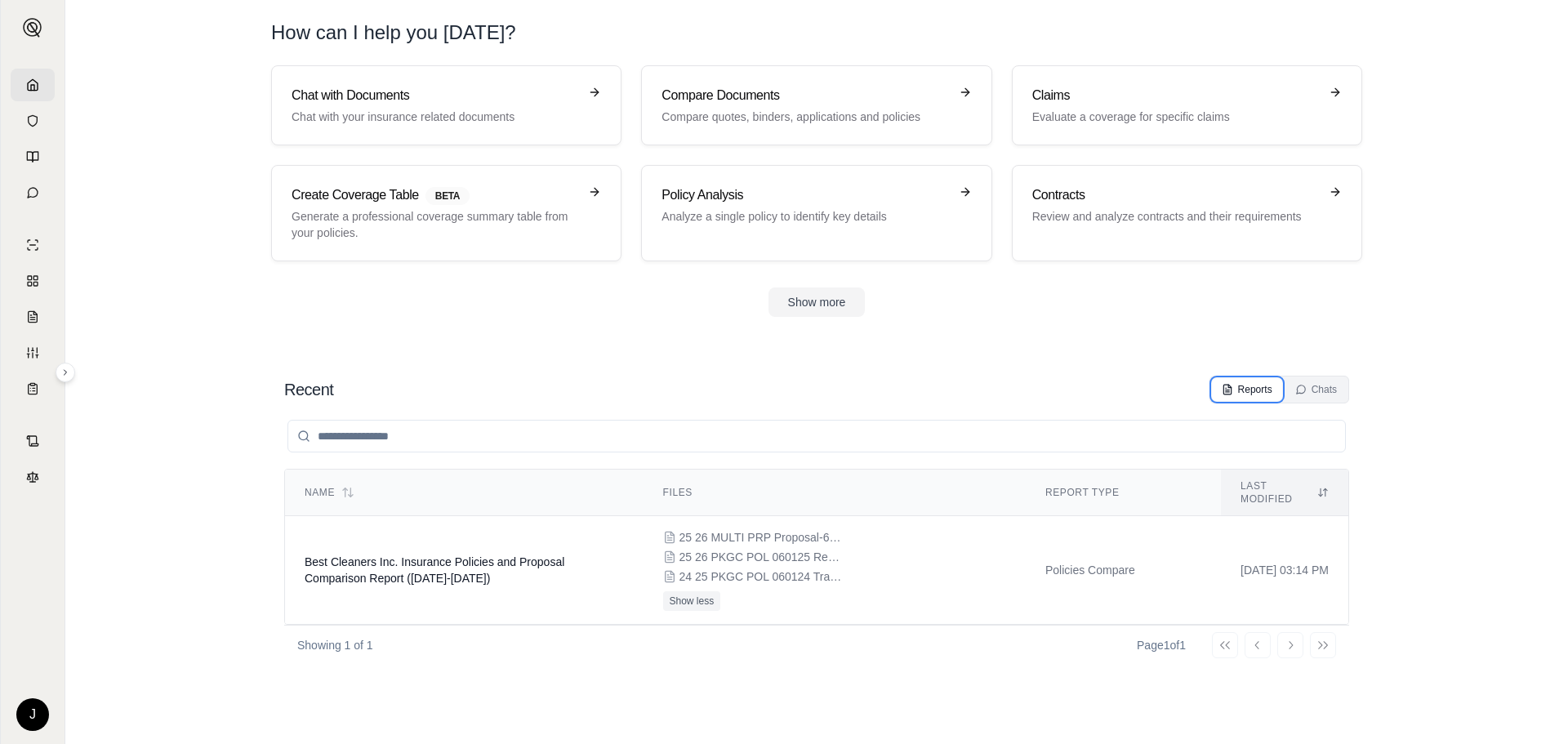
click at [1241, 383] on div "Reports" at bounding box center [1247, 389] width 51 height 13
click at [1242, 382] on button "Reports" at bounding box center [1246, 389] width 70 height 23
click at [1075, 483] on th "Report Type" at bounding box center [1123, 492] width 195 height 47
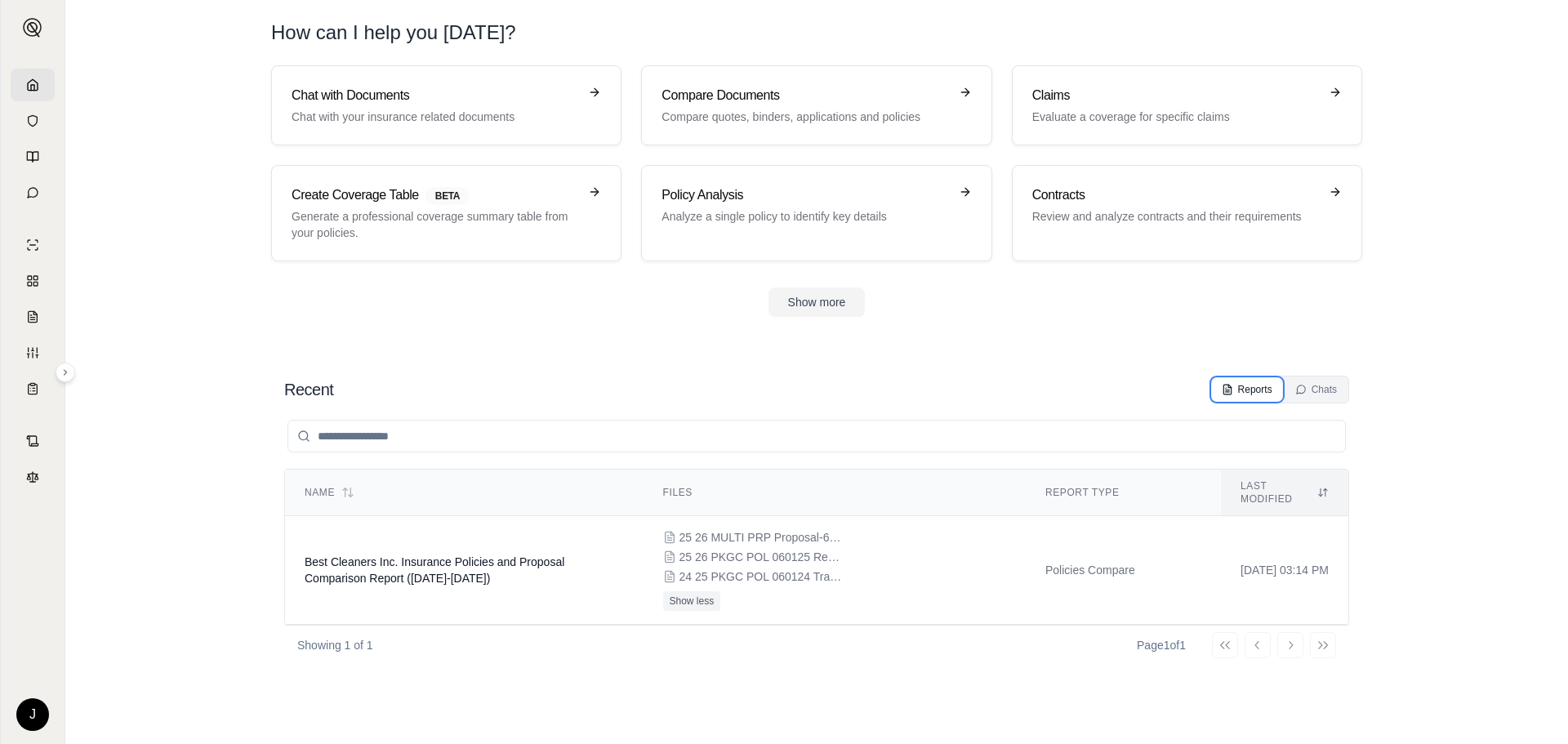
click at [1256, 387] on div "Reports" at bounding box center [1247, 389] width 51 height 13
click at [1240, 386] on div "Reports" at bounding box center [1247, 389] width 51 height 13
click at [42, 81] on link at bounding box center [33, 85] width 44 height 33
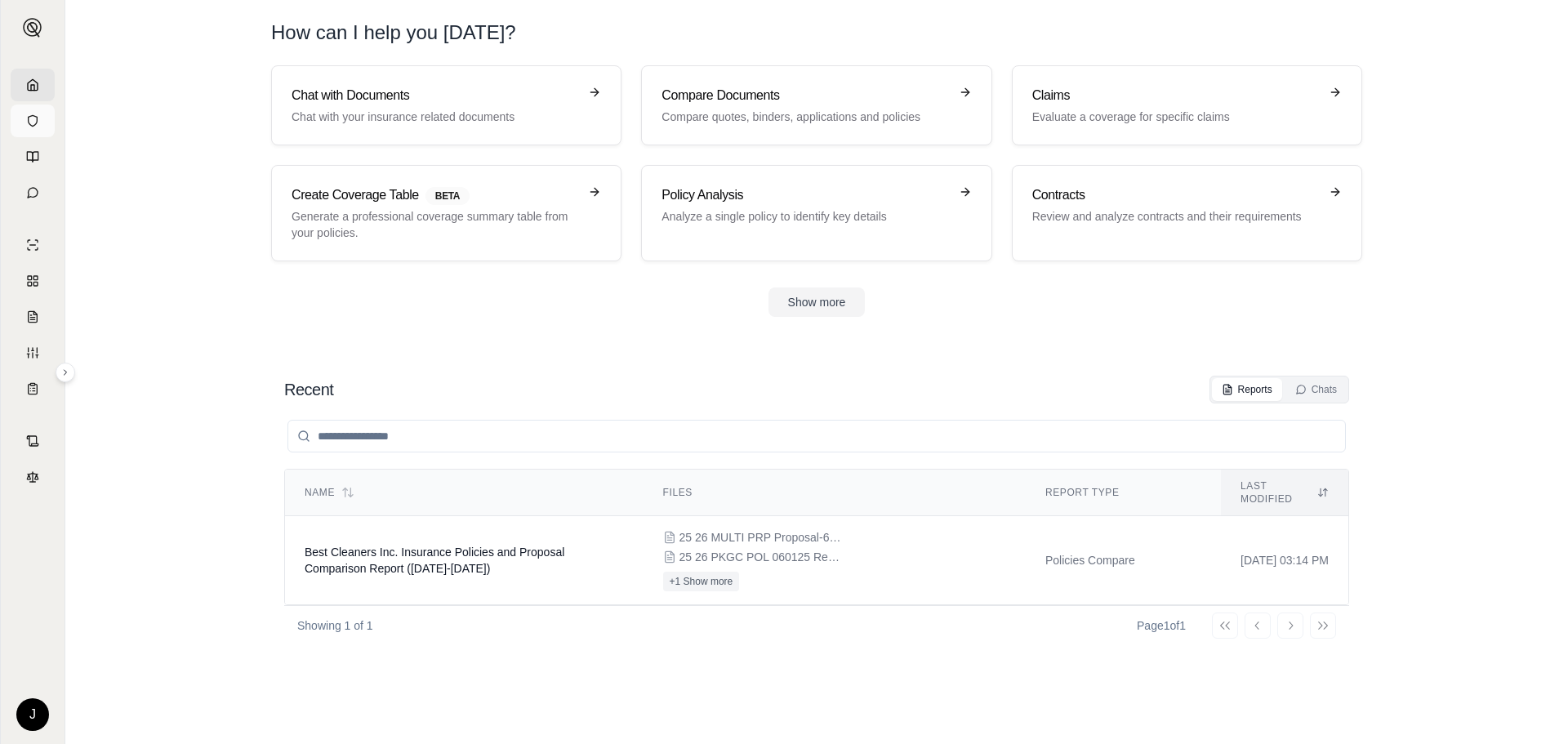
click at [31, 110] on link at bounding box center [33, 120] width 44 height 33
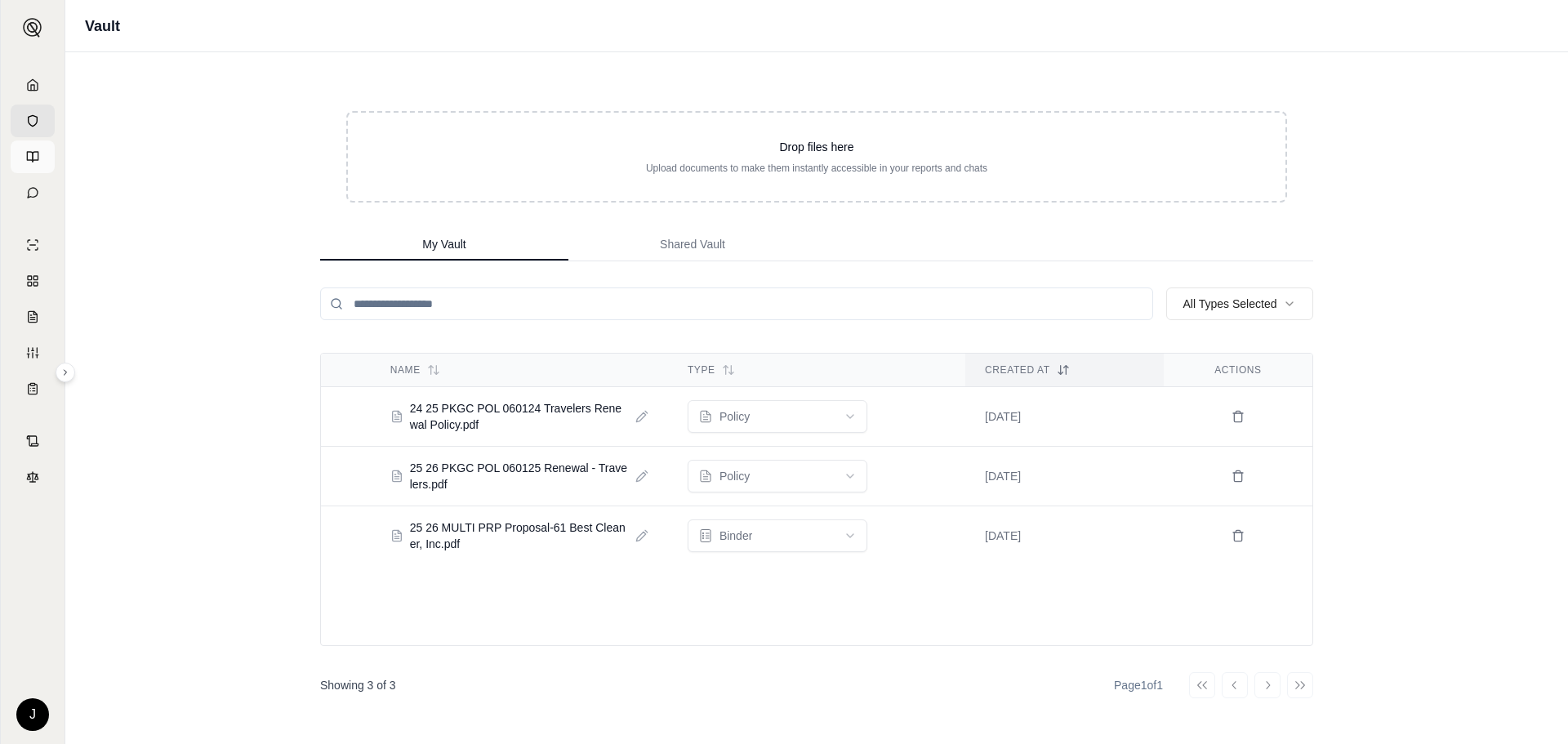
click at [30, 154] on icon at bounding box center [32, 156] width 13 height 13
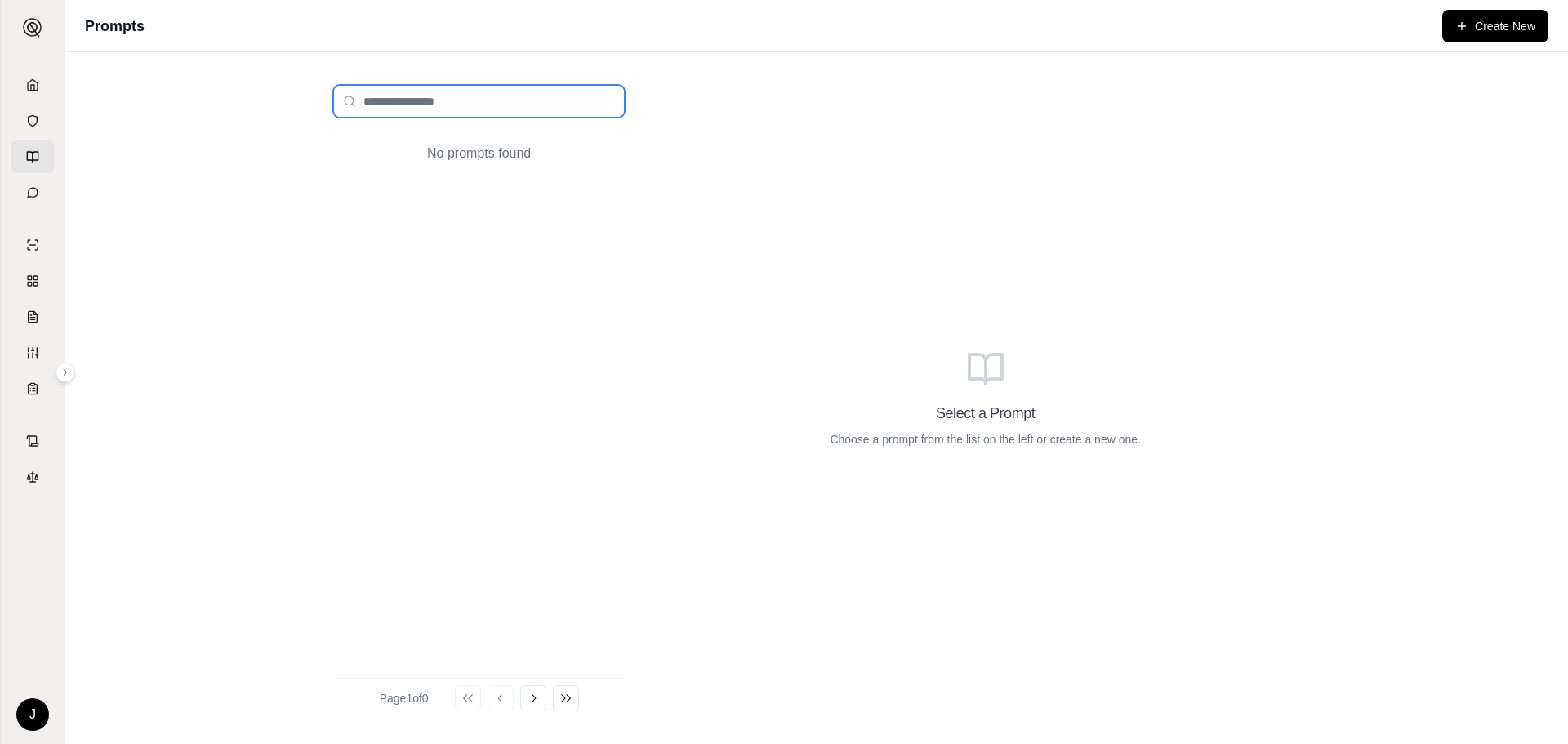
click at [387, 94] on input "search" at bounding box center [479, 101] width 291 height 33
click at [385, 100] on input "search" at bounding box center [479, 101] width 291 height 33
click at [26, 192] on link at bounding box center [33, 192] width 44 height 33
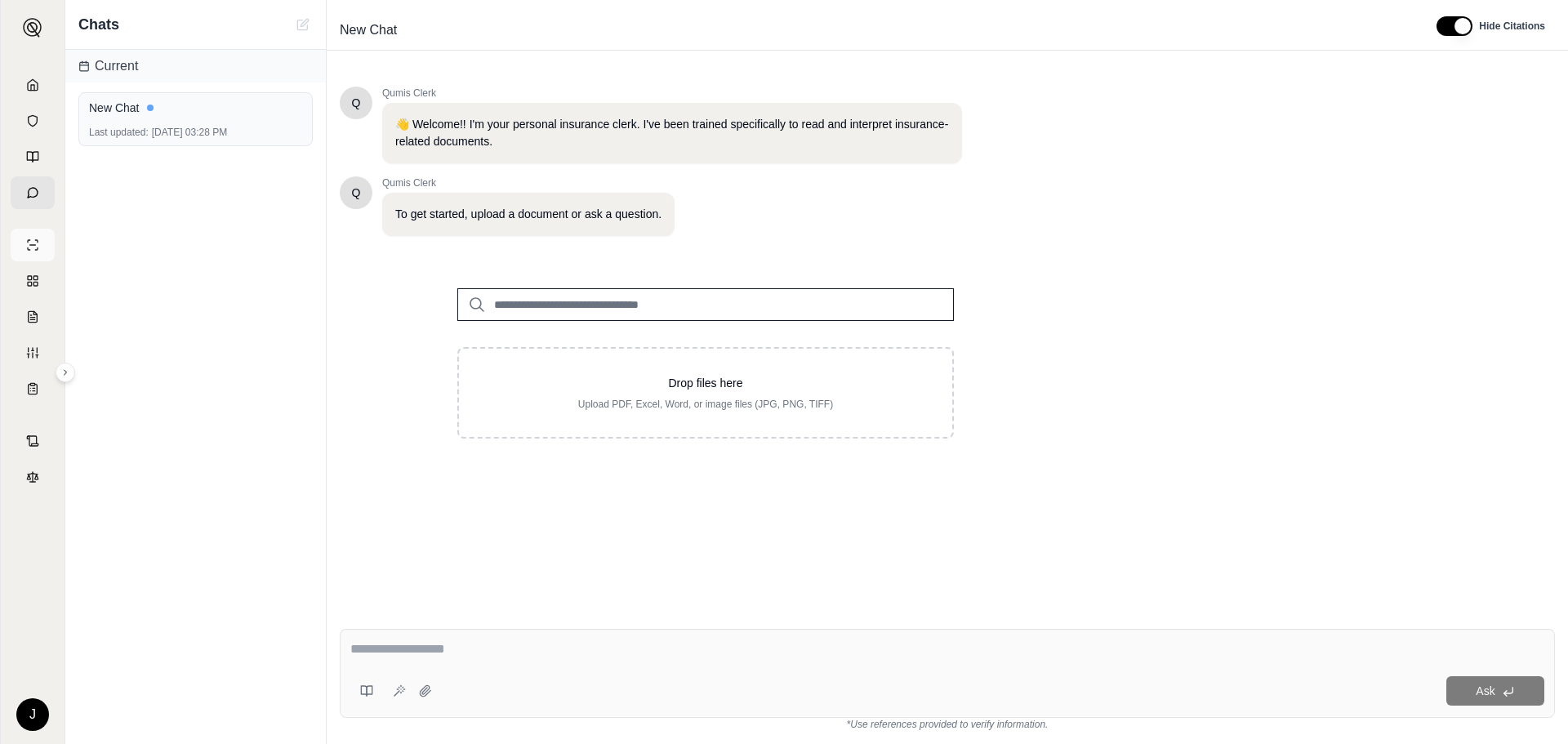
click at [34, 244] on icon at bounding box center [32, 244] width 13 height 13
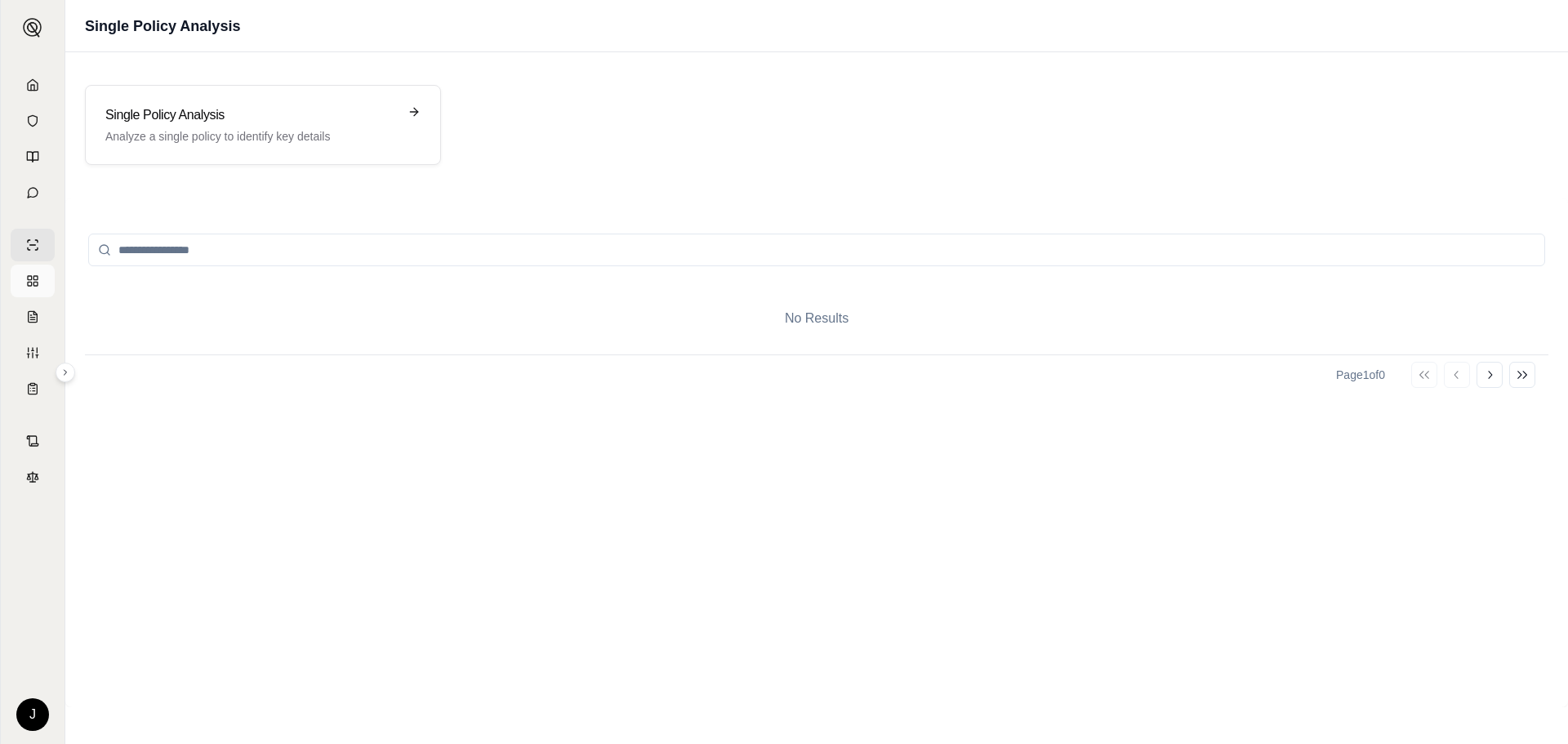
click at [36, 280] on rect at bounding box center [36, 278] width 4 height 4
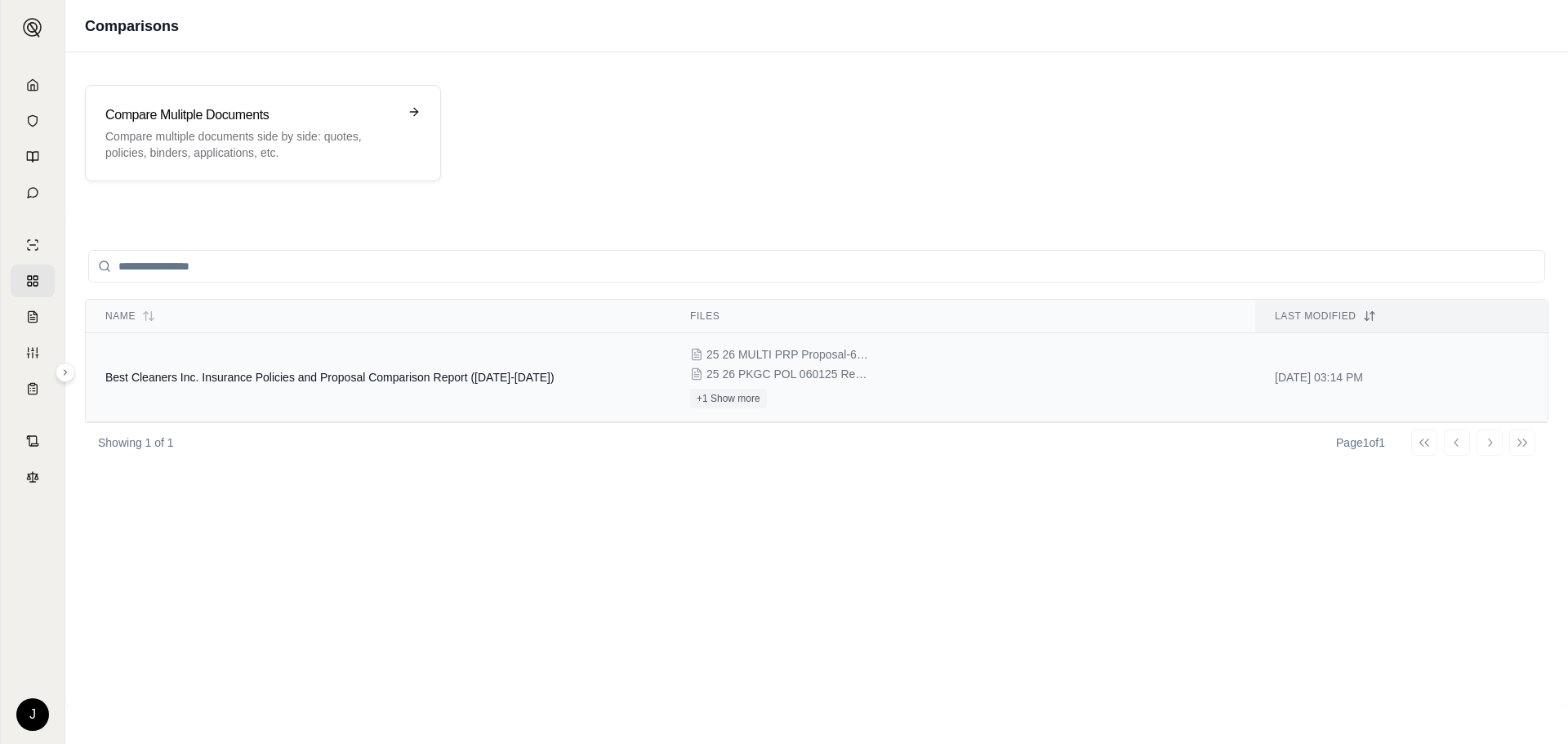
click at [318, 378] on span "Best Cleaners Inc. Insurance Policies and Proposal Comparison Report ([DATE]-[D…" at bounding box center [330, 377] width 449 height 13
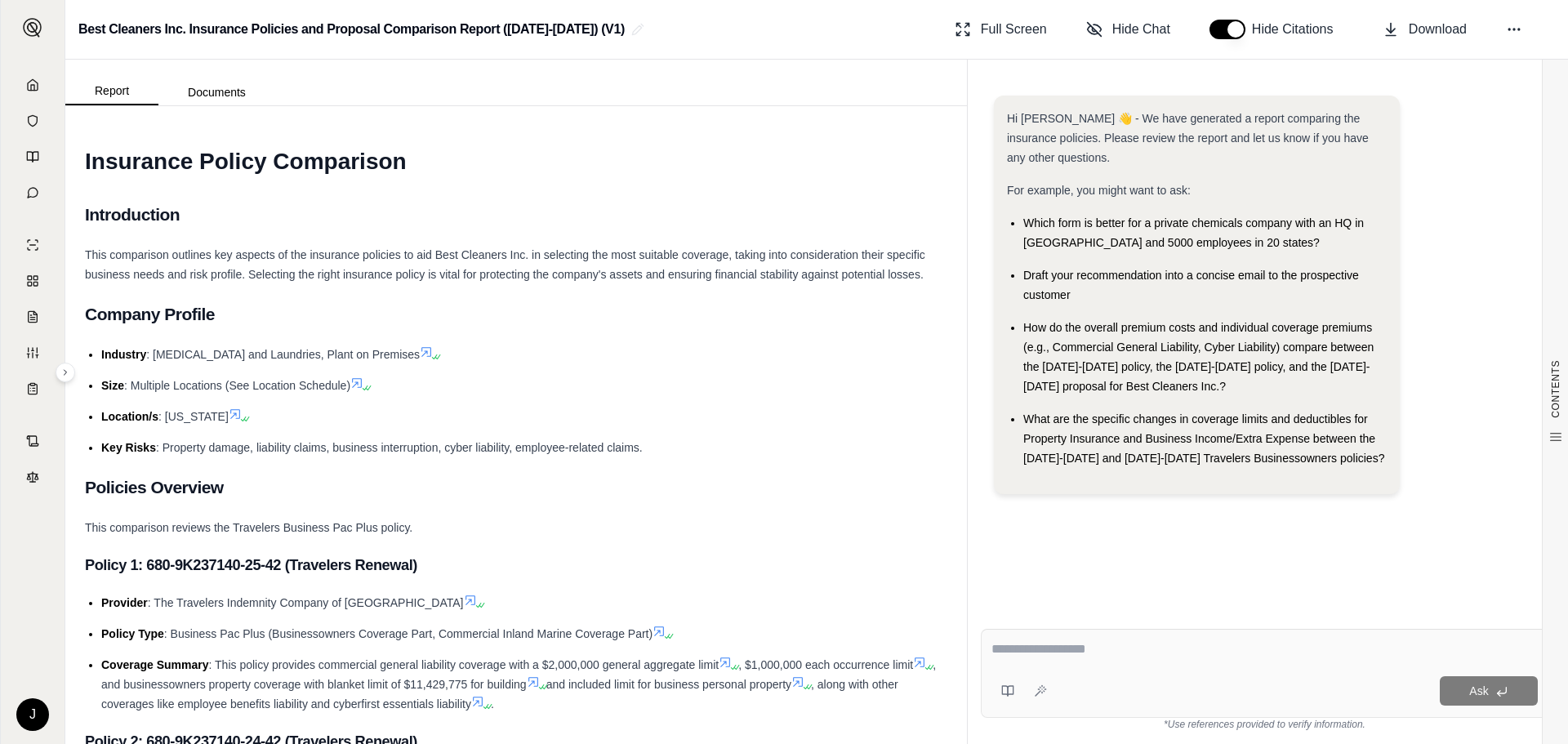
click at [1481, 301] on div "Hi [PERSON_NAME] 👋 - We have generated a report comparing the insurance policie…" at bounding box center [1264, 302] width 541 height 412
click at [1037, 650] on textarea at bounding box center [1264, 649] width 546 height 19
click at [1031, 653] on textarea at bounding box center [1264, 649] width 546 height 19
click at [1022, 652] on textarea at bounding box center [1264, 649] width 546 height 19
click at [1050, 650] on textarea at bounding box center [1264, 649] width 546 height 19
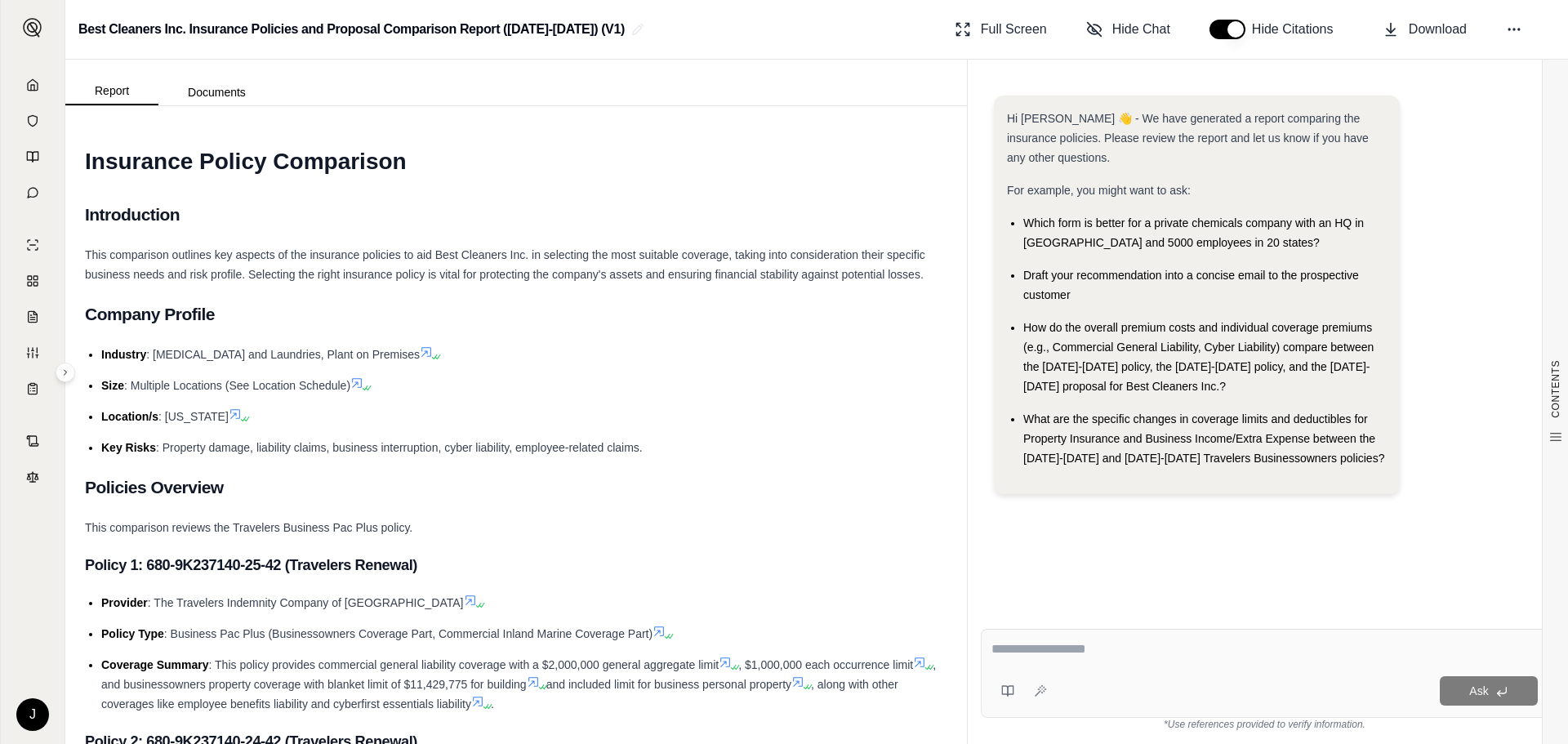
click at [1027, 646] on textarea at bounding box center [1264, 649] width 546 height 19
click at [1384, 646] on textarea "**********" at bounding box center [1264, 649] width 546 height 19
click at [1085, 664] on div "**********" at bounding box center [1264, 652] width 546 height 25
drag, startPoint x: 1149, startPoint y: 672, endPoint x: 1162, endPoint y: 671, distance: 13.0
click at [1150, 672] on div "**********" at bounding box center [1265, 673] width 568 height 89
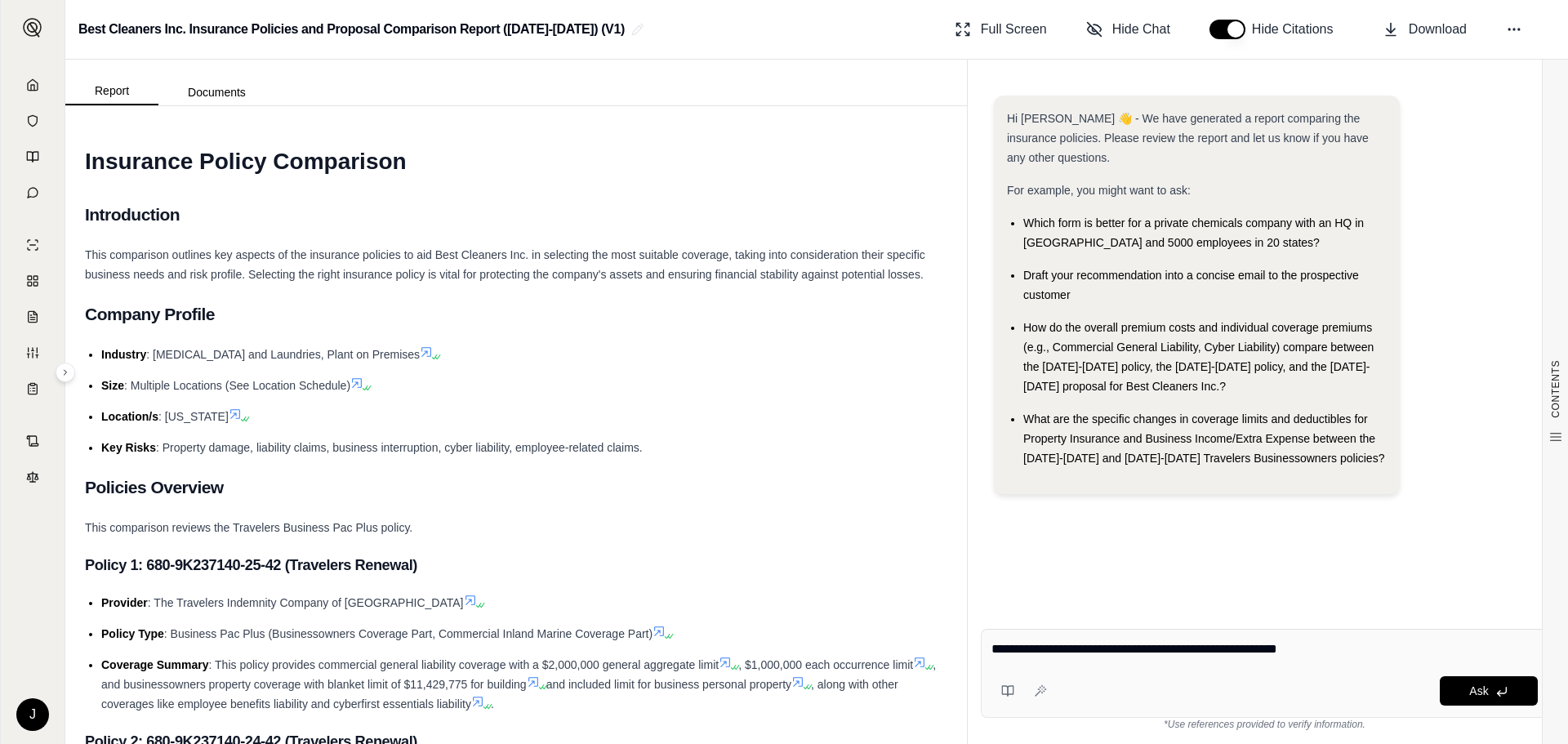
click at [1186, 668] on div "**********" at bounding box center [1265, 673] width 568 height 89
click at [1384, 650] on textarea "**********" at bounding box center [1264, 649] width 546 height 19
type textarea "**********"
click at [1488, 691] on button "Ask" at bounding box center [1488, 691] width 98 height 30
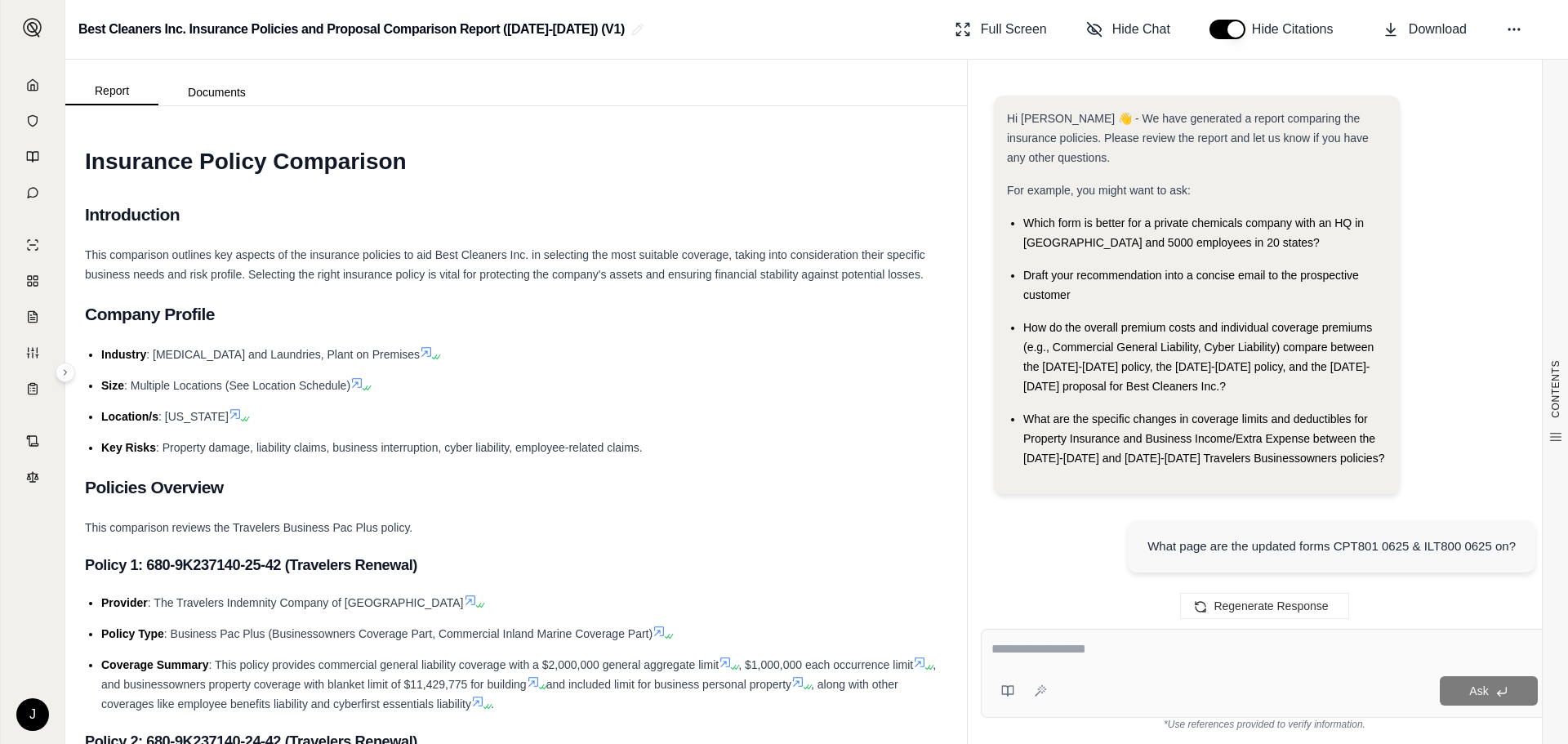
scroll to position [3015, 0]
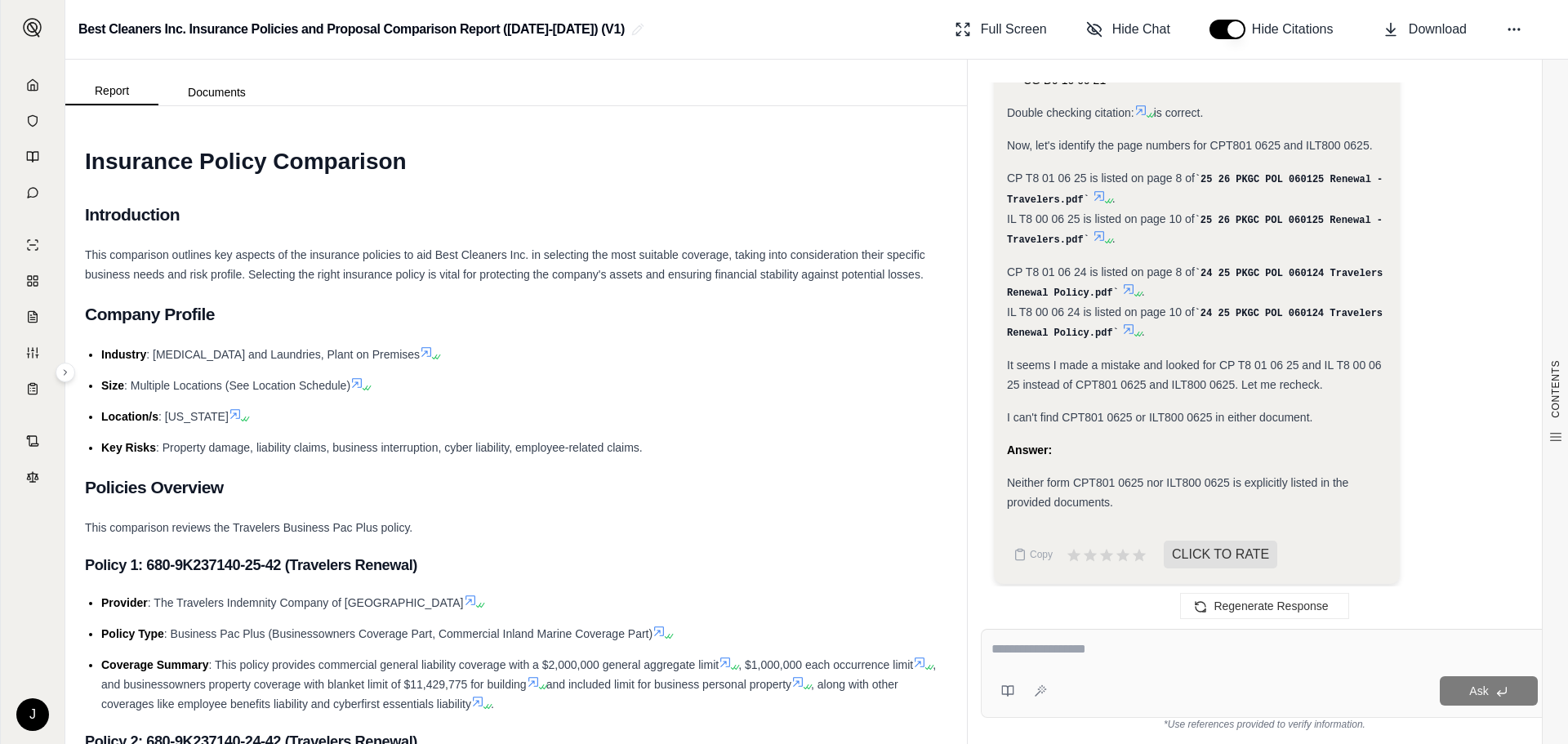
drag, startPoint x: 1368, startPoint y: 481, endPoint x: 1327, endPoint y: 502, distance: 46.1
click at [1368, 481] on div "Neither form CPT801 0625 nor ILT800 0625 is explicitly listed in the provided d…" at bounding box center [1197, 492] width 380 height 39
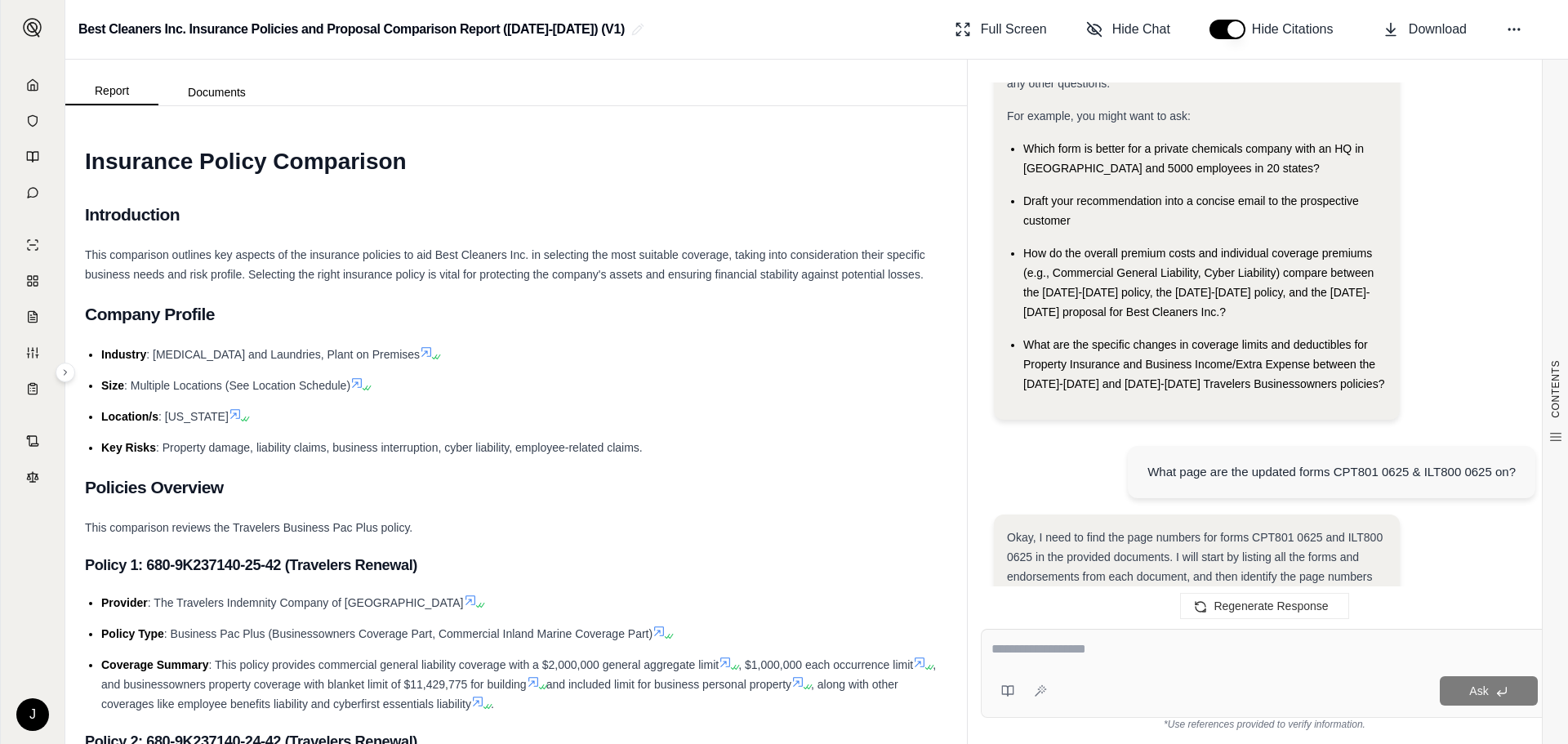
scroll to position [0, 0]
